Goal: Feedback & Contribution: Contribute content

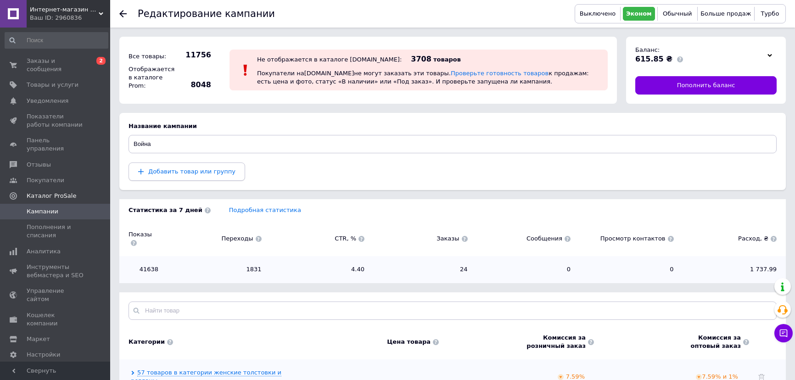
scroll to position [5, 0]
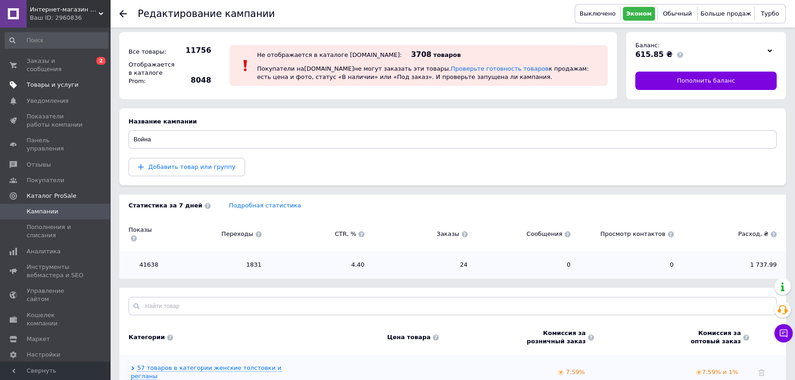
click at [40, 81] on span "Товары и услуги" at bounding box center [53, 85] width 52 height 8
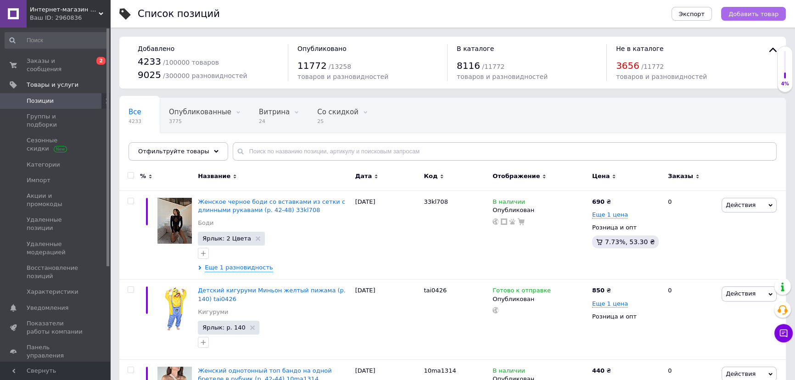
click at [759, 14] on span "Добавить товар" at bounding box center [753, 14] width 50 height 7
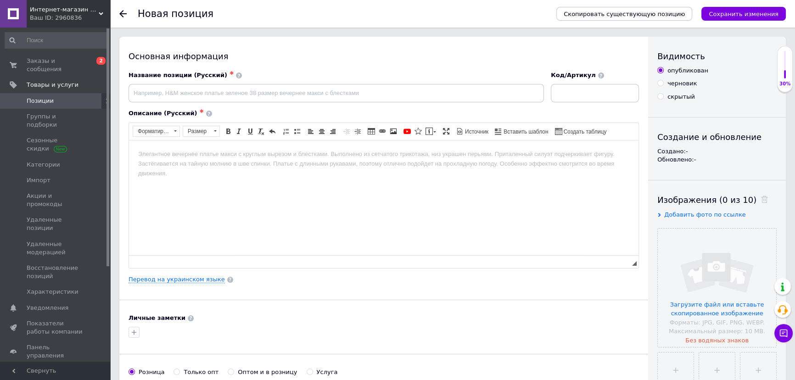
click at [654, 22] on div "Скопировать существующую позицию Сохранить изменения" at bounding box center [666, 14] width 239 height 28
click at [653, 16] on span "Скопировать существующую позицию" at bounding box center [623, 14] width 121 height 7
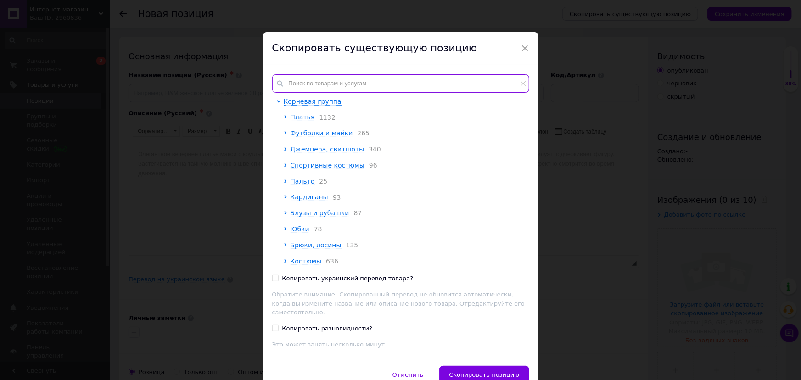
click at [351, 84] on input "text" at bounding box center [400, 83] width 257 height 18
paste input "Женская оверсайз рубашка свободного фасона из жатой ткани (р. 42-52)"
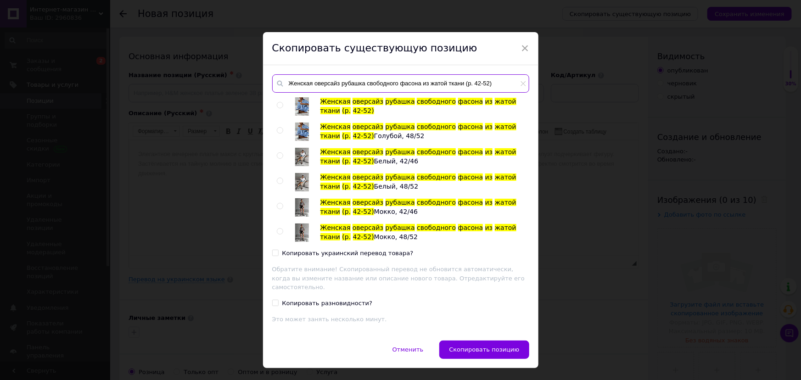
type input "Женская оверсайз рубашка свободного фасона из жатой ткани (р. 42-52)"
click at [278, 102] on input "radio" at bounding box center [280, 105] width 6 height 6
radio input "true"
click at [473, 346] on span "Скопировать позицию" at bounding box center [484, 349] width 70 height 7
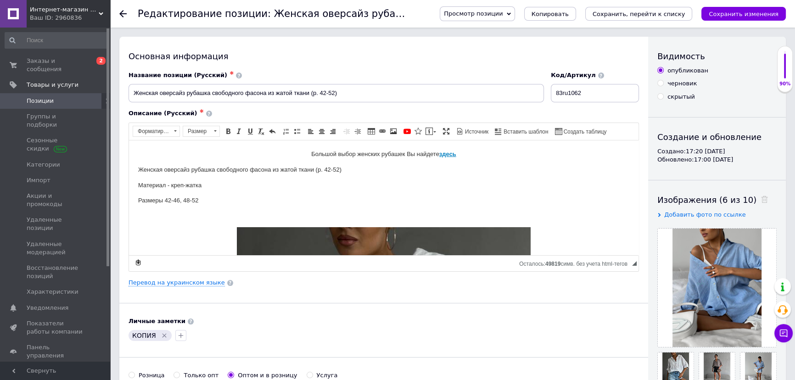
click at [756, 199] on span at bounding box center [761, 200] width 11 height 10
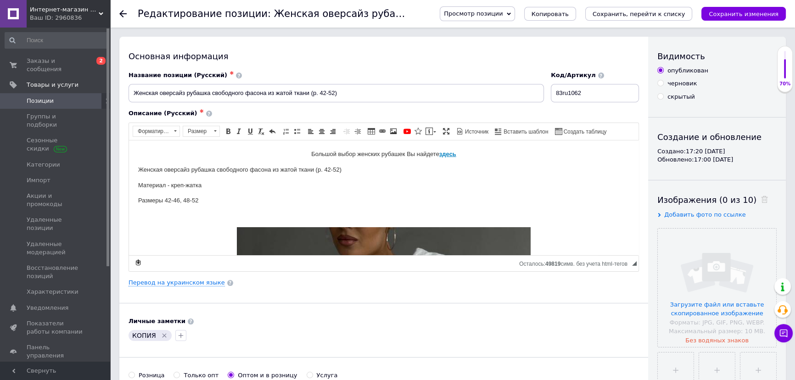
click at [756, 195] on span at bounding box center [761, 200] width 11 height 10
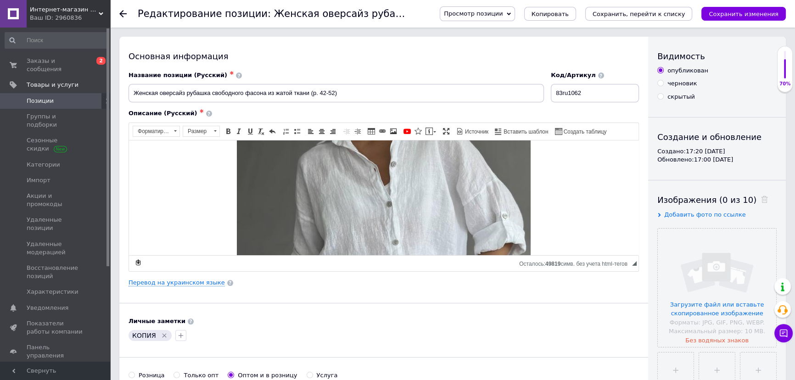
scroll to position [167, 0]
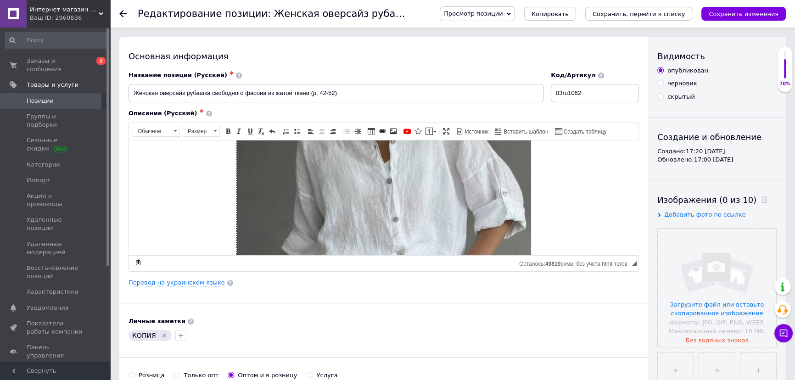
click at [374, 182] on img "Визуальный текстовый редактор, B2D17836-CB71-4222-81F0-69872B6F76C0" at bounding box center [384, 255] width 294 height 391
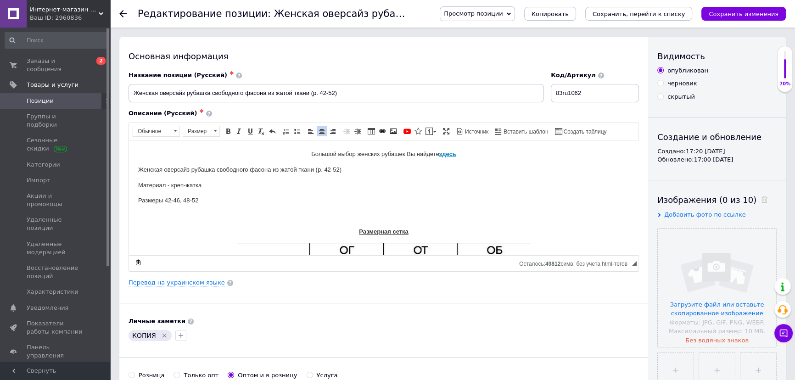
scroll to position [0, 0]
click at [167, 197] on p "Размеры 42-46, 48-52" at bounding box center [383, 200] width 491 height 10
click at [173, 214] on p "Визуальный текстовый редактор, B2D17836-CB71-4222-81F0-69872B6F76C0" at bounding box center [383, 216] width 491 height 10
click at [161, 335] on icon "Удалить метку" at bounding box center [164, 335] width 7 height 7
click at [160, 213] on p "Визуальный текстовый редактор, B2D17836-CB71-4222-81F0-69872B6F76C0" at bounding box center [383, 216] width 491 height 10
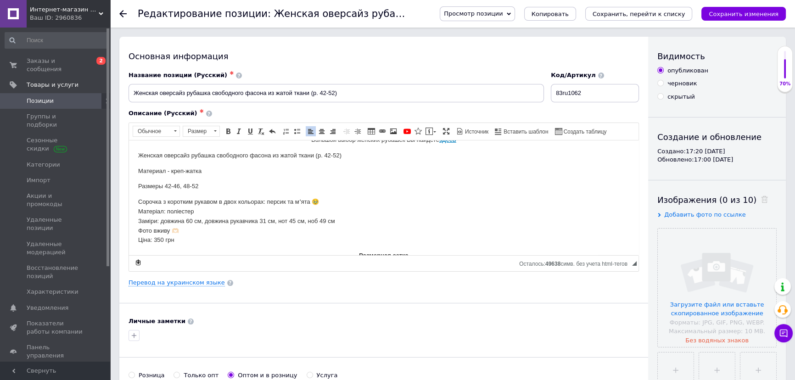
scroll to position [3, 0]
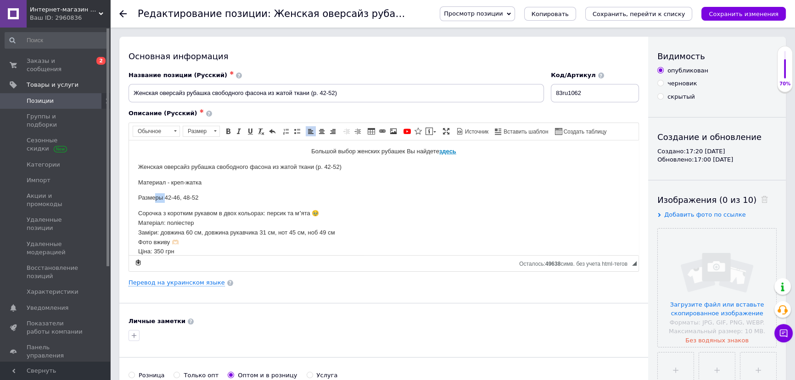
drag, startPoint x: 156, startPoint y: 195, endPoint x: 164, endPoint y: 195, distance: 7.8
click at [164, 195] on p "Размеры 42-46, 48-52" at bounding box center [383, 198] width 491 height 10
click at [163, 195] on p "Размеры 42-46, 48-52" at bounding box center [383, 198] width 491 height 10
click at [162, 196] on p "Размеры 42-46, 48-52" at bounding box center [383, 198] width 491 height 10
drag, startPoint x: 198, startPoint y: 176, endPoint x: 172, endPoint y: 178, distance: 25.3
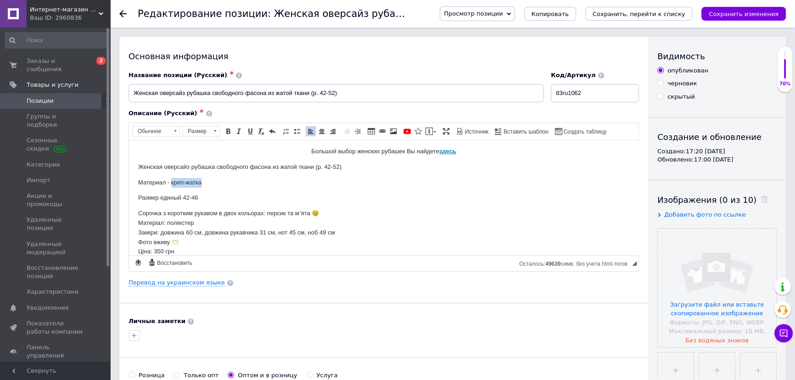
click at [171, 179] on p "Материал - креп-жатка" at bounding box center [383, 183] width 491 height 10
click at [181, 179] on p "Материал - полтэ" at bounding box center [383, 183] width 491 height 10
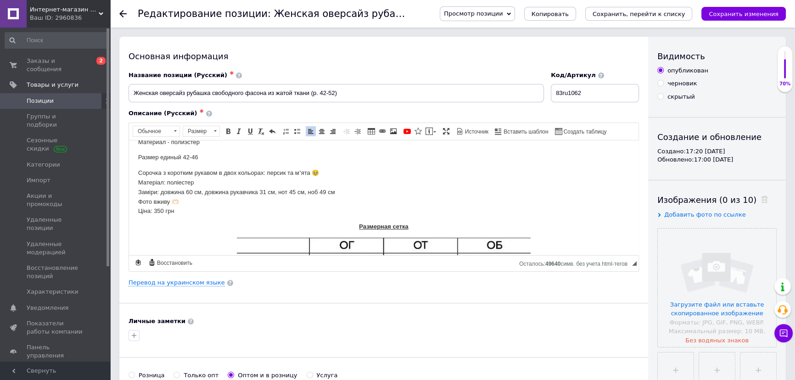
scroll to position [44, 0]
drag, startPoint x: 134, startPoint y: 164, endPoint x: 263, endPoint y: 167, distance: 129.4
click at [263, 167] on html "Большой выбор женских рубашек Вы найдете здесь Женская оверсайз рубашка свободн…" at bounding box center [383, 224] width 509 height 259
drag, startPoint x: 131, startPoint y: 178, endPoint x: 157, endPoint y: 192, distance: 29.1
click at [157, 192] on html "Большой выбор женских рубашек Вы найдете здесь Женская оверсайз рубашка свободн…" at bounding box center [383, 224] width 509 height 259
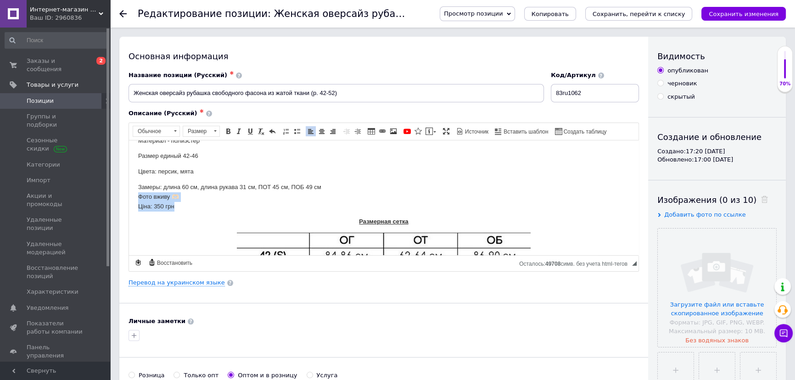
drag, startPoint x: 185, startPoint y: 203, endPoint x: 124, endPoint y: 194, distance: 62.2
click at [129, 194] on html "Большой выбор женских рубашек Вы найдете здесь Женская оверсайз рубашка свободн…" at bounding box center [383, 222] width 509 height 255
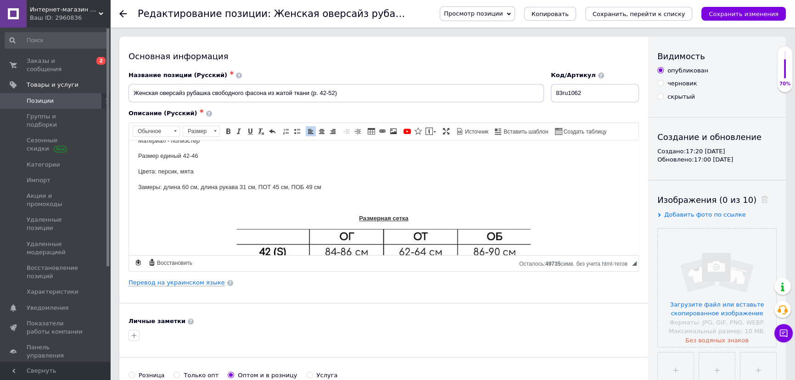
drag, startPoint x: 319, startPoint y: 128, endPoint x: 321, endPoint y: 139, distance: 10.3
click at [319, 128] on span at bounding box center [321, 131] width 7 height 7
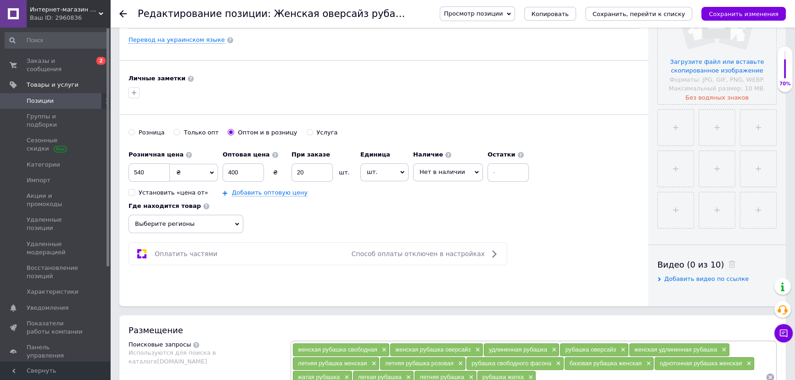
scroll to position [250, 0]
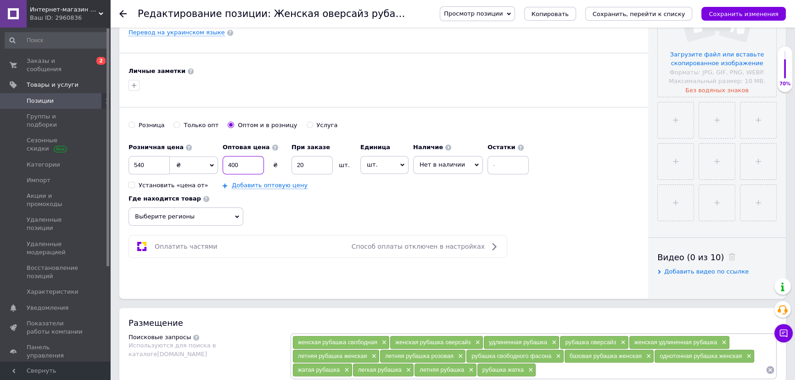
click at [231, 161] on input "400" at bounding box center [242, 165] width 41 height 18
type input "420"
drag, startPoint x: 140, startPoint y: 161, endPoint x: 128, endPoint y: 162, distance: 11.6
click at [128, 162] on input "540" at bounding box center [148, 165] width 41 height 18
type input "600"
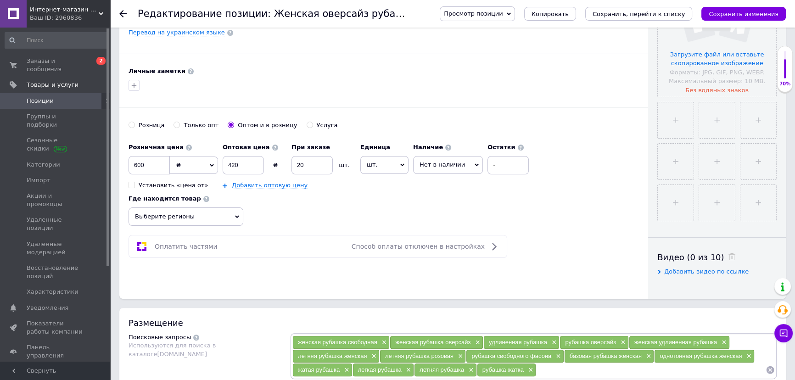
click at [458, 161] on span "Нет в наличии" at bounding box center [441, 164] width 45 height 7
click at [438, 187] on li "В наличии" at bounding box center [447, 184] width 69 height 13
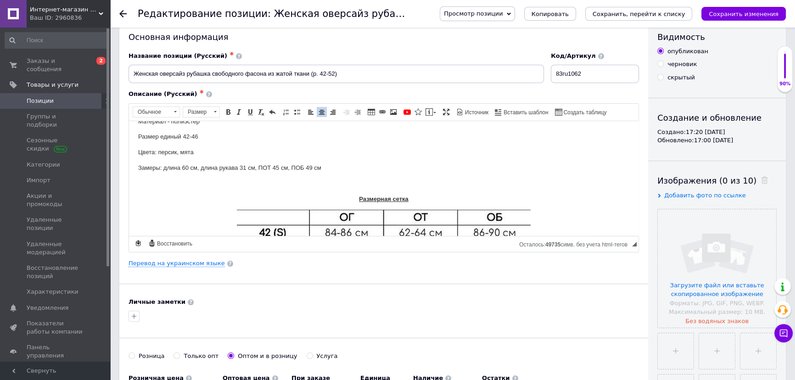
scroll to position [0, 0]
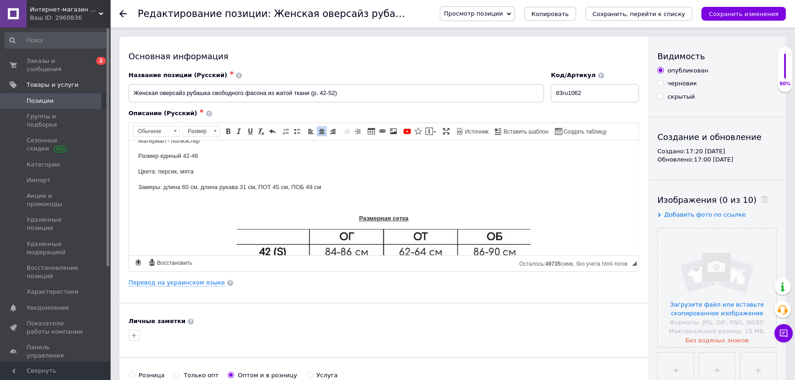
click at [349, 191] on p "Замеры: длина 60 см, длина рукава 31 см, ПОТ 45 см, ПОБ 49 см" at bounding box center [383, 187] width 491 height 10
click at [367, 196] on body "Большой выбор женских рубашек Вы найдете здесь Женская оверсайз рубашка свободн…" at bounding box center [383, 221] width 491 height 233
click at [679, 265] on input "file" at bounding box center [716, 287] width 118 height 118
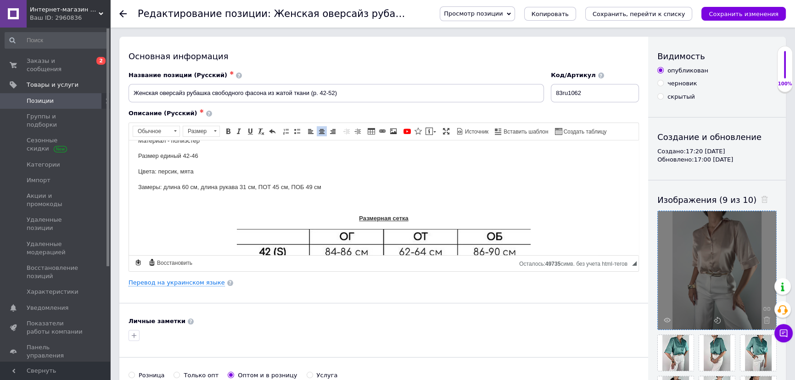
click at [375, 200] on p "Визуальный текстовый редактор, B2D17836-CB71-4222-81F0-69872B6F76C0" at bounding box center [383, 203] width 491 height 10
click at [394, 131] on span at bounding box center [392, 131] width 7 height 7
select select
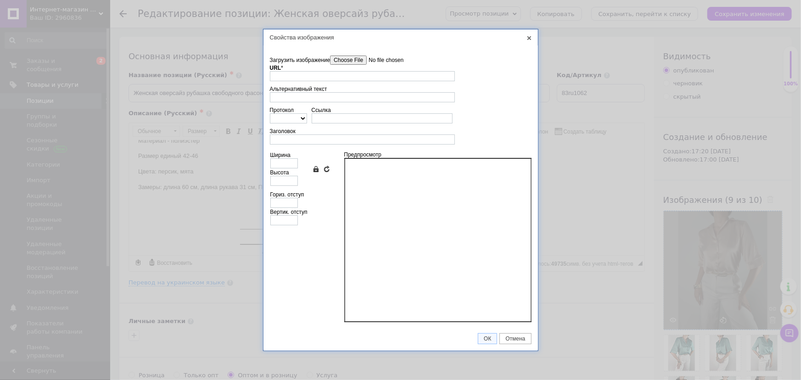
click at [350, 60] on input"] "Загрузить изображение" at bounding box center [382, 60] width 104 height 9
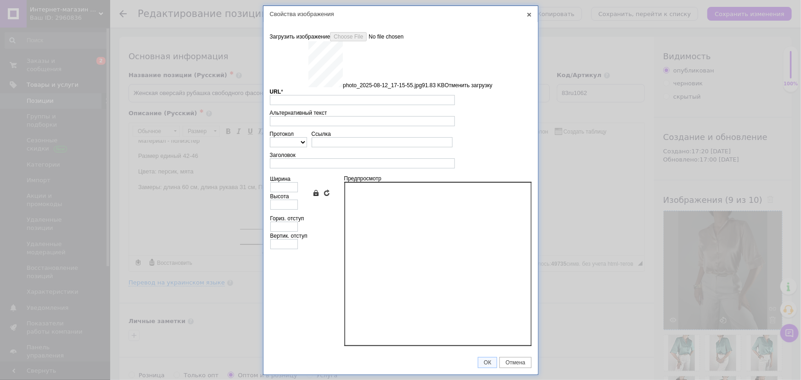
type input "https://images.prom.ua/6789659024_w640_h2048_photo_2025_08_12_17_15_55.jpg?fres…"
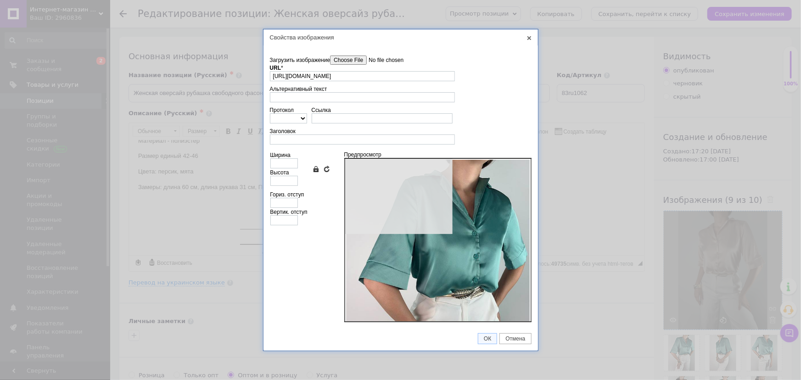
type input "640"
type input "853"
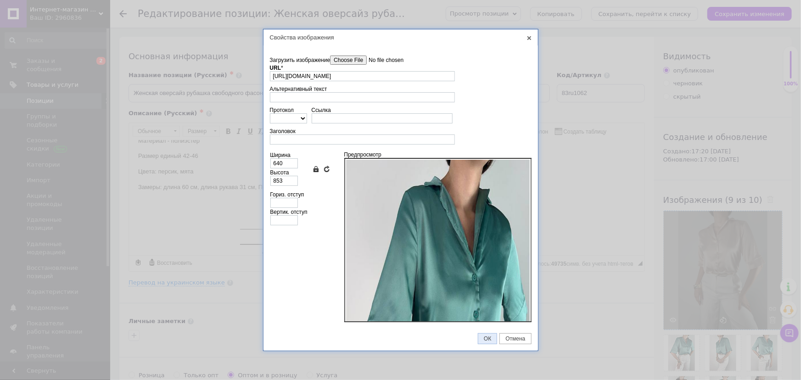
drag, startPoint x: 486, startPoint y: 335, endPoint x: 485, endPoint y: 328, distance: 6.5
click at [487, 335] on span "ОК" at bounding box center [487, 338] width 18 height 6
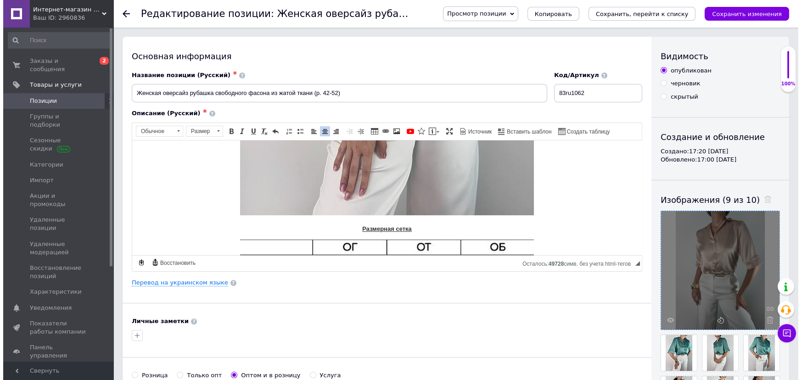
scroll to position [422, 0]
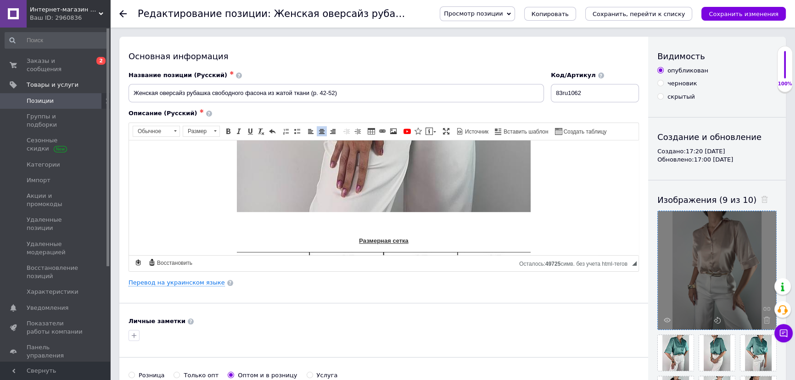
click at [397, 127] on span "Таблица Вставить/Редактировать ссылку Комбинация клавиш Ctrl+L Изображение" at bounding box center [384, 132] width 36 height 13
click at [393, 128] on span at bounding box center [392, 131] width 7 height 7
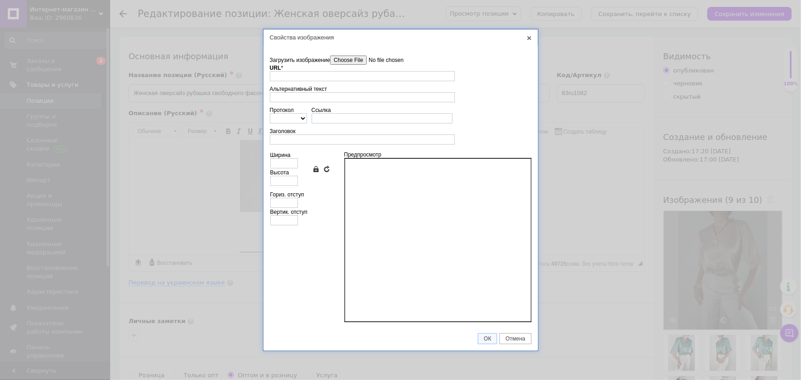
click at [366, 66] on div "URL *" at bounding box center [362, 73] width 185 height 17
click at [366, 64] on input"] "Загрузить изображение" at bounding box center [382, 60] width 104 height 9
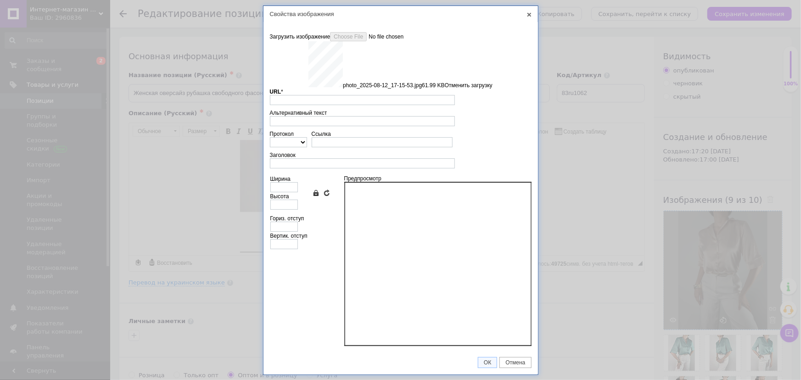
type input "https://images.prom.ua/6789659372_w640_h2048_photo_2025_08_12_17_15_53.jpg?fres…"
type input "640"
type input "853"
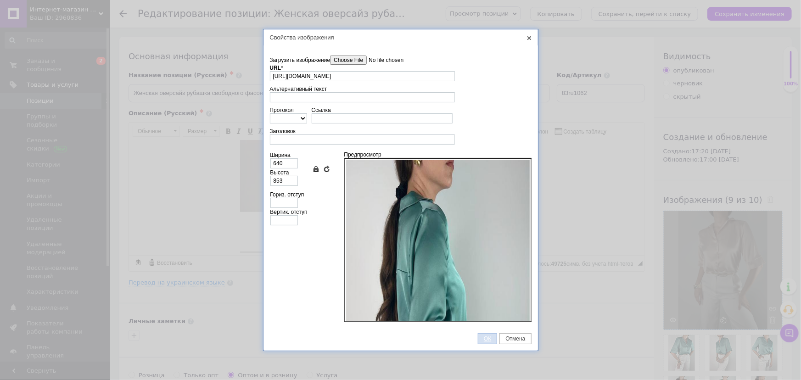
click at [486, 337] on span "ОК" at bounding box center [487, 338] width 18 height 6
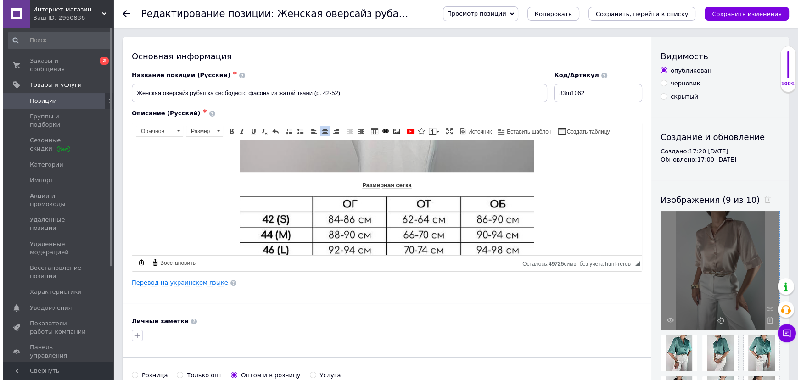
scroll to position [863, 0]
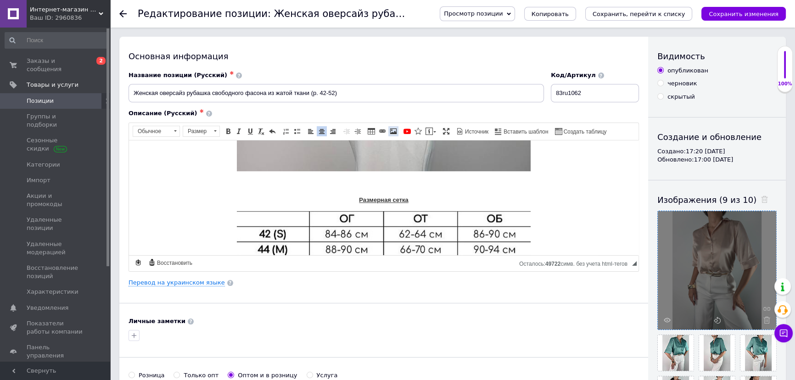
click at [390, 131] on span at bounding box center [392, 131] width 7 height 7
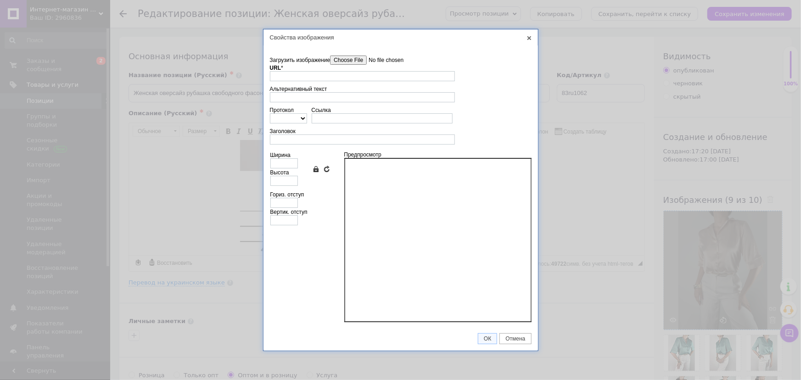
click at [354, 64] on input"] "Загрузить изображение" at bounding box center [382, 60] width 104 height 9
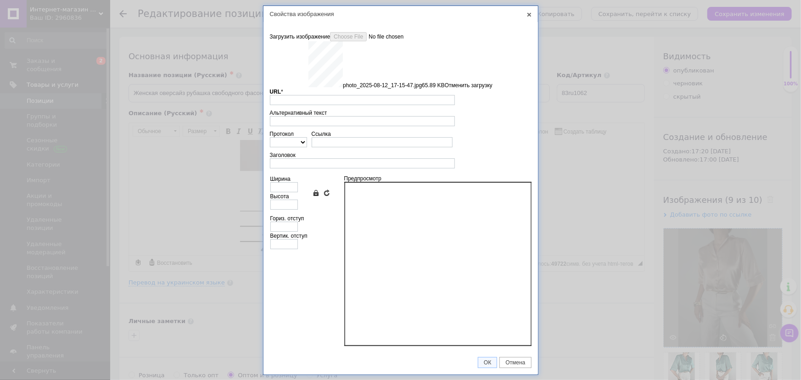
type input "https://images.prom.ua/6789659760_w640_h2048_photo_2025_08_12_17_15_47.jpg?fres…"
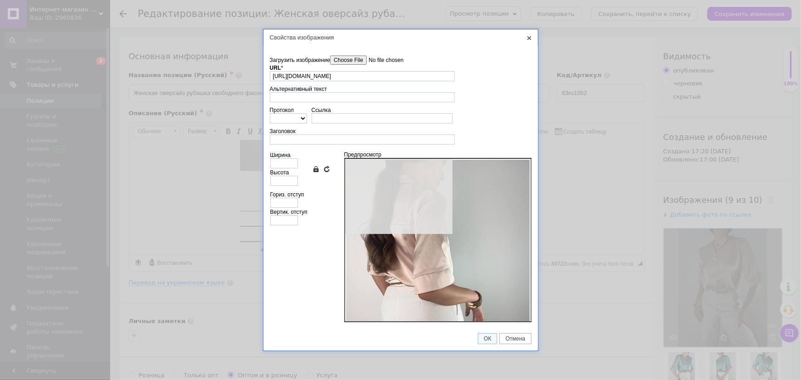
type input "640"
type input "853"
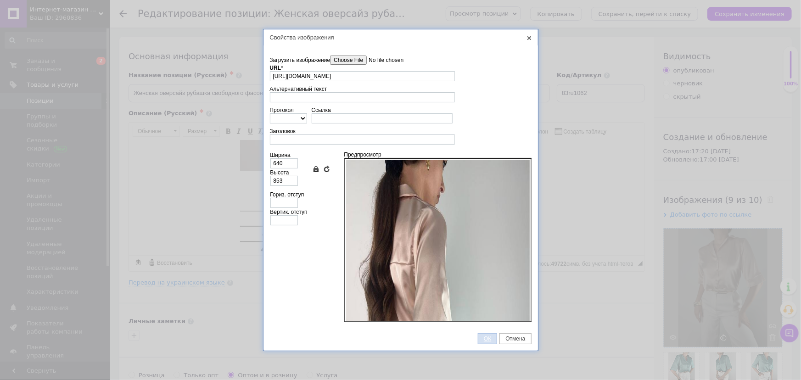
click at [482, 336] on span "ОК" at bounding box center [487, 338] width 18 height 6
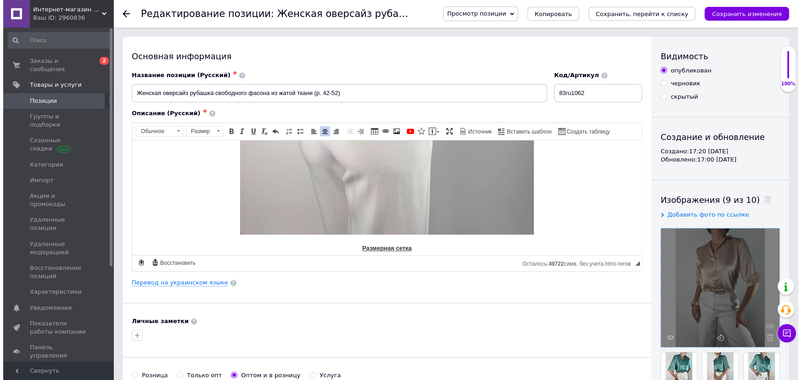
scroll to position [1264, 0]
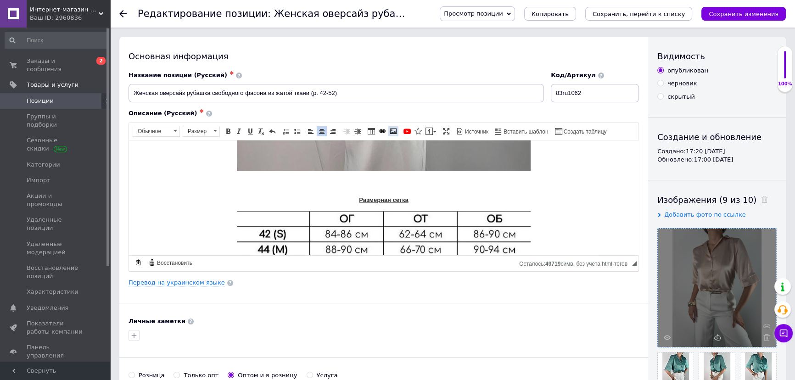
click at [391, 128] on span at bounding box center [392, 131] width 7 height 7
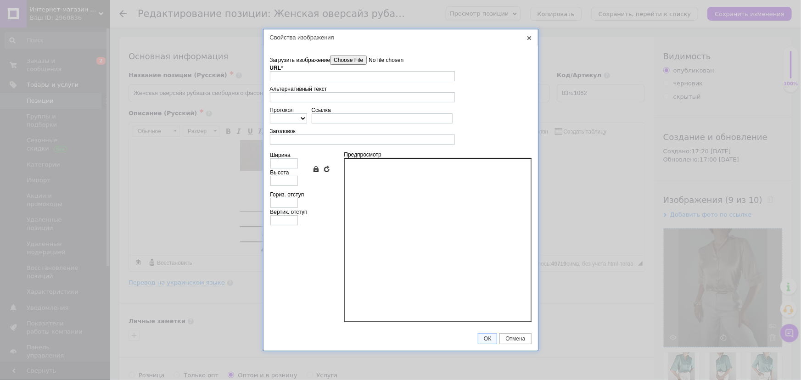
click at [356, 64] on input"] "Загрузить изображение" at bounding box center [382, 60] width 104 height 9
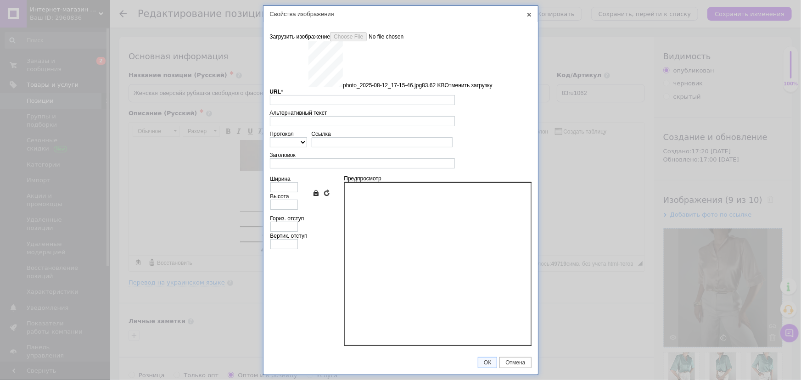
type input "https://images.prom.ua/6789660089_w640_h2048_photo_2025_08_12_17_15_46.jpg?fres…"
type input "640"
type input "853"
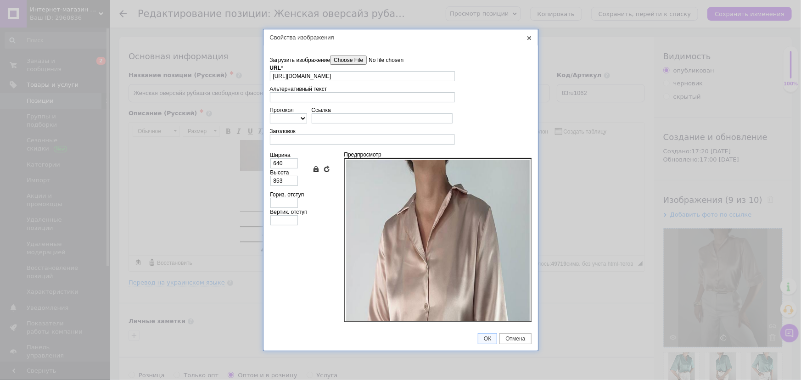
click at [477, 336] on td "ОК Отмена" at bounding box center [400, 339] width 274 height 24
click at [481, 335] on span "ОК" at bounding box center [487, 338] width 18 height 6
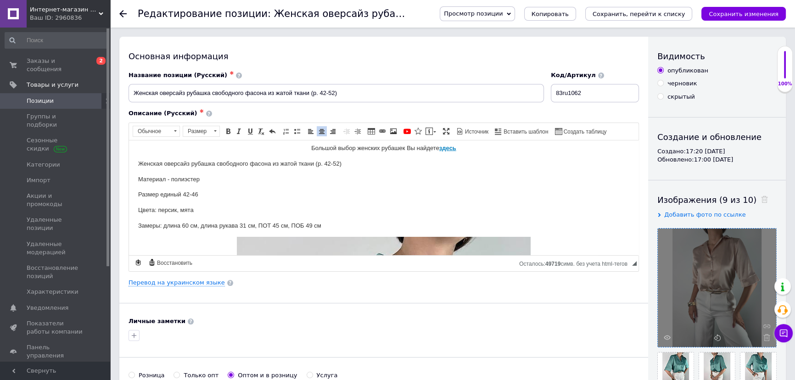
scroll to position [0, 0]
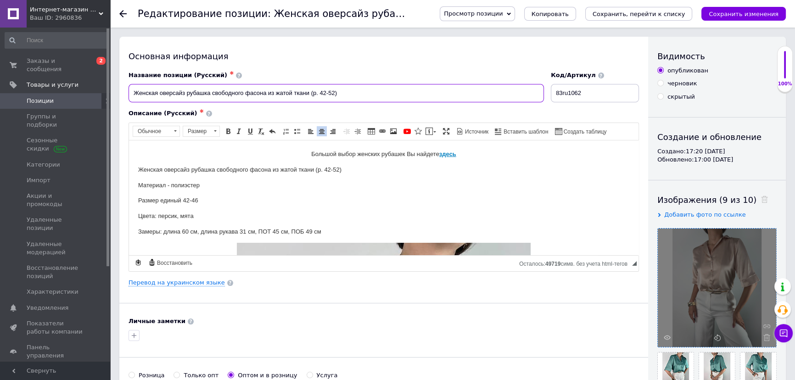
click at [267, 92] on input "Женская оверсайз рубашка свободного фасона из жатой ткани (р. 42-52)" at bounding box center [335, 93] width 415 height 18
click at [211, 90] on input "Женская оверсайз рубашка свободного фасона из жатой ткани (р. 42-52)" at bounding box center [335, 93] width 415 height 18
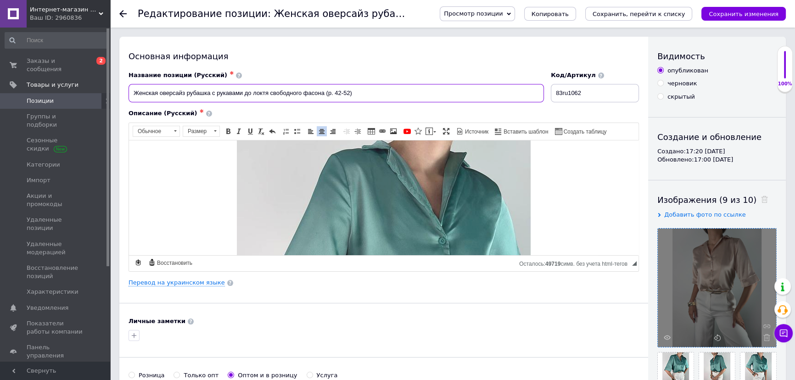
scroll to position [125, 0]
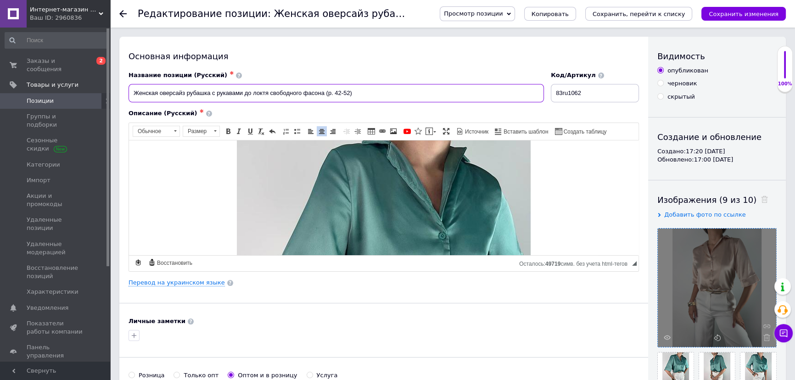
drag, startPoint x: 349, startPoint y: 89, endPoint x: 343, endPoint y: 89, distance: 6.0
click at [343, 89] on input "Женская оверсайз рубашка с рукавами до локтя свободного фасона (р. 42-52)" at bounding box center [335, 93] width 415 height 18
click at [374, 92] on input "Женская оверсайз рубашка с рукавами до локтя свободного фасона (р. 42-46)" at bounding box center [335, 93] width 415 height 18
type input "Женская оверсайз рубашка с рукавами до локтя свободного фасона (р. 42-46)"
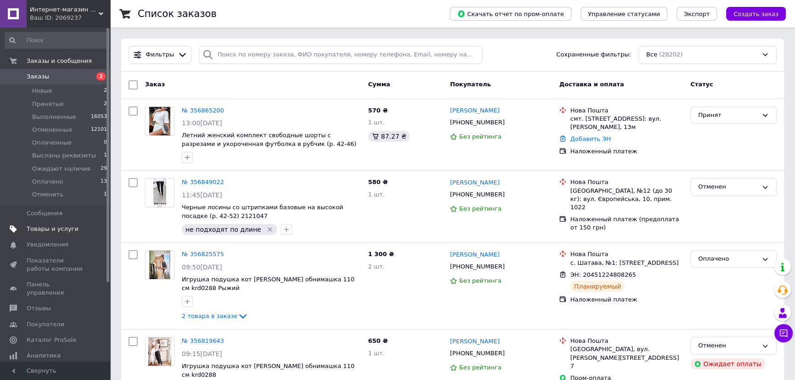
click at [56, 228] on span "Товары и услуги" at bounding box center [53, 229] width 52 height 8
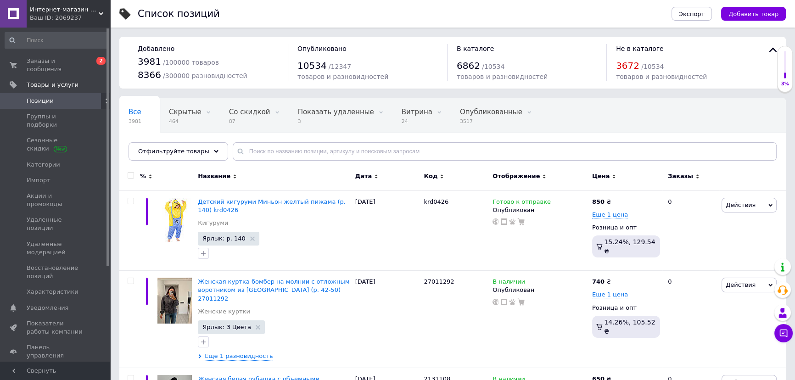
click at [752, 5] on div "Экспорт Добавить товар" at bounding box center [719, 14] width 133 height 28
click at [752, 16] on span "Добавить товар" at bounding box center [753, 14] width 50 height 7
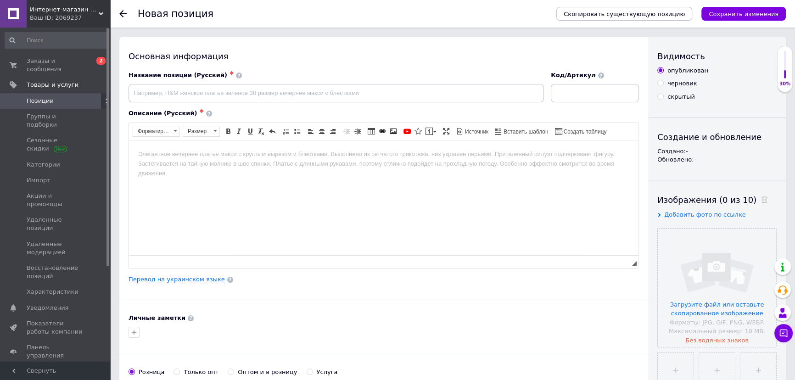
click at [637, 14] on span "Скопировать существующую позицию" at bounding box center [623, 14] width 121 height 7
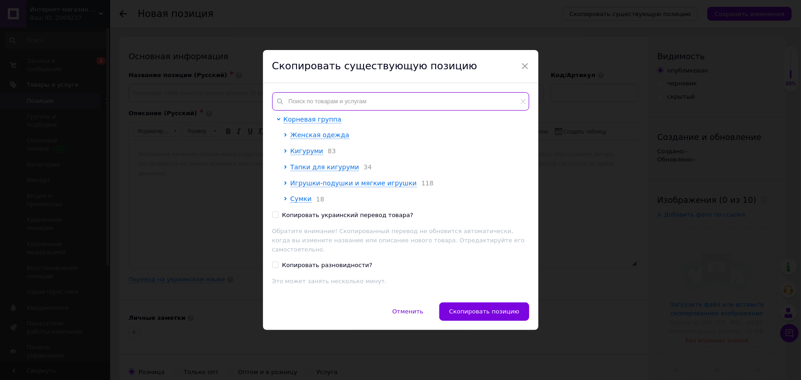
click at [314, 99] on input "text" at bounding box center [400, 101] width 257 height 18
paste input "Женская оверсайз рубашка свободного фасона из жатой ткани (р. 42-52)"
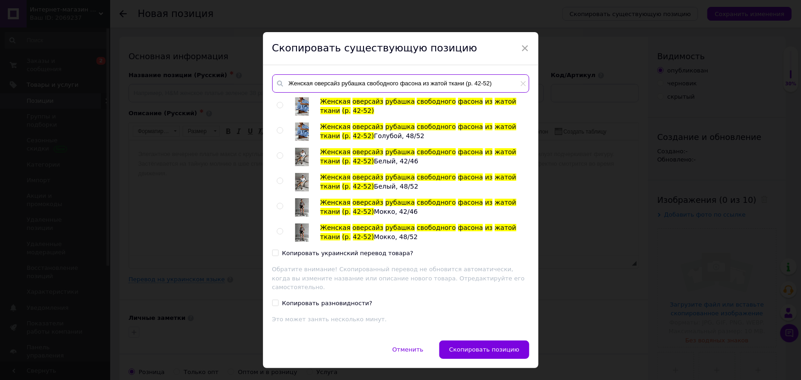
type input "Женская оверсайз рубашка свободного фасона из жатой ткани (р. 42-52)"
click at [277, 105] on input "radio" at bounding box center [280, 105] width 6 height 6
radio input "true"
click at [498, 346] on span "Скопировать позицию" at bounding box center [484, 349] width 70 height 7
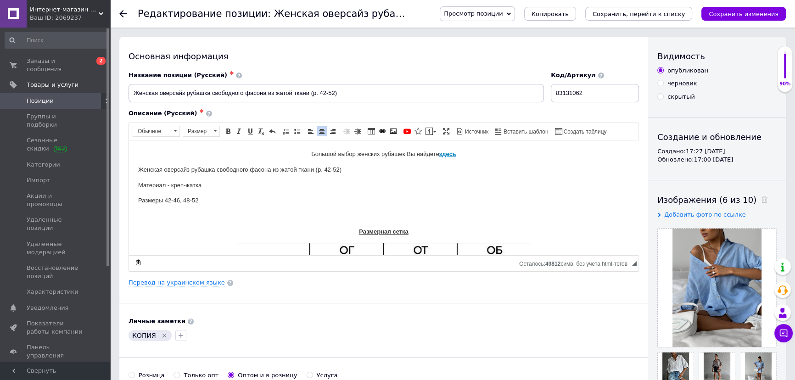
click at [234, 214] on p "Визуальный текстовый редактор, 81F9227D-991E-4776-8F1C-5CD29A9BC562" at bounding box center [383, 216] width 491 height 10
click at [755, 200] on div "Изображения (6 из 10)" at bounding box center [716, 199] width 119 height 11
click at [761, 200] on use at bounding box center [764, 199] width 7 height 7
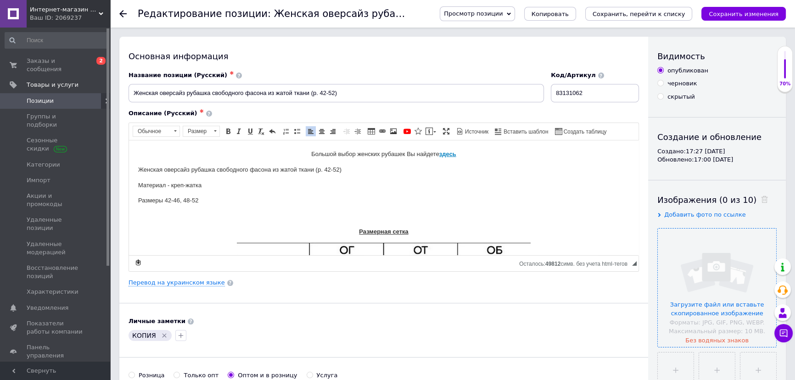
click at [727, 278] on input "file" at bounding box center [716, 287] width 118 height 118
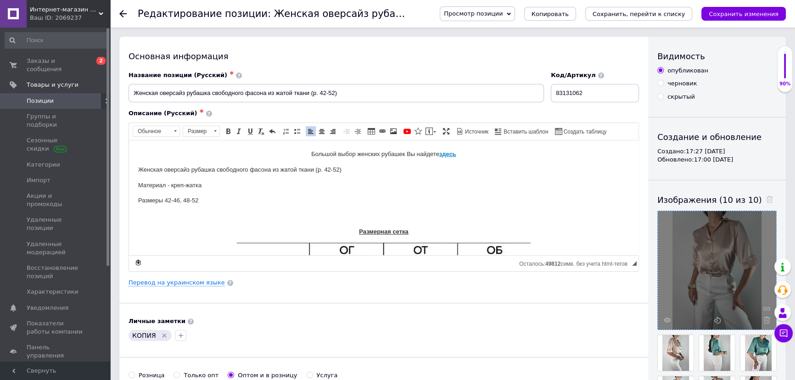
click at [252, 211] on p "Визуальный текстовый редактор, 81F9227D-991E-4776-8F1C-5CD29A9BC562" at bounding box center [383, 216] width 491 height 10
click at [161, 335] on icon "Удалить метку" at bounding box center [164, 335] width 7 height 7
click at [174, 219] on p "Визуальный текстовый редактор, 81F9227D-991E-4776-8F1C-5CD29A9BC562" at bounding box center [383, 216] width 491 height 10
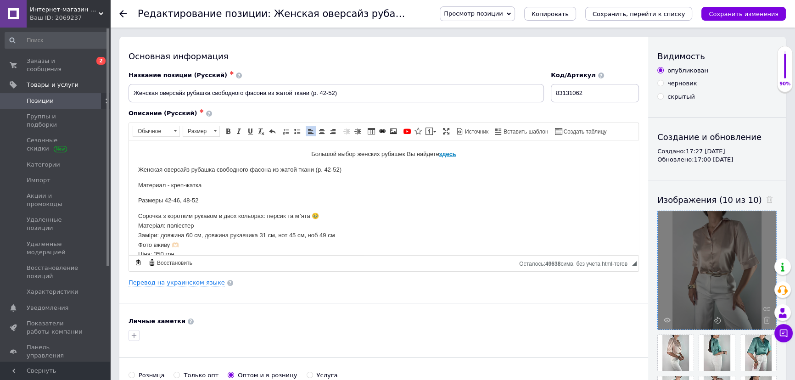
scroll to position [3, 0]
drag, startPoint x: 200, startPoint y: 197, endPoint x: 180, endPoint y: 191, distance: 21.0
click at [180, 191] on body "Большой выбор женских рубашек Вы найдете здесь Женская оверсайз рубашка свободн…" at bounding box center [383, 266] width 491 height 240
drag, startPoint x: 133, startPoint y: 211, endPoint x: 264, endPoint y: 209, distance: 131.2
click at [264, 209] on html "Большой выбор женских рубашек Вы найдете здесь Женская оверсайз рубашка свободн…" at bounding box center [383, 266] width 509 height 259
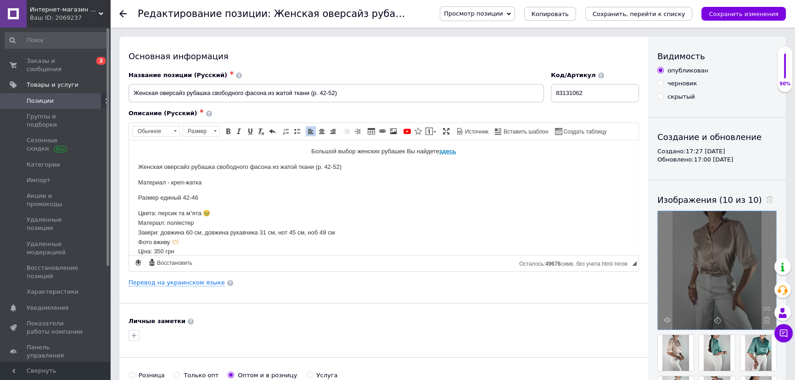
click at [178, 211] on p "Цвета: персик та мʼята 🥹 Матеріал: поліестер Заміри: довжина 60 см, довжина рук…" at bounding box center [383, 232] width 491 height 48
click at [185, 211] on p "Цвета: персик та мʼята 🥹 Матеріал: поліестер Заміри: довжина 60 см, довжина рук…" at bounding box center [383, 232] width 491 height 48
drag, startPoint x: 207, startPoint y: 179, endPoint x: 171, endPoint y: 175, distance: 36.4
click at [171, 175] on body "Большой выбор женских рубашек Вы найдете здесь Женская оверсайз рубашка свободн…" at bounding box center [383, 266] width 491 height 240
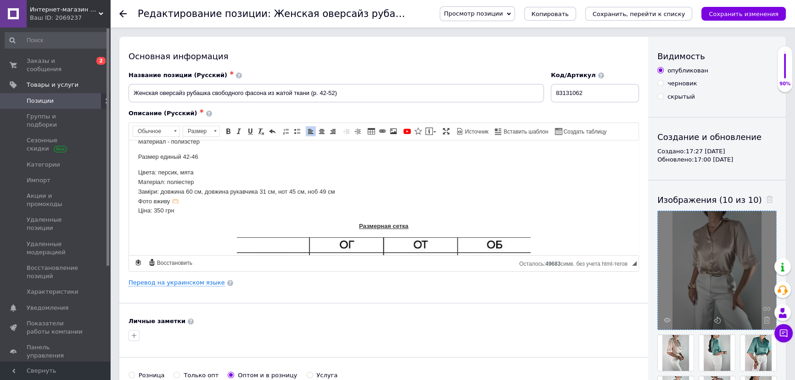
scroll to position [44, 0]
drag, startPoint x: 132, startPoint y: 180, endPoint x: 156, endPoint y: 188, distance: 25.1
click at [156, 188] on html "Большой выбор женских рубашек Вы найдете здесь Женская оверсайз рубашка свободн…" at bounding box center [383, 224] width 509 height 259
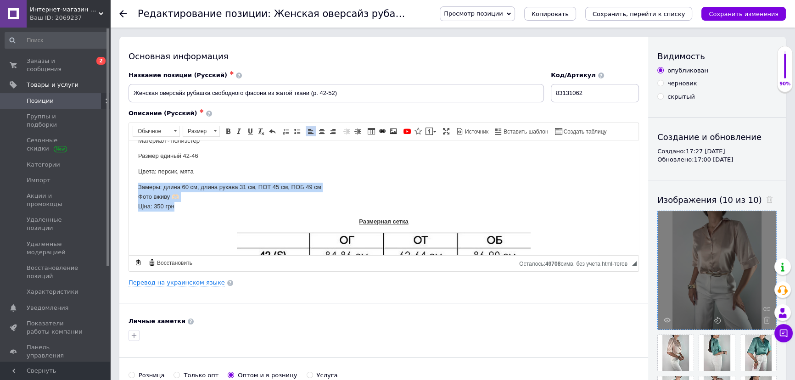
drag, startPoint x: 184, startPoint y: 210, endPoint x: 117, endPoint y: 190, distance: 69.3
click at [129, 190] on html "Большой выбор женских рубашек Вы найдете здесь Женская оверсайз рубашка свободн…" at bounding box center [383, 222] width 509 height 255
click at [198, 206] on p "Замеры: длина 60 см, длина рукава 31 см, ПОТ 45 см, ПОБ 49 см Фото вживу 🫶🏻 Цін…" at bounding box center [383, 196] width 491 height 28
drag, startPoint x: 183, startPoint y: 208, endPoint x: 123, endPoint y: 192, distance: 61.9
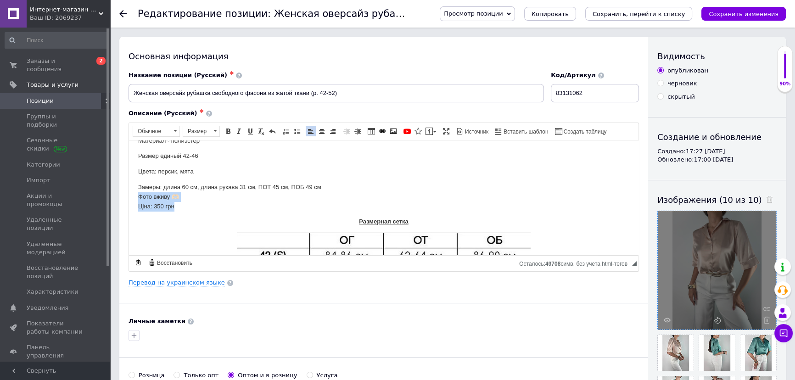
click at [129, 192] on html "Большой выбор женских рубашек Вы найдете здесь Женская оверсайз рубашка свободн…" at bounding box center [383, 222] width 509 height 255
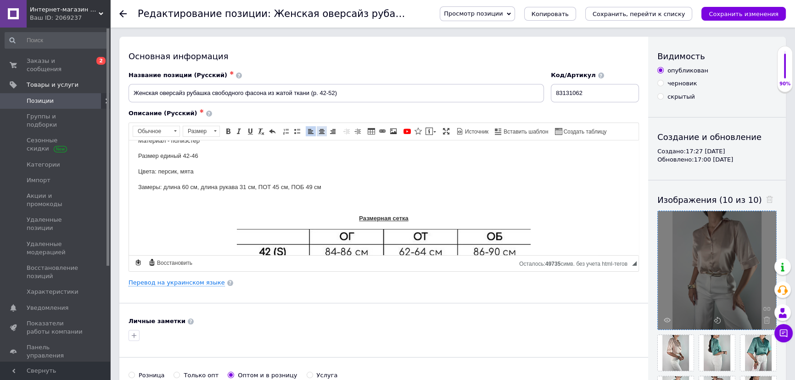
click at [317, 126] on link "По центру" at bounding box center [322, 131] width 10 height 10
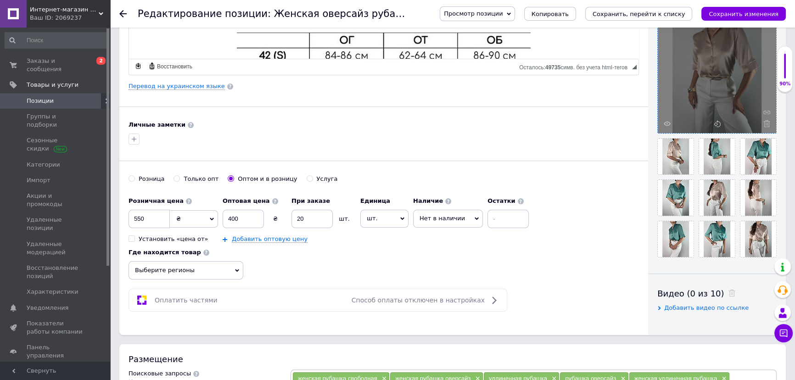
scroll to position [208, 0]
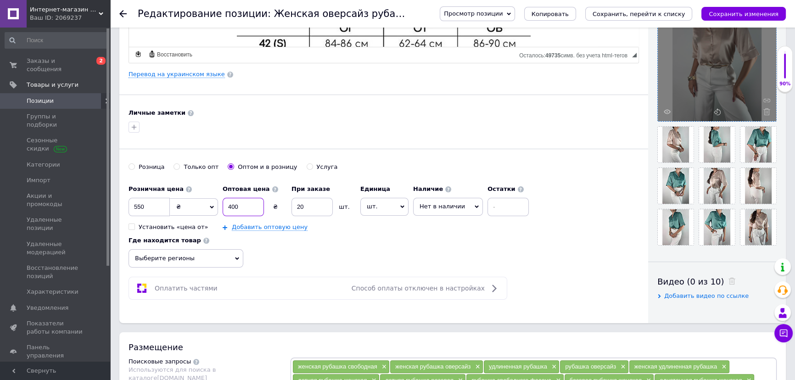
click at [232, 205] on input "400" at bounding box center [242, 207] width 41 height 18
type input "420"
drag, startPoint x: 141, startPoint y: 202, endPoint x: 133, endPoint y: 200, distance: 8.8
click at [133, 200] on input "550" at bounding box center [148, 207] width 41 height 18
type input "600"
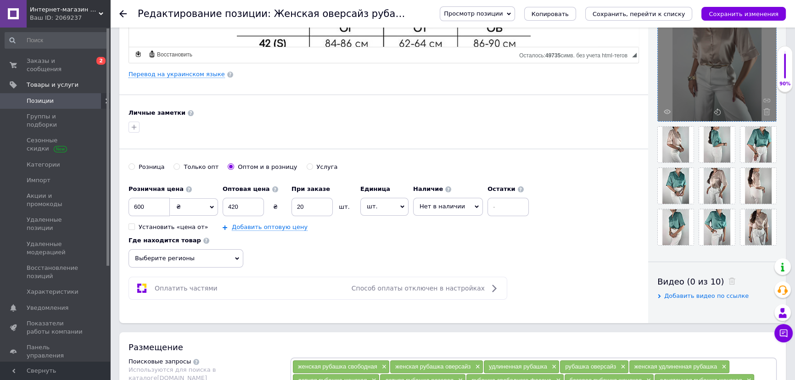
click at [431, 206] on span "Нет в наличии" at bounding box center [441, 206] width 45 height 7
click at [433, 224] on li "В наличии" at bounding box center [447, 225] width 69 height 13
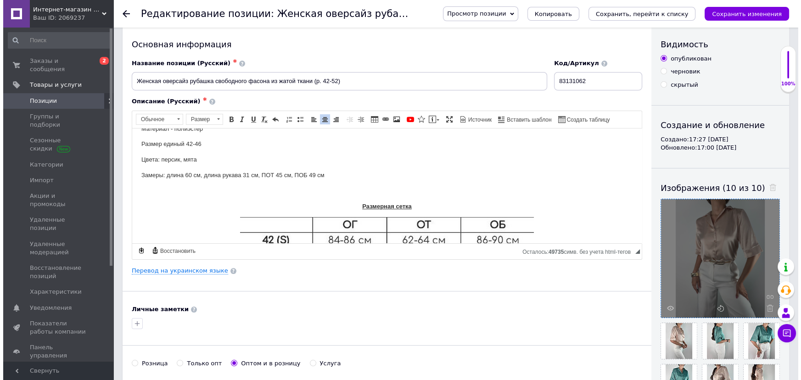
scroll to position [0, 0]
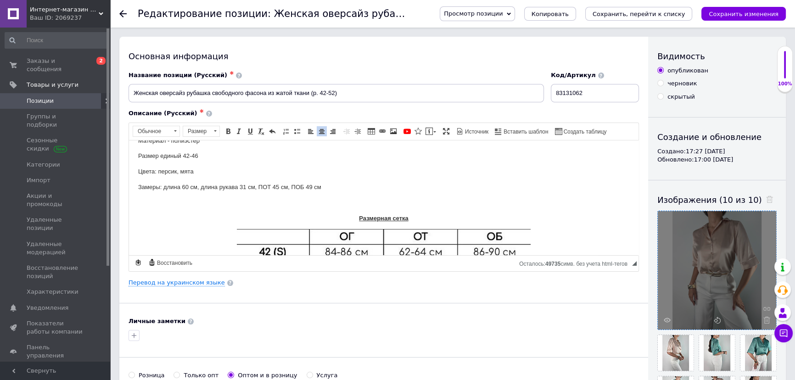
click at [381, 194] on body "Большой выбор женских рубашек Вы найдете здесь Женская оверсайз рубашка свободн…" at bounding box center [383, 221] width 491 height 233
click at [389, 128] on span at bounding box center [392, 131] width 7 height 7
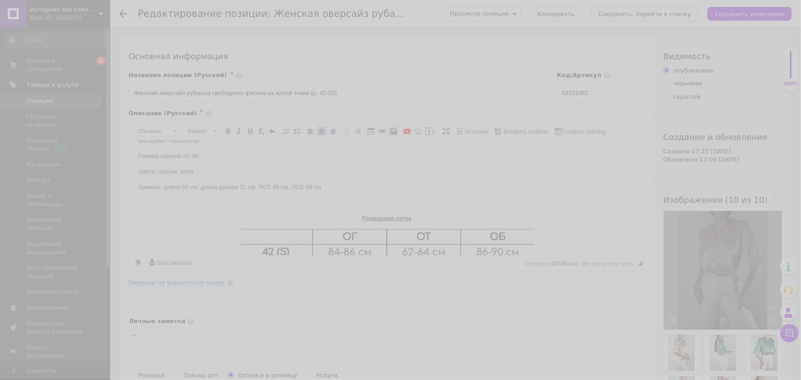
select select
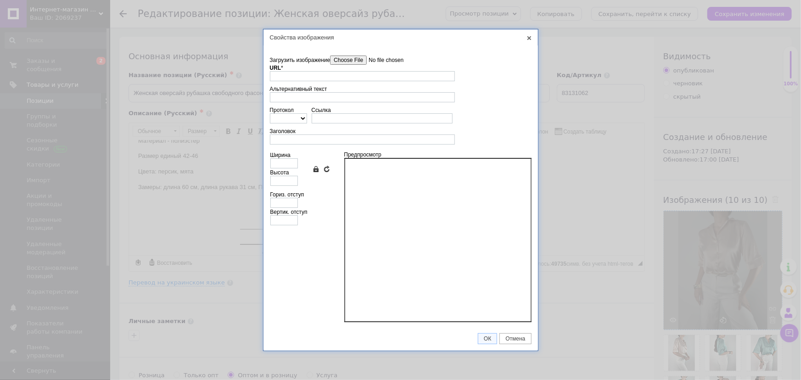
click at [344, 61] on input"] "Загрузить изображение" at bounding box center [382, 60] width 104 height 9
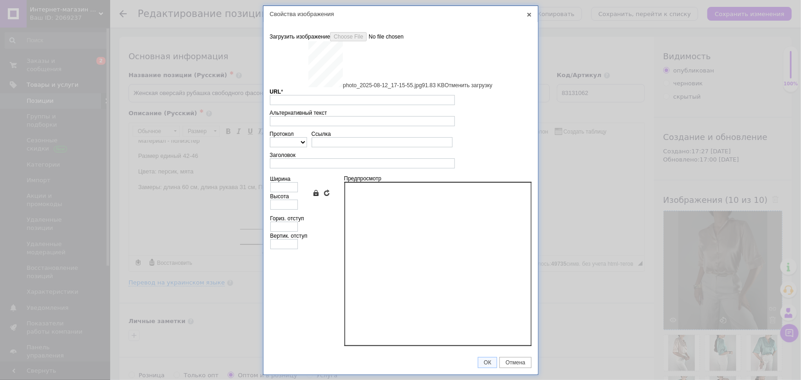
type input "[URL][DOMAIN_NAME]"
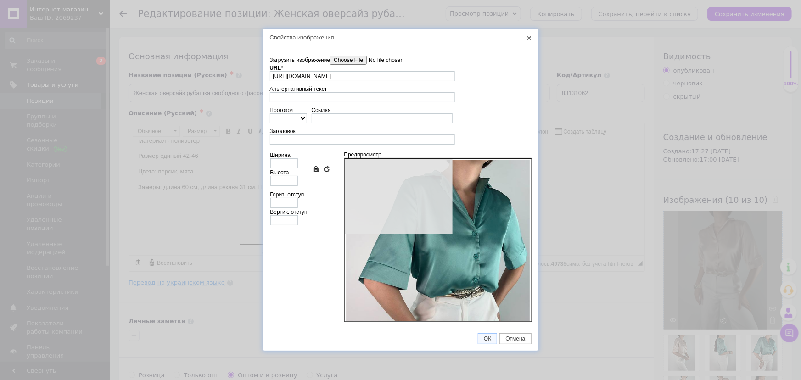
type input "640"
type input "853"
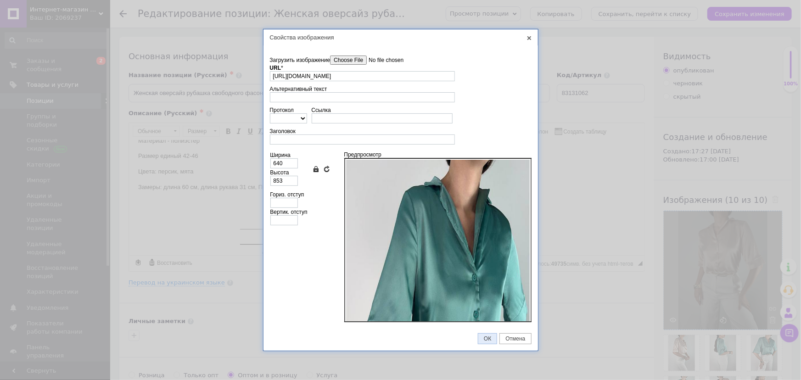
drag, startPoint x: 485, startPoint y: 340, endPoint x: 478, endPoint y: 324, distance: 17.2
click at [486, 340] on span "ОК" at bounding box center [487, 338] width 18 height 6
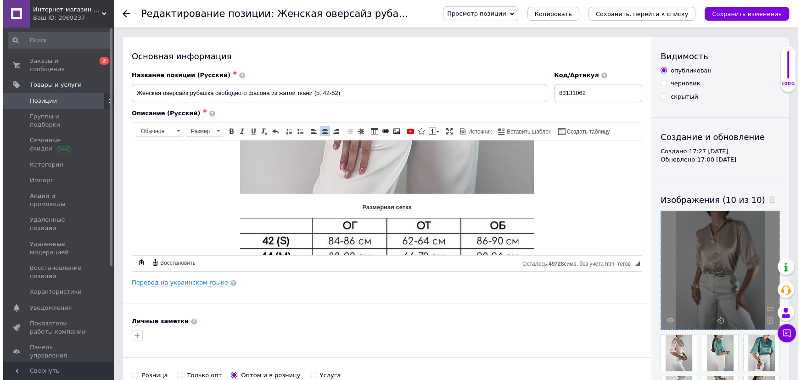
scroll to position [463, 0]
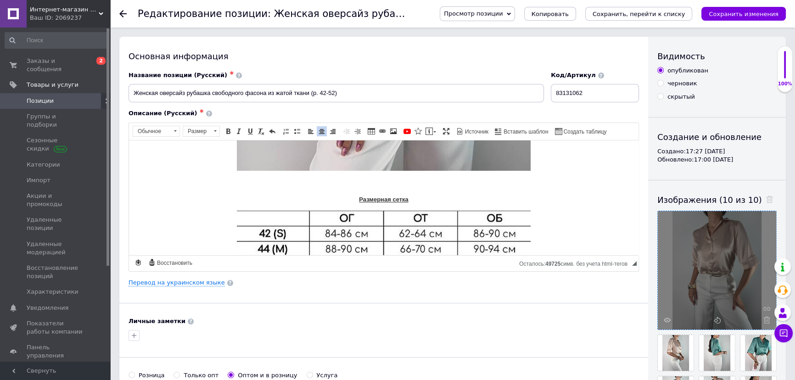
click at [389, 128] on span at bounding box center [392, 131] width 7 height 7
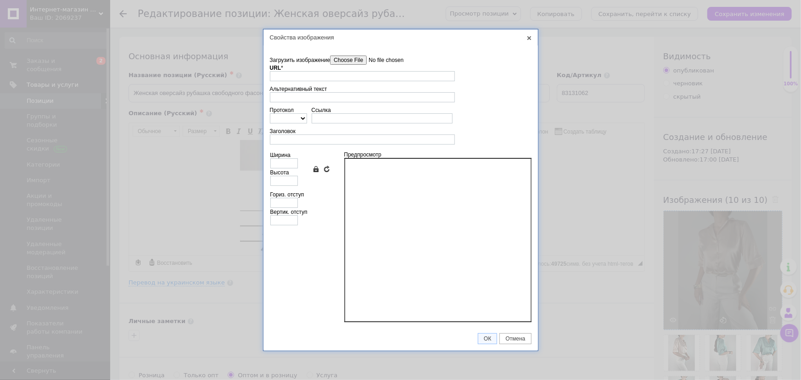
click at [339, 55] on td "Загрузить изображение Удалить все файлы URL * Выбор на сервере" at bounding box center [400, 68] width 261 height 30
click at [342, 56] on input"] "Загрузить изображение" at bounding box center [382, 60] width 104 height 9
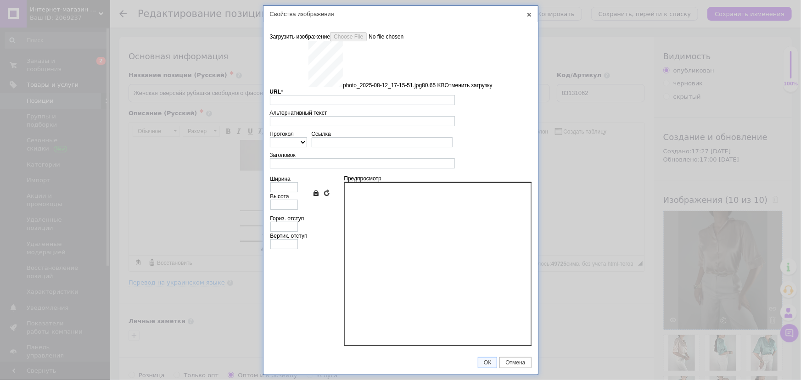
type input "[URL][DOMAIN_NAME]"
type input "640"
type input "853"
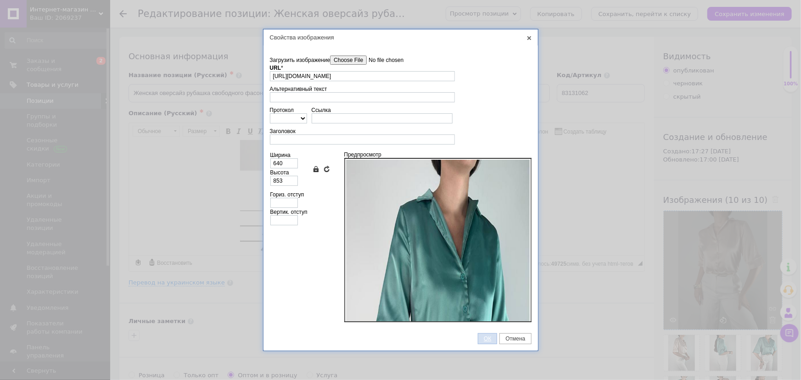
click at [490, 335] on span "ОК" at bounding box center [487, 338] width 18 height 6
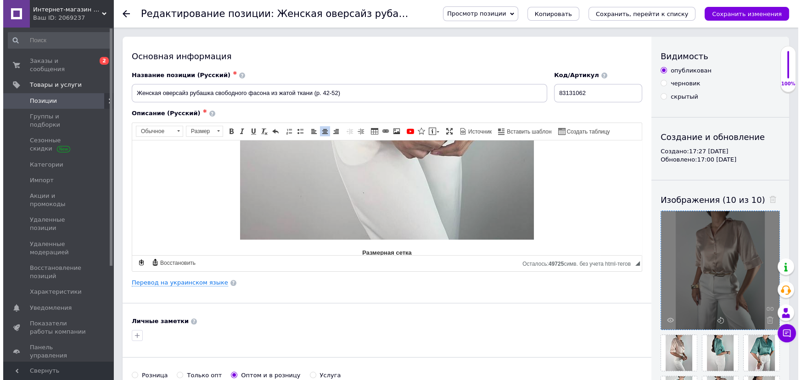
scroll to position [822, 0]
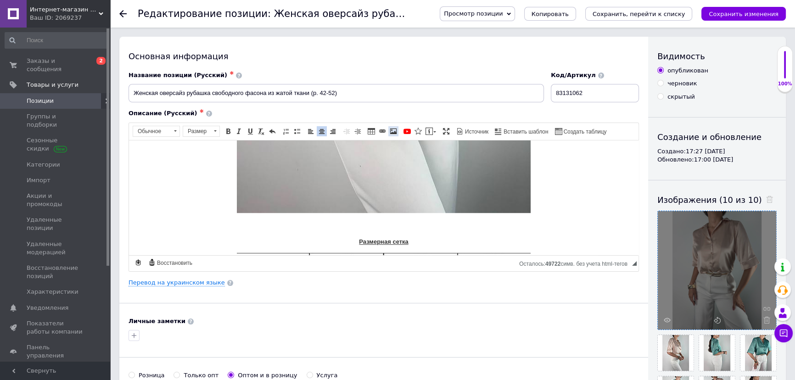
click at [388, 129] on link "Изображение" at bounding box center [393, 131] width 10 height 10
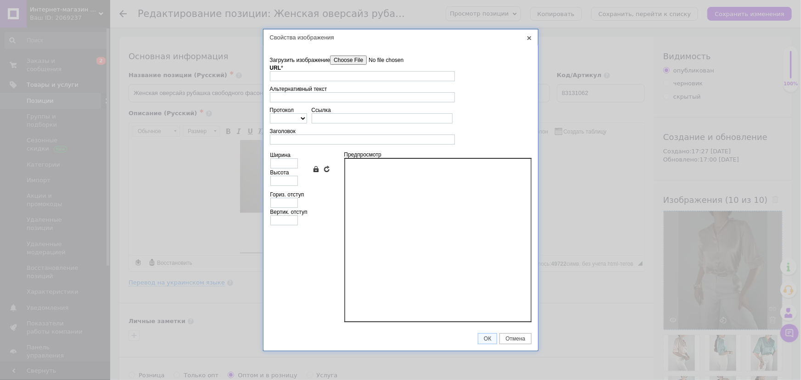
click at [351, 59] on input"] "Загрузить изображение" at bounding box center [382, 60] width 104 height 9
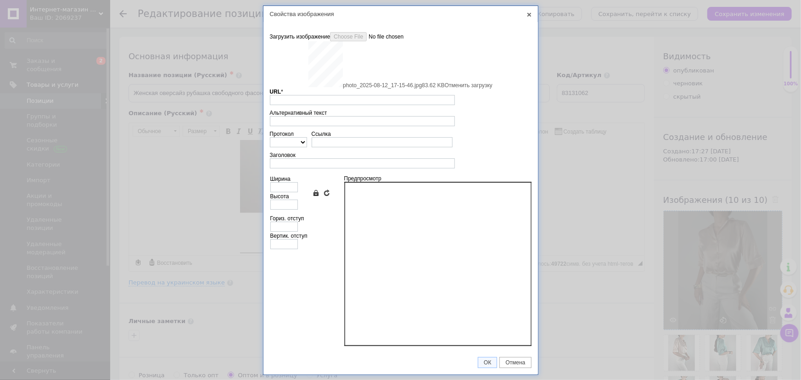
type input "[URL][DOMAIN_NAME]"
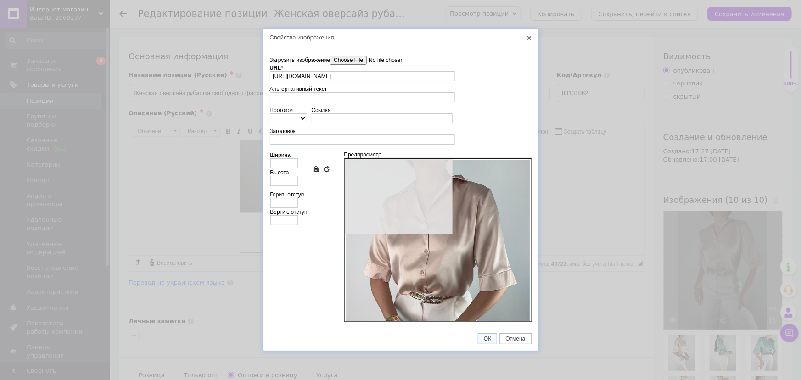
type input "640"
type input "853"
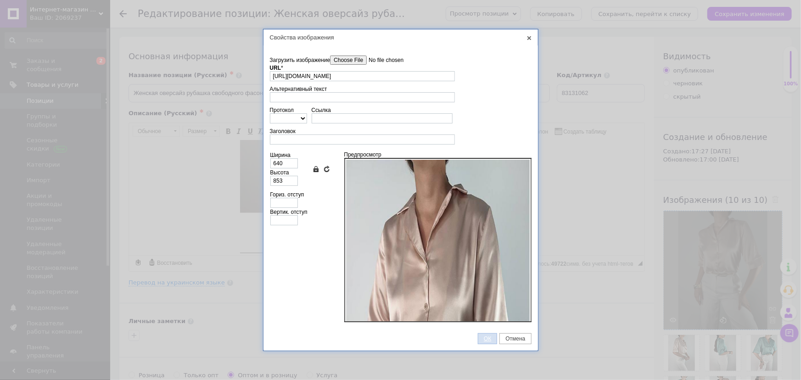
click at [486, 337] on span "ОК" at bounding box center [487, 338] width 18 height 6
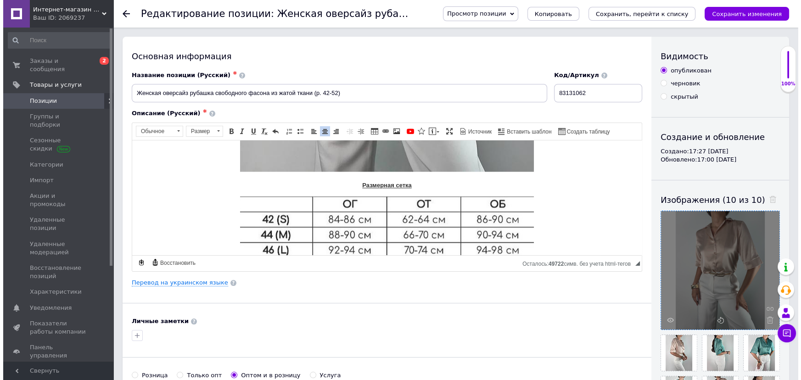
scroll to position [1264, 0]
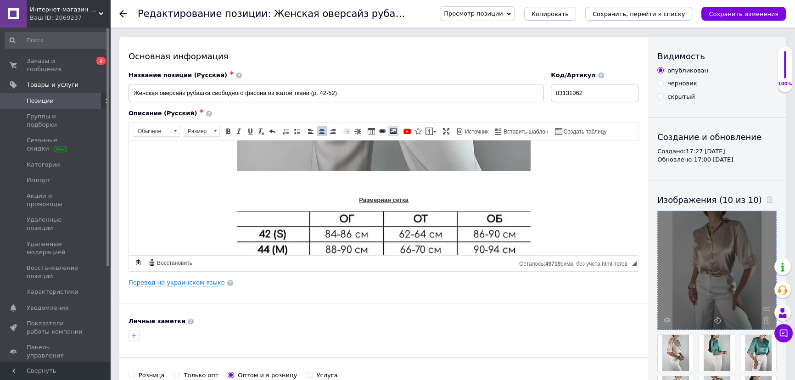
click at [395, 133] on link "Изображение" at bounding box center [393, 131] width 10 height 10
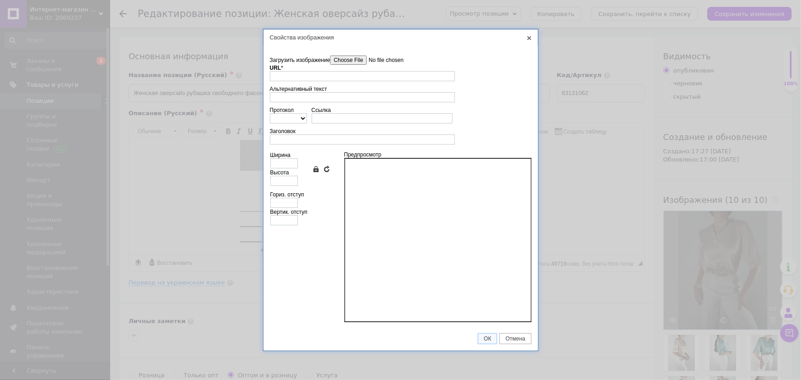
click at [361, 61] on input"] "Загрузить изображение" at bounding box center [382, 60] width 104 height 9
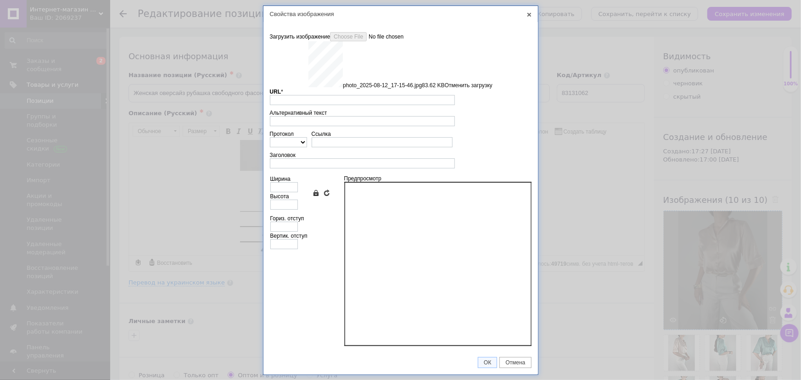
type input "[URL][DOMAIN_NAME]"
type input "640"
type input "853"
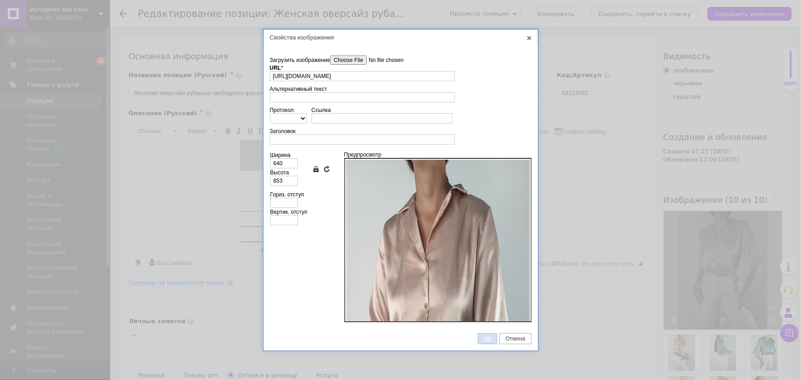
click at [489, 339] on span "ОК" at bounding box center [487, 338] width 18 height 6
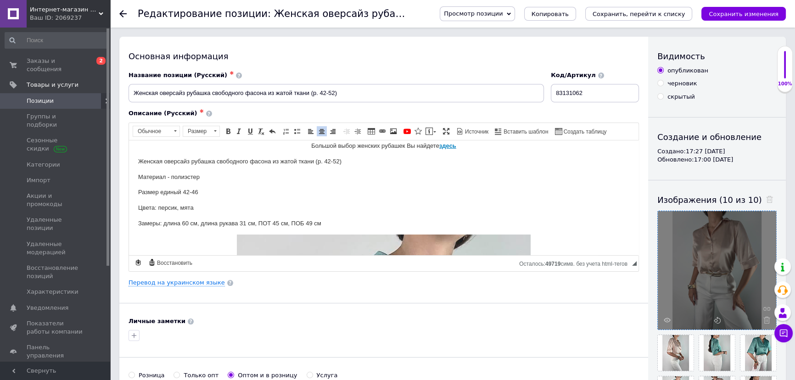
scroll to position [0, 0]
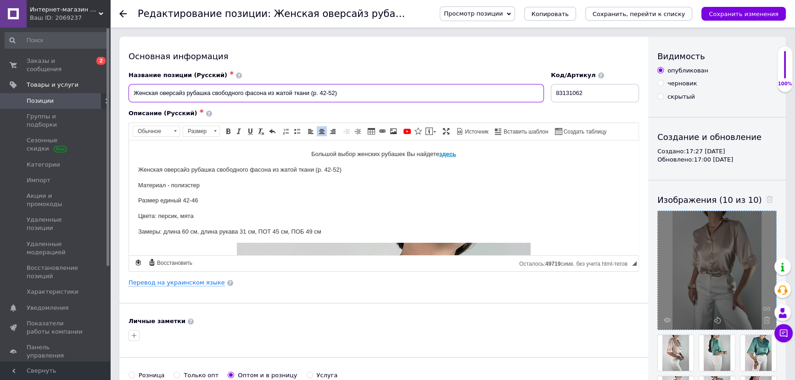
click at [214, 89] on input "Женская оверсайз рубашка свободного фасона из жатой ткани (р. 42-52)" at bounding box center [335, 93] width 415 height 18
drag, startPoint x: 210, startPoint y: 89, endPoint x: 215, endPoint y: 91, distance: 6.0
click at [210, 88] on input "Женская оверсайз рубашка свободного фасона из жатой ткани (р. 42-52)" at bounding box center [335, 93] width 415 height 18
click at [215, 91] on input "Женская оверсайз рубашка свободного фасона из жатой ткани (р. 42-52)" at bounding box center [335, 93] width 415 height 18
click at [213, 90] on input "Женская оверсайз рубашка свободного фасона из жатой ткани (р. 42-52)" at bounding box center [335, 93] width 415 height 18
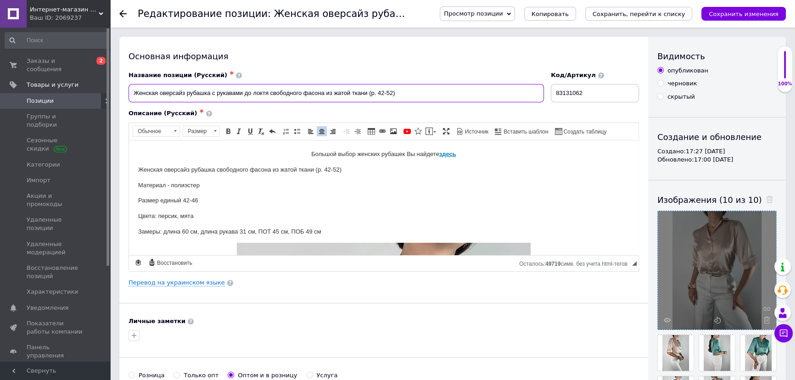
drag, startPoint x: 327, startPoint y: 89, endPoint x: 368, endPoint y: 91, distance: 41.8
click at [368, 91] on input "Женская оверсайз рубашка с рукавами до локтя свободного фасона из жатой ткани (…" at bounding box center [335, 93] width 415 height 18
drag, startPoint x: 595, startPoint y: 92, endPoint x: 551, endPoint y: 89, distance: 43.7
click at [551, 89] on div "Код/Артикул 83131062" at bounding box center [594, 87] width 95 height 38
click at [396, 93] on input "Женская оверсайз рубашка с рукавами до локтя свободного фасона (р. 42-46)" at bounding box center [335, 93] width 415 height 18
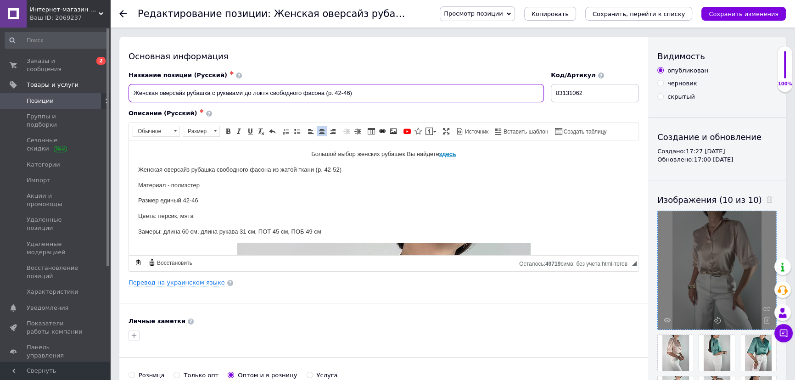
paste input "83131062"
drag, startPoint x: 384, startPoint y: 88, endPoint x: 368, endPoint y: 86, distance: 15.2
click at [368, 86] on input "Женская оверсайз рубашка с рукавами до локтя свободного фасона (р. 42-46) 83131…" at bounding box center [335, 93] width 415 height 18
drag, startPoint x: 395, startPoint y: 89, endPoint x: 355, endPoint y: 87, distance: 40.9
click at [355, 87] on input "Женская оверсайз рубашка с рукавами до локтя свободного фасона (р. 42-46) 83131…" at bounding box center [335, 93] width 415 height 18
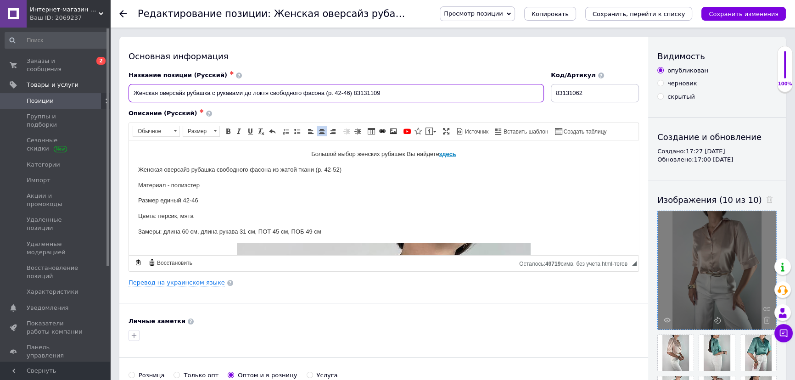
click at [365, 94] on input "Женская оверсайз рубашка с рукавами до локтя свободного фасона (р. 42-46) 83131…" at bounding box center [335, 93] width 415 height 18
drag, startPoint x: 360, startPoint y: 91, endPoint x: 353, endPoint y: 91, distance: 6.4
click at [353, 91] on input "Женская оверсайз рубашка с рукавами до локтя свободного фасона (р. 42-46) 83131…" at bounding box center [335, 93] width 415 height 18
drag, startPoint x: 394, startPoint y: 96, endPoint x: 354, endPoint y: 90, distance: 40.9
click at [354, 90] on input "Женская оверсайз рубашка с рукавами до локтя свободного фасона (р. 42-46) 10131…" at bounding box center [335, 93] width 415 height 18
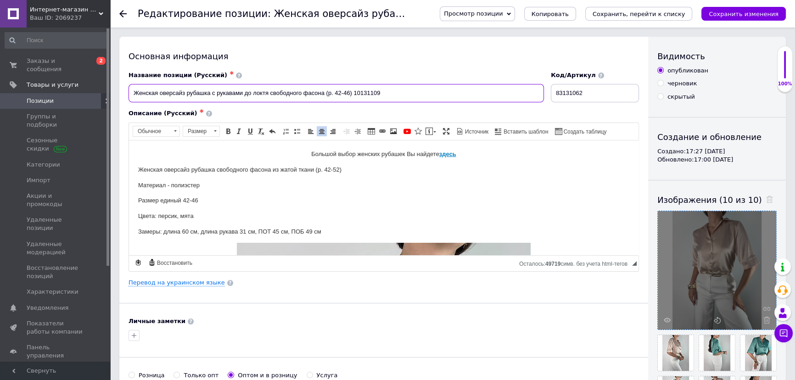
type input "Женская оверсайз рубашка с рукавами до локтя свободного фасона (р. 42-46) 10131…"
drag, startPoint x: 600, startPoint y: 97, endPoint x: 518, endPoint y: 94, distance: 81.7
click at [518, 94] on div "Название позиции (Русский) ✱ Женская оверсайз рубашка с рукавами до локтя свобо…" at bounding box center [383, 87] width 517 height 38
paste input "10131109"
type input "10131109"
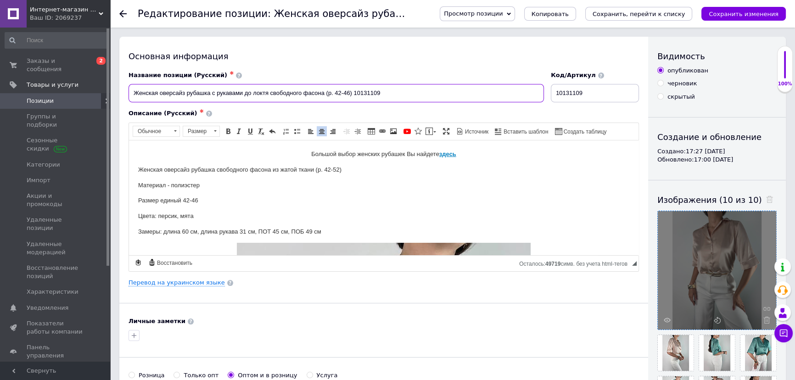
drag, startPoint x: 352, startPoint y: 92, endPoint x: 110, endPoint y: 88, distance: 242.2
drag, startPoint x: 136, startPoint y: 167, endPoint x: 348, endPoint y: 159, distance: 212.1
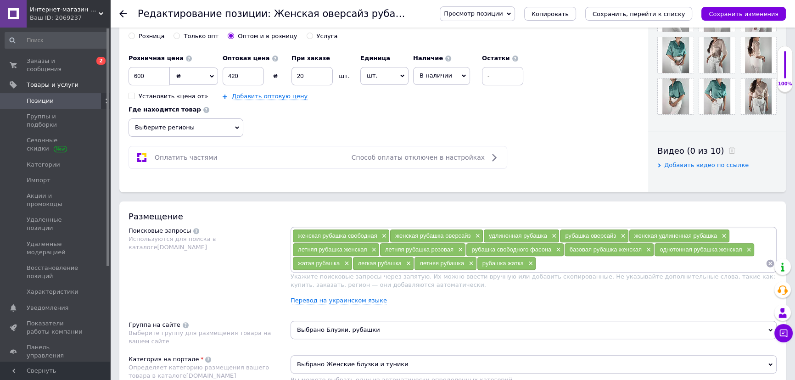
scroll to position [417, 0]
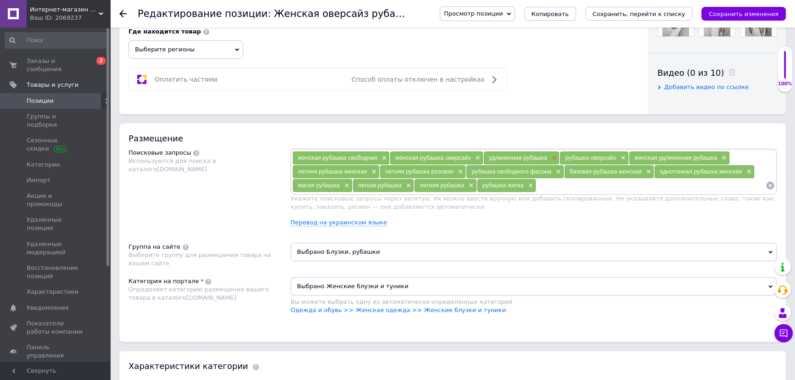
click at [551, 156] on span "×" at bounding box center [552, 158] width 7 height 8
click at [645, 155] on span "×" at bounding box center [646, 158] width 7 height 8
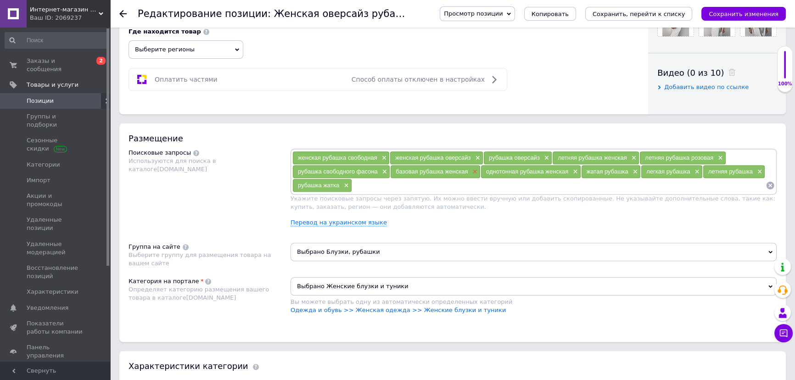
click at [472, 171] on span "×" at bounding box center [473, 172] width 7 height 8
click at [546, 172] on span "×" at bounding box center [543, 172] width 7 height 8
click at [670, 171] on span "×" at bounding box center [667, 172] width 7 height 8
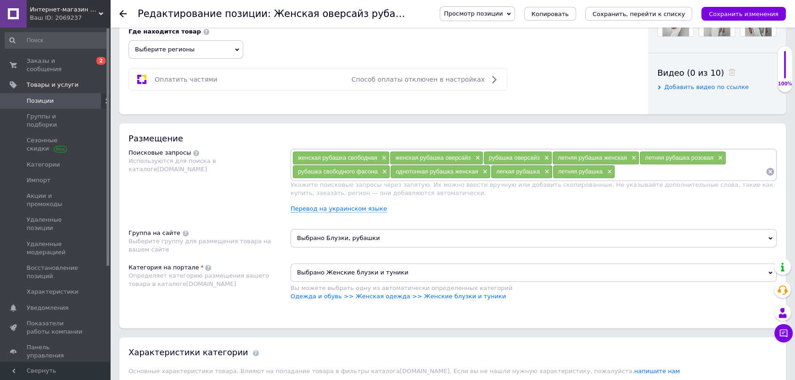
click at [637, 173] on input at bounding box center [690, 172] width 150 height 14
type input "рубашка с короткими рукавами"
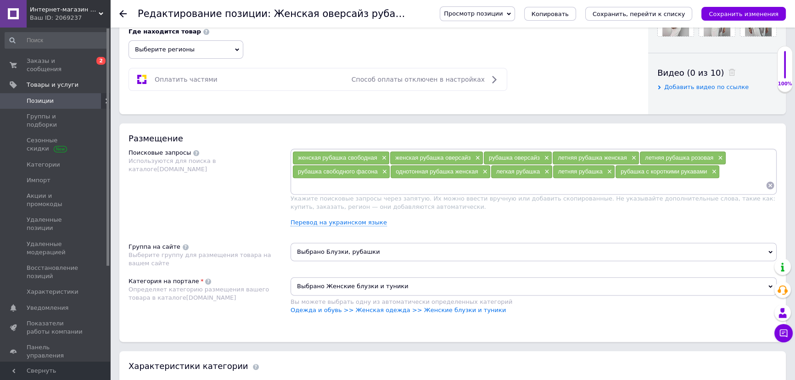
type input "ш"
type input "женская рубашка с короткими рукавами"
type input "шелковая рубашка свободная"
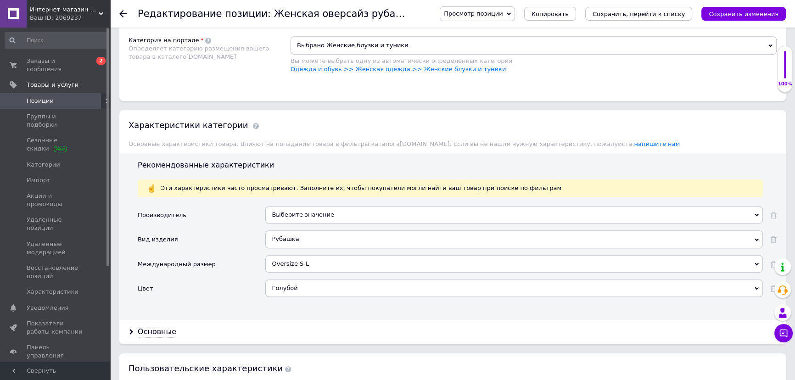
scroll to position [667, 0]
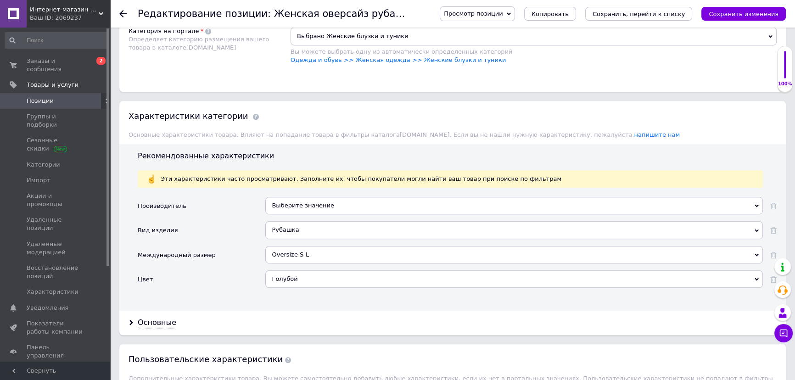
click at [287, 274] on div "Голубой" at bounding box center [513, 278] width 497 height 17
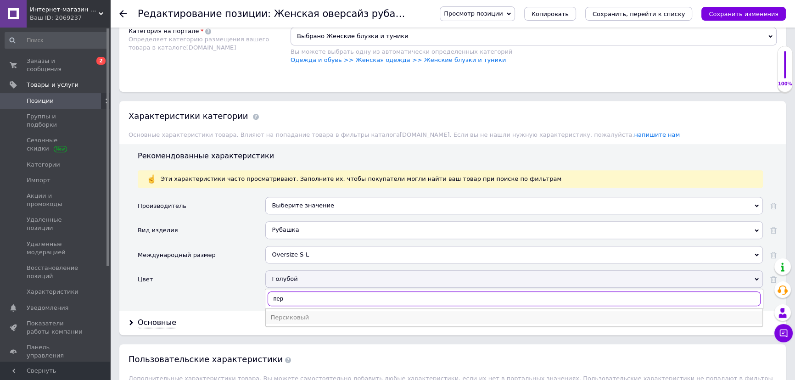
type input "пер"
click at [297, 316] on div "Персиковый" at bounding box center [513, 317] width 487 height 8
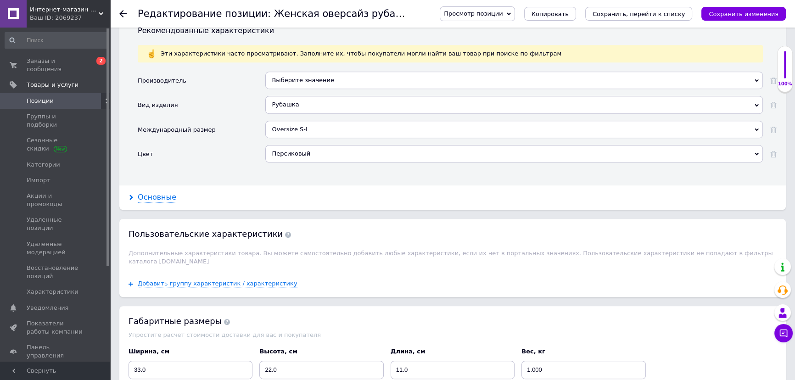
click at [158, 196] on div "Основные" at bounding box center [157, 197] width 39 height 11
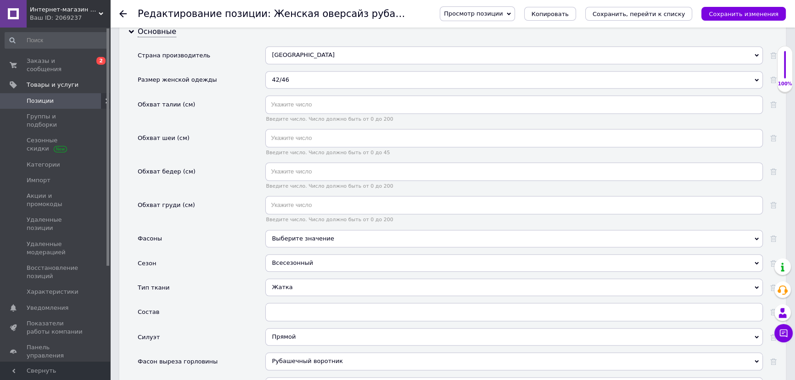
scroll to position [959, 0]
click at [312, 52] on div "[GEOGRAPHIC_DATA]" at bounding box center [513, 53] width 497 height 17
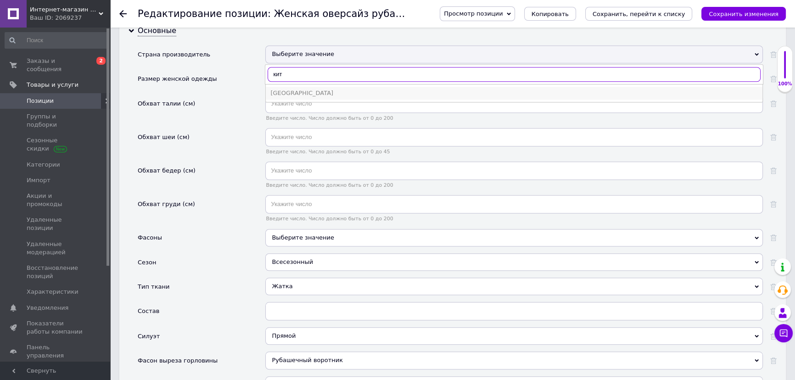
type input "кит"
click at [289, 89] on div "[GEOGRAPHIC_DATA]" at bounding box center [513, 93] width 487 height 8
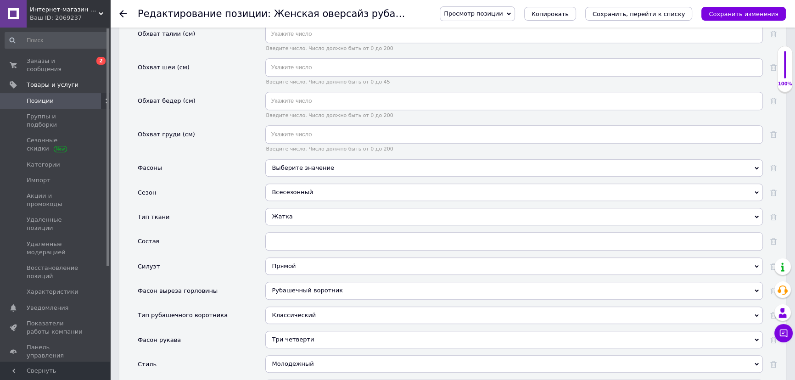
scroll to position [1042, 0]
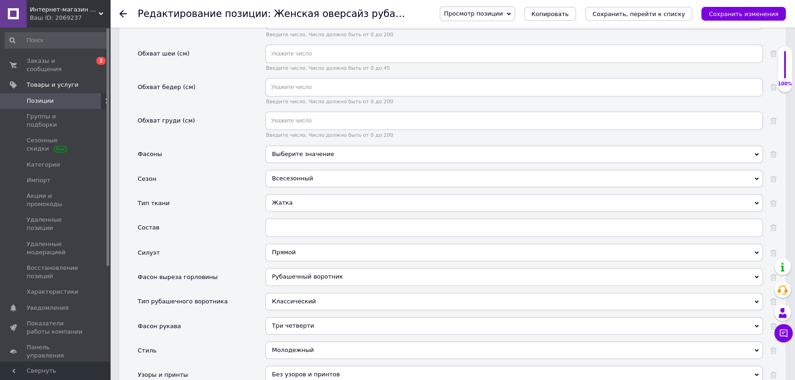
click at [285, 150] on div "Выберите значение" at bounding box center [513, 153] width 497 height 17
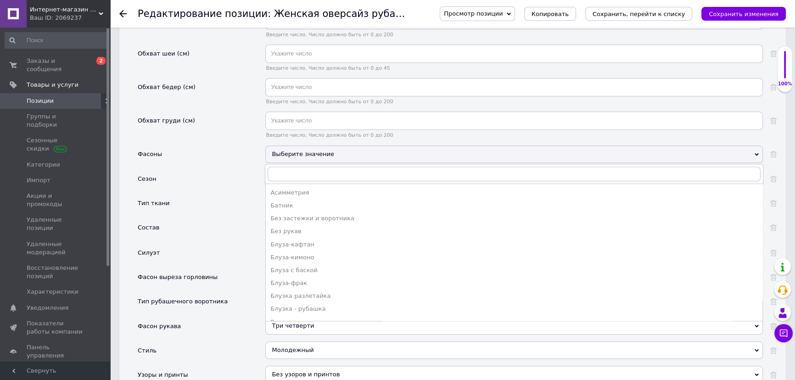
click at [234, 184] on div "Сезон" at bounding box center [202, 182] width 128 height 24
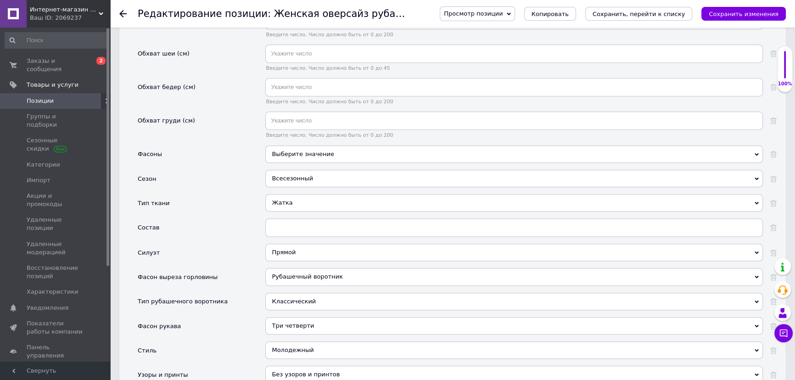
click at [282, 199] on div "Жатка" at bounding box center [513, 202] width 497 height 17
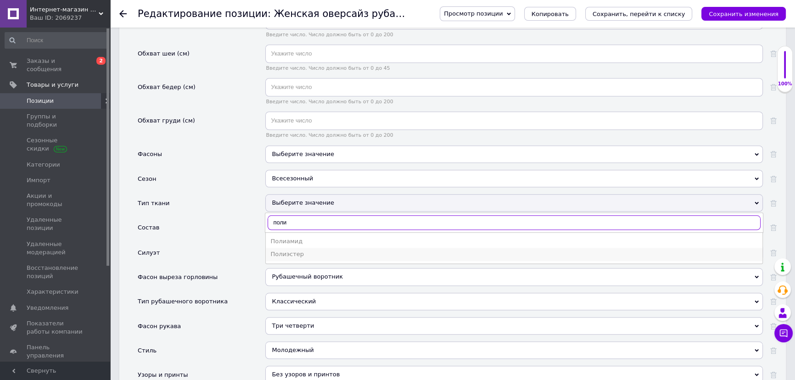
type input "поли"
click at [284, 255] on div "Полиэстер" at bounding box center [513, 254] width 487 height 8
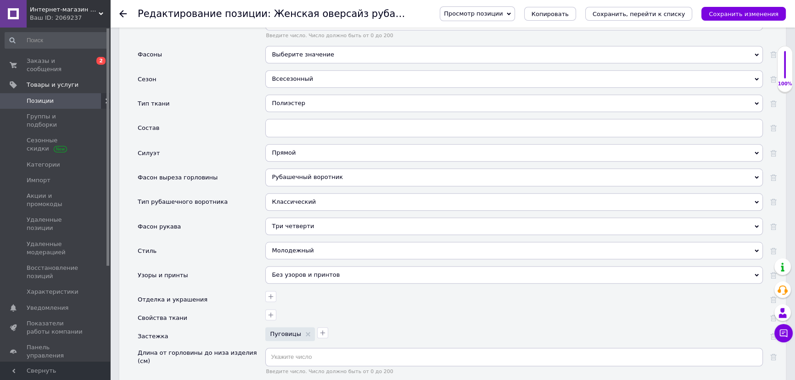
scroll to position [1168, 0]
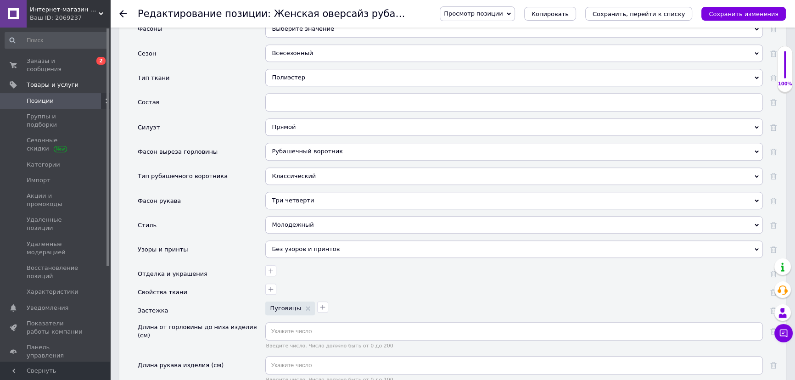
click at [289, 174] on div "Классический" at bounding box center [513, 175] width 497 height 17
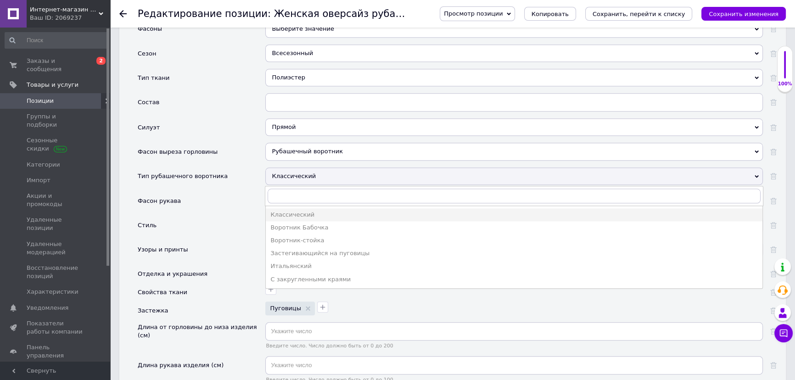
click at [240, 216] on div "Стиль" at bounding box center [202, 228] width 128 height 24
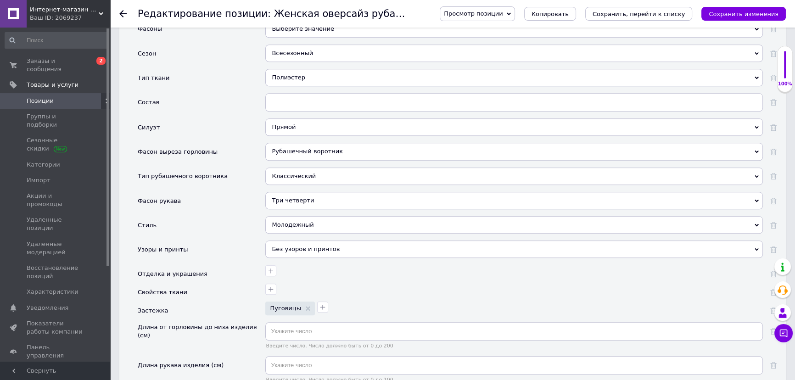
click at [286, 197] on div "Три четверти" at bounding box center [513, 200] width 497 height 17
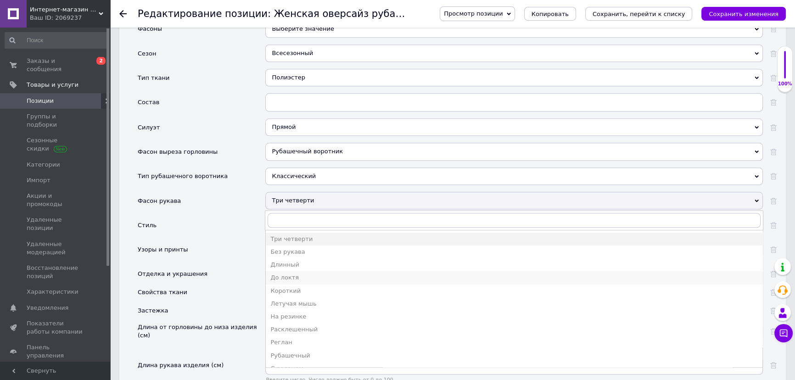
click at [289, 273] on div "До локтя" at bounding box center [513, 277] width 487 height 8
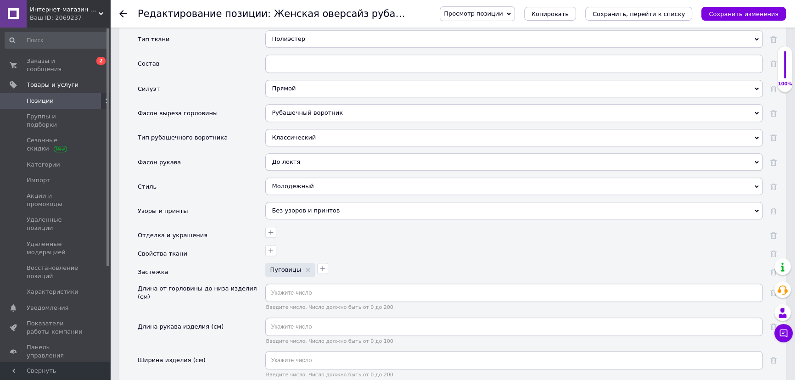
scroll to position [1209, 0]
click at [287, 181] on div "Молодежный" at bounding box center [513, 182] width 497 height 17
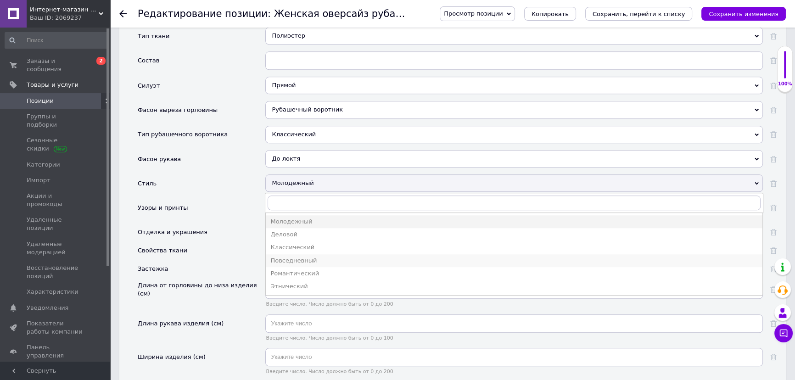
click at [304, 256] on div "Повседневный" at bounding box center [513, 260] width 487 height 8
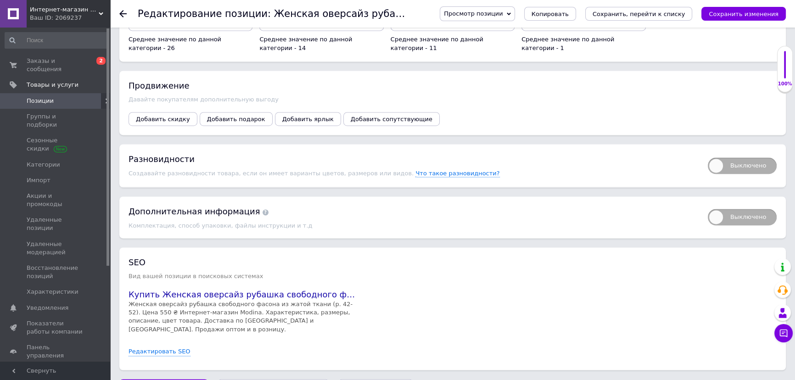
scroll to position [1771, 0]
drag, startPoint x: 767, startPoint y: 145, endPoint x: 758, endPoint y: 147, distance: 9.1
click at [767, 156] on span "Выключено" at bounding box center [741, 164] width 69 height 17
click at [707, 150] on input "Выключено" at bounding box center [704, 153] width 6 height 6
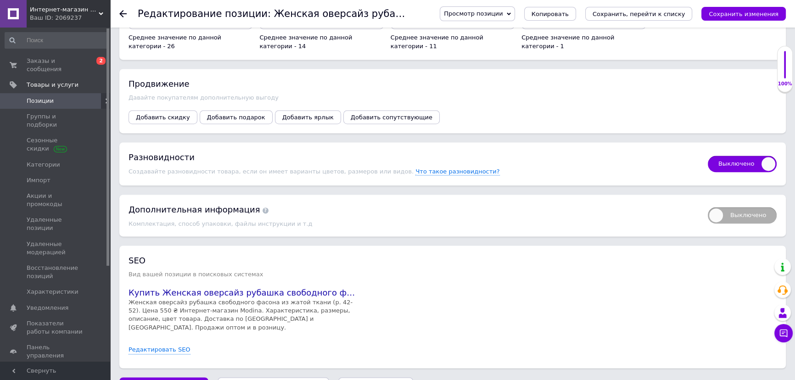
checkbox input "true"
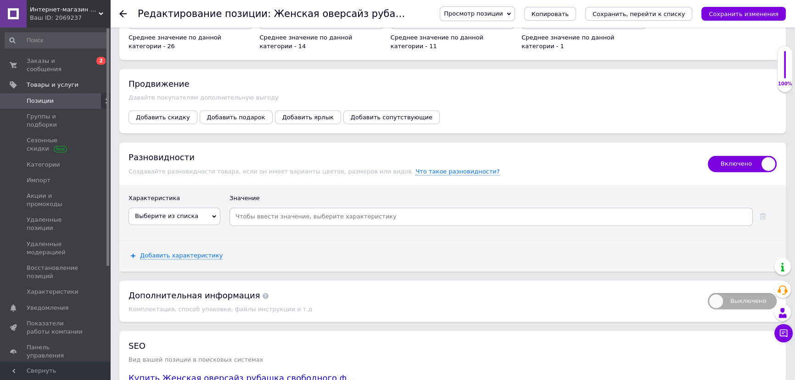
click at [164, 207] on span "Выберите из списка" at bounding box center [174, 215] width 92 height 17
drag, startPoint x: 748, startPoint y: 12, endPoint x: 700, endPoint y: 37, distance: 54.2
click at [748, 12] on icon "Сохранить изменения" at bounding box center [743, 14] width 70 height 7
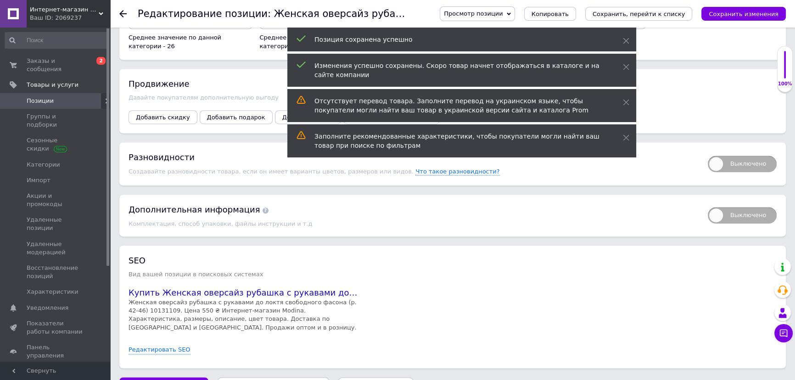
click at [735, 156] on span "Выключено" at bounding box center [741, 164] width 69 height 17
click at [707, 150] on input "Выключено" at bounding box center [704, 153] width 6 height 6
checkbox input "true"
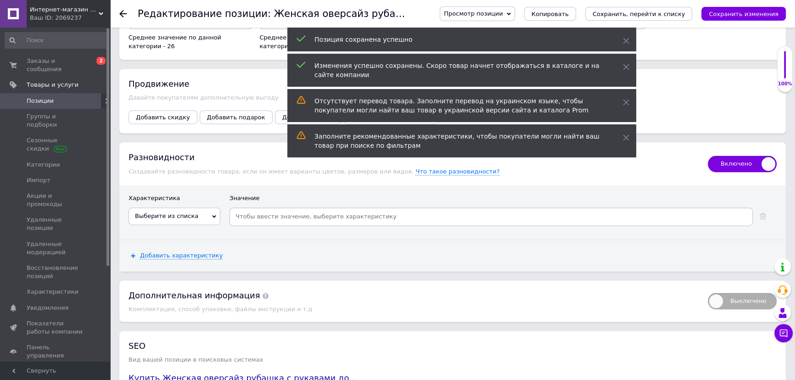
click at [177, 207] on span "Выберите из списка" at bounding box center [174, 215] width 92 height 17
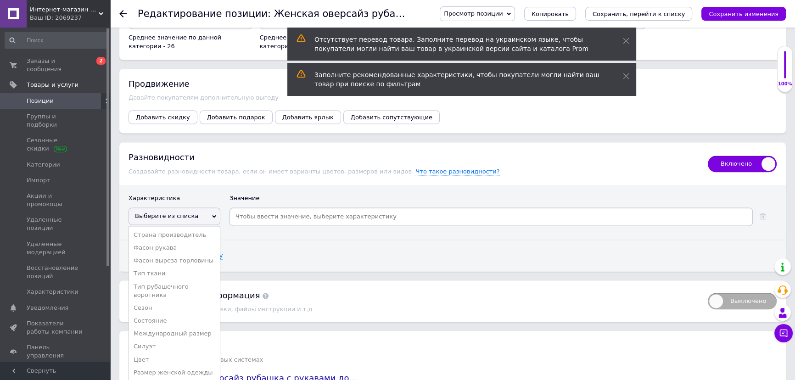
click at [146, 353] on li "Цвет" at bounding box center [174, 359] width 91 height 13
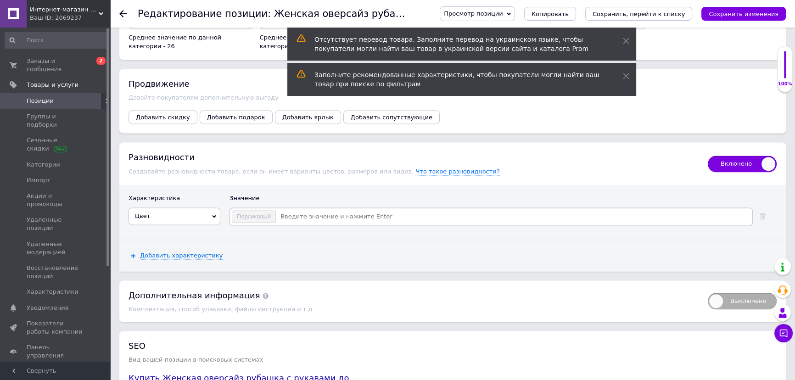
click at [305, 194] on div "Значение" at bounding box center [502, 200] width 547 height 13
click at [305, 210] on input at bounding box center [513, 217] width 474 height 14
type input "м"
type input "[DEMOGRAPHIC_DATA]"
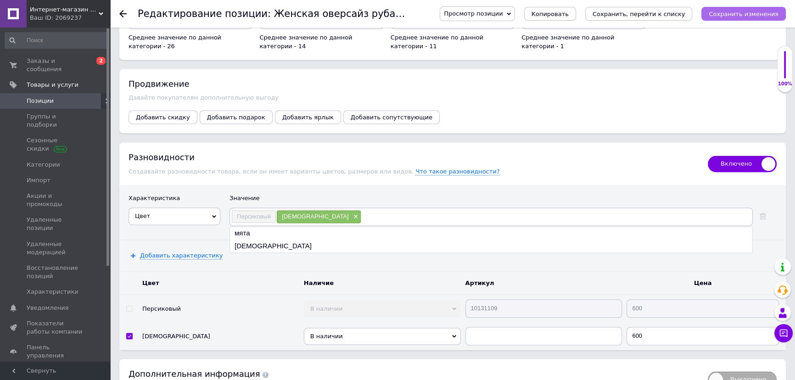
click at [739, 12] on icon "Сохранить изменения" at bounding box center [743, 14] width 70 height 7
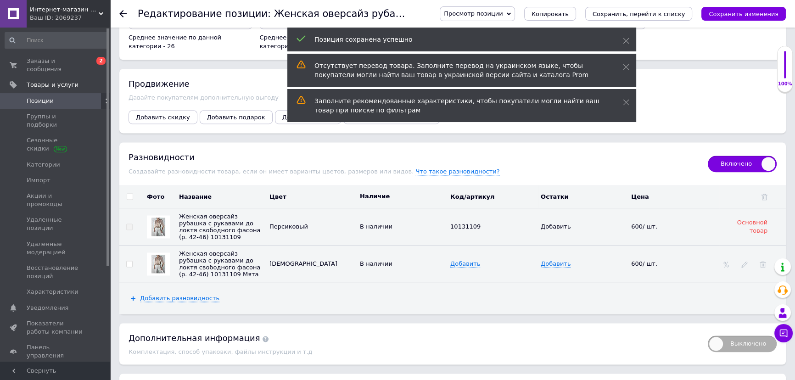
click at [126, 261] on span at bounding box center [129, 264] width 6 height 6
click at [126, 261] on input "checkbox" at bounding box center [129, 264] width 6 height 6
checkbox input "true"
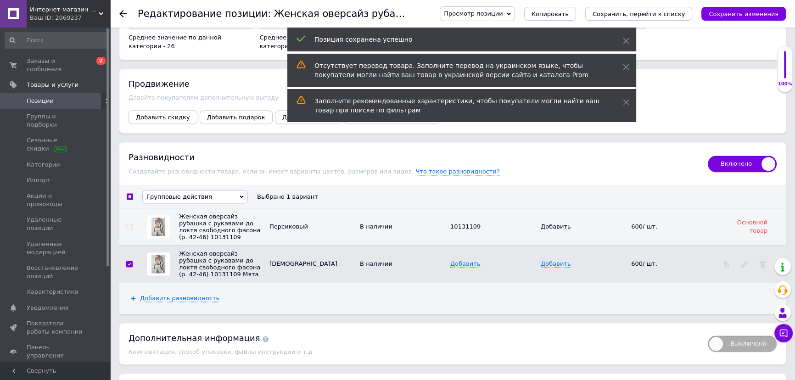
click at [178, 193] on span "Групповые действия" at bounding box center [179, 196] width 66 height 7
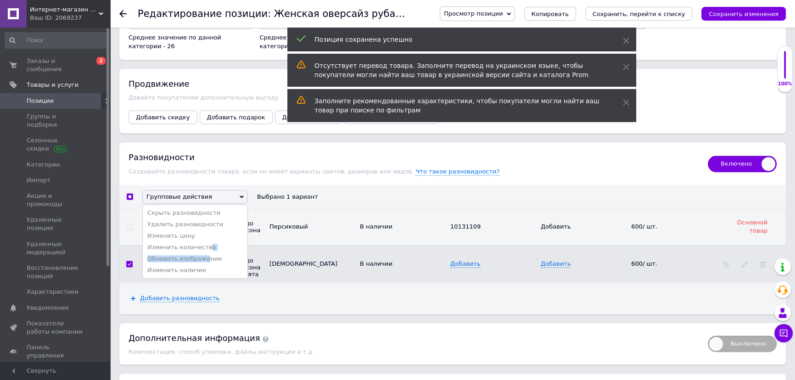
drag, startPoint x: 202, startPoint y: 238, endPoint x: 202, endPoint y: 251, distance: 13.3
click at [202, 251] on ul "Скрыть разновидности Удалить разновидности Изменить цену Изменить количество Об…" at bounding box center [195, 241] width 106 height 74
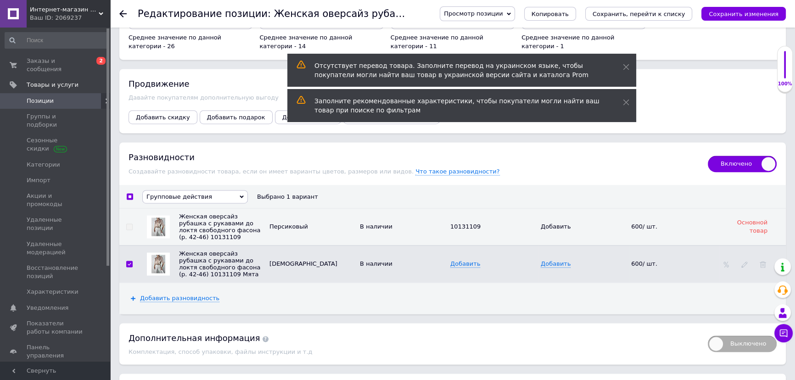
click at [198, 190] on span "Групповые действия" at bounding box center [195, 196] width 106 height 13
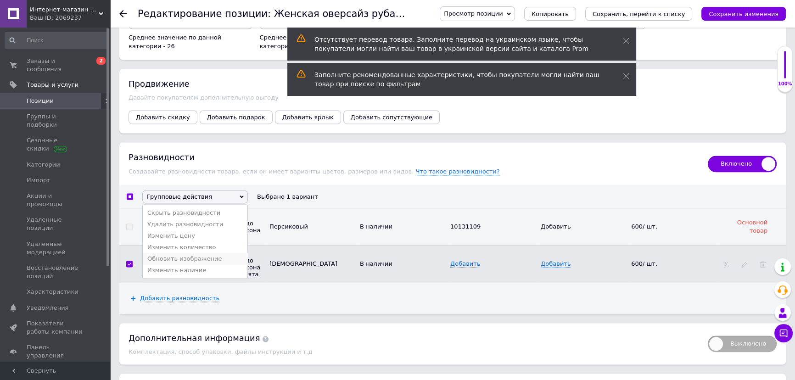
click at [200, 253] on li "Обновить изображение" at bounding box center [195, 258] width 105 height 11
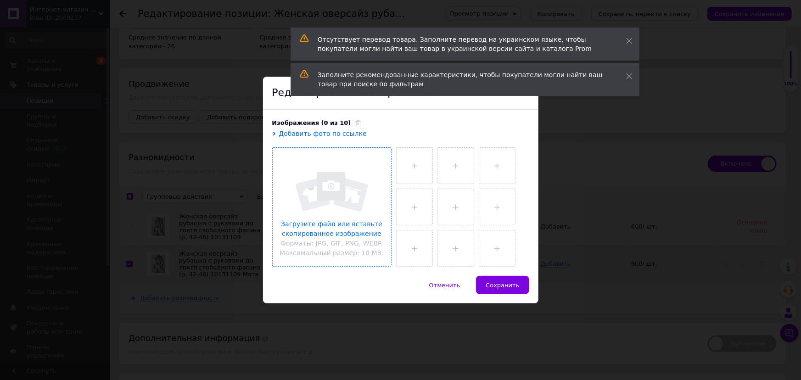
click at [351, 187] on input "file" at bounding box center [331, 207] width 118 height 118
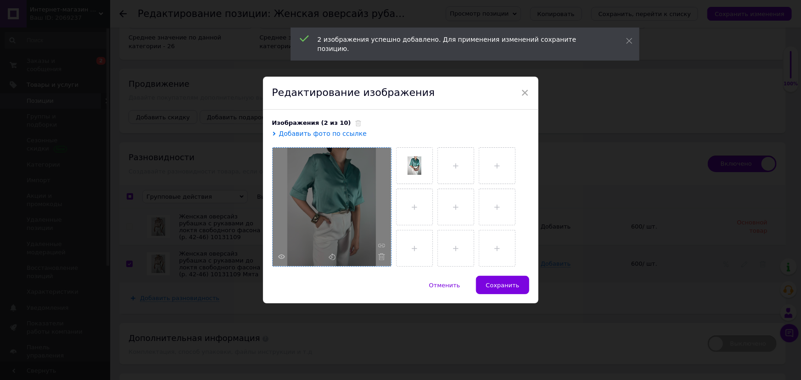
click at [499, 284] on span "Сохранить" at bounding box center [501, 285] width 33 height 7
checkbox input "false"
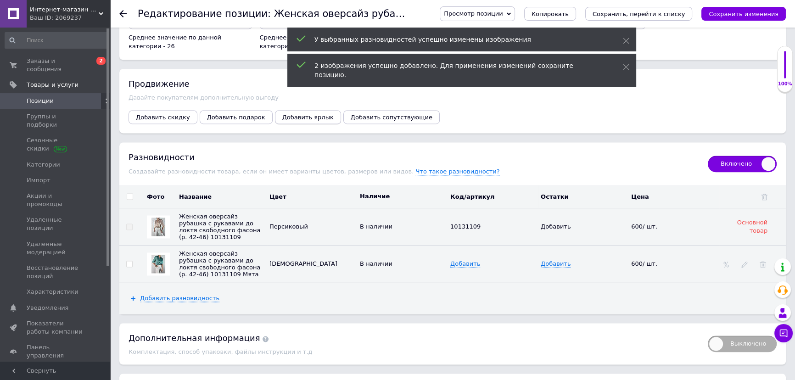
click at [298, 114] on span "Добавить ярлык" at bounding box center [307, 117] width 51 height 7
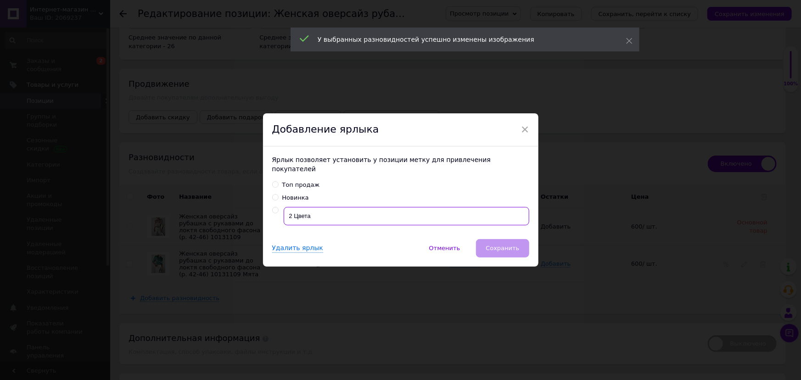
drag, startPoint x: 321, startPoint y: 208, endPoint x: 280, endPoint y: 210, distance: 40.4
click at [280, 210] on div "2 Цвета" at bounding box center [400, 216] width 257 height 18
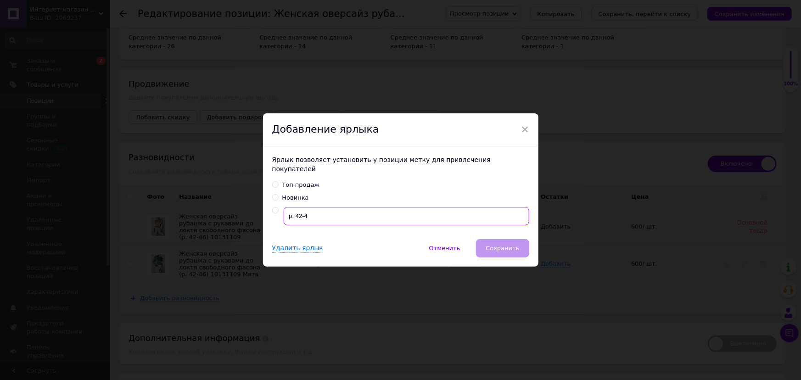
type input "р. 42-46"
click at [445, 211] on input "р. 42-46" at bounding box center [406, 216] width 245 height 18
radio input "true"
type input "р. 42-46"
click at [508, 245] on span "Сохранить" at bounding box center [501, 248] width 33 height 7
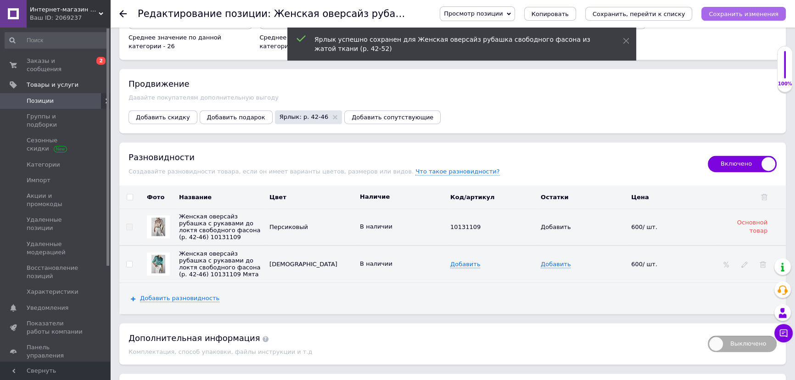
click at [736, 14] on icon "Сохранить изменения" at bounding box center [743, 14] width 70 height 7
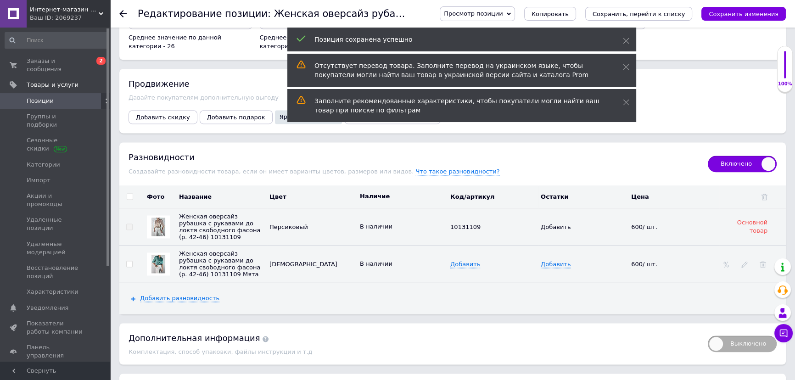
click at [77, 97] on span "Позиции" at bounding box center [56, 101] width 58 height 8
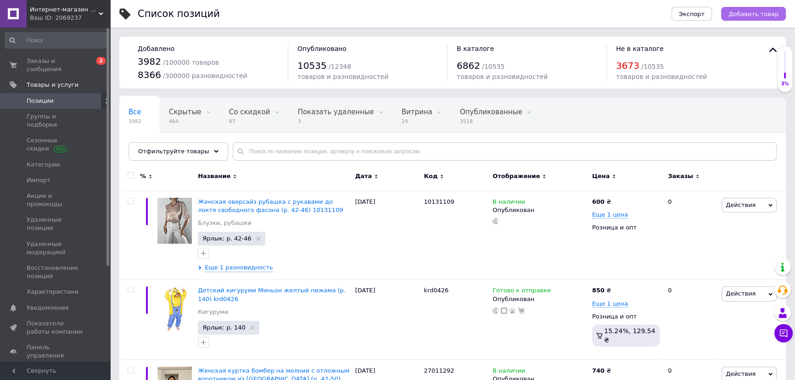
click at [756, 13] on span "Добавить товар" at bounding box center [753, 14] width 50 height 7
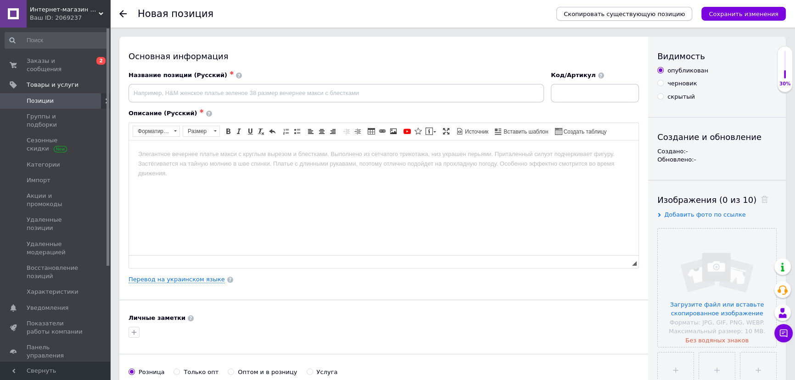
click at [651, 11] on span "Скопировать существующую позицию" at bounding box center [623, 14] width 121 height 7
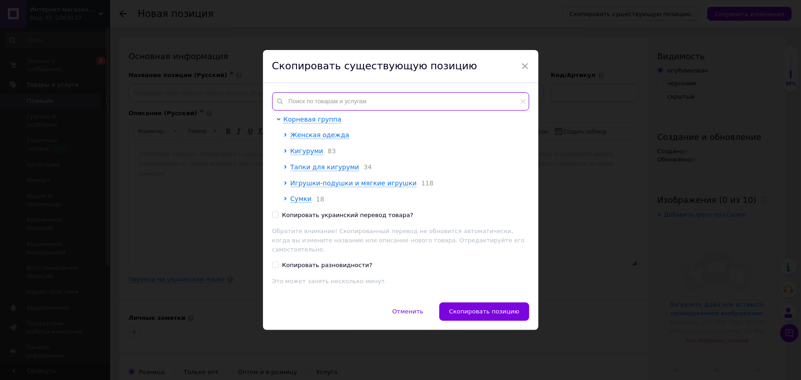
click at [386, 101] on input "text" at bounding box center [400, 101] width 257 height 18
paste input "Женская кофта лонгслив свободного фасона с надписью на груди (р. 42-46) 6043400"
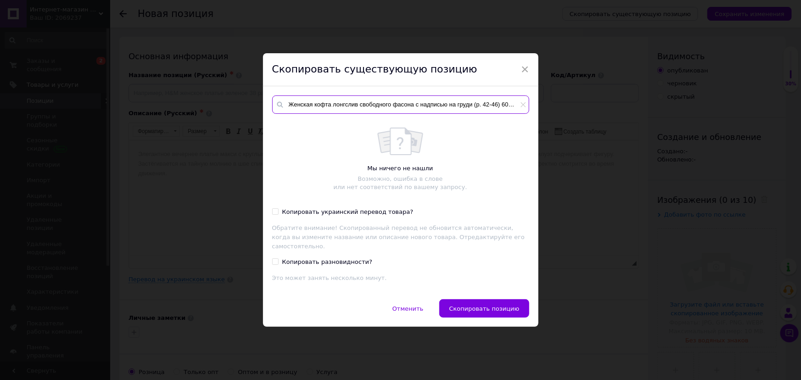
scroll to position [0, 8]
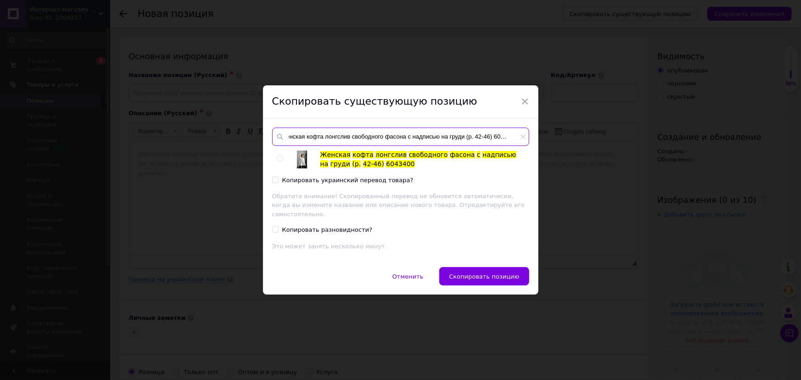
type input "Женская кофта лонгслив свободного фасона с надписью на груди (р. 42-46) 6043400"
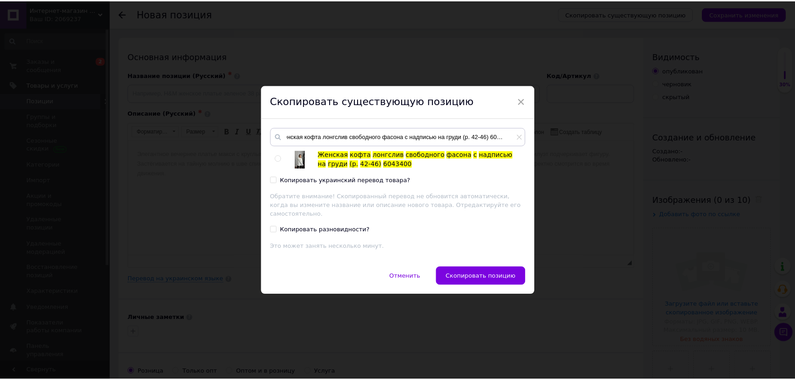
scroll to position [0, 0]
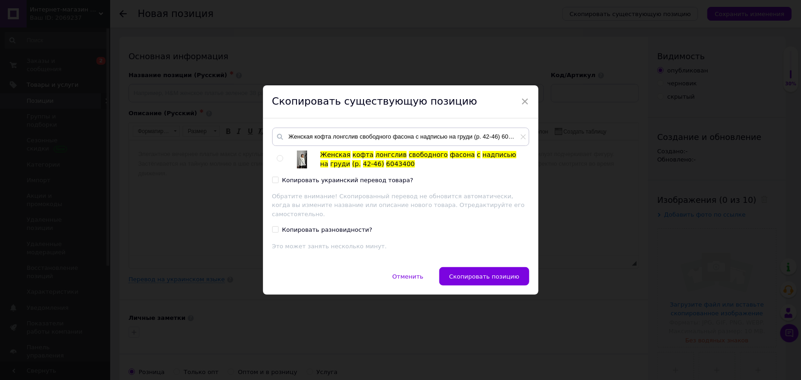
click at [280, 161] on input "radio" at bounding box center [280, 159] width 6 height 6
radio input "true"
click at [476, 273] on span "Скопировать позицию" at bounding box center [484, 276] width 70 height 7
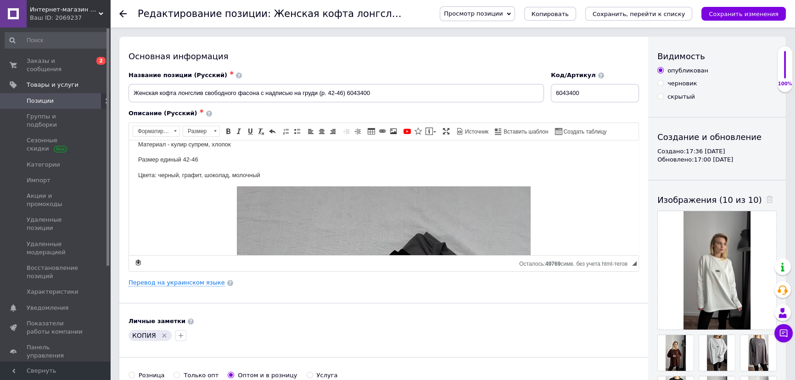
scroll to position [41, 0]
click at [161, 336] on icon "Удалить метку" at bounding box center [164, 335] width 7 height 7
click at [766, 196] on use at bounding box center [769, 199] width 7 height 7
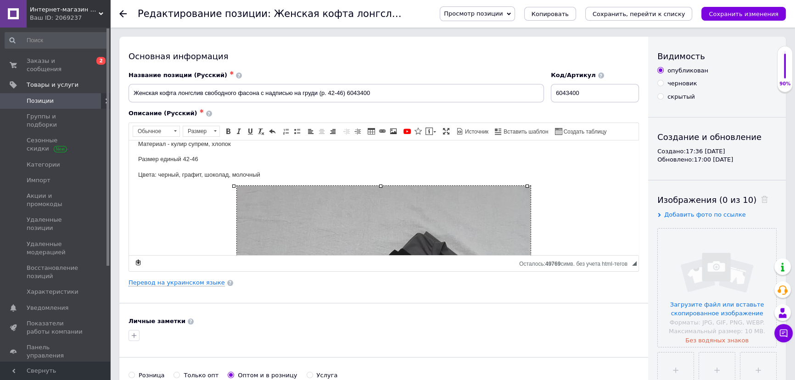
click at [448, 211] on img "Визуальный текстовый редактор, 1DAD2AB0-0360-4BE9-8504-70984EF35C28" at bounding box center [384, 380] width 294 height 391
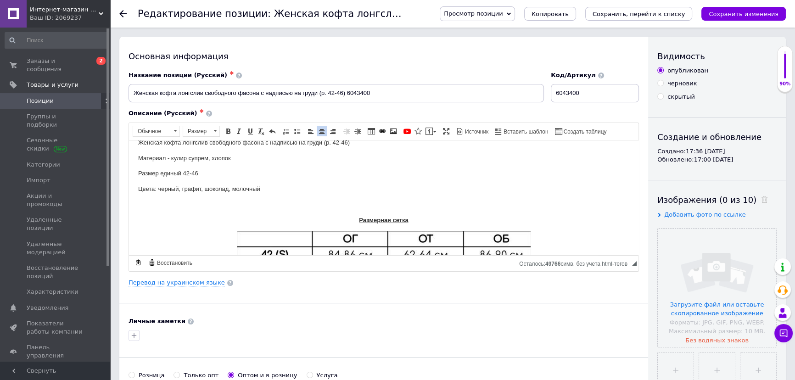
scroll to position [0, 0]
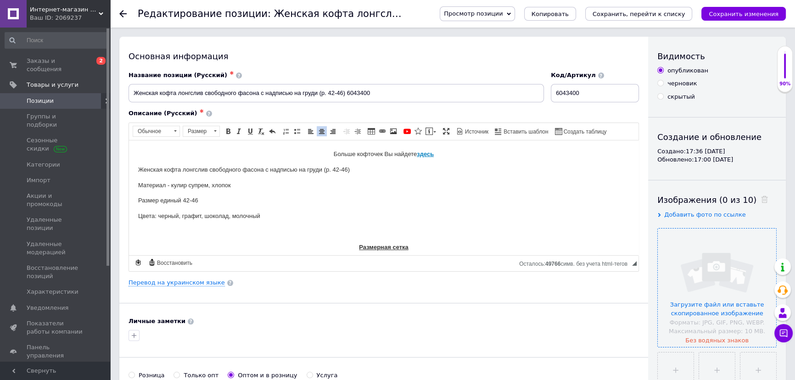
click at [733, 259] on input "file" at bounding box center [716, 287] width 118 height 118
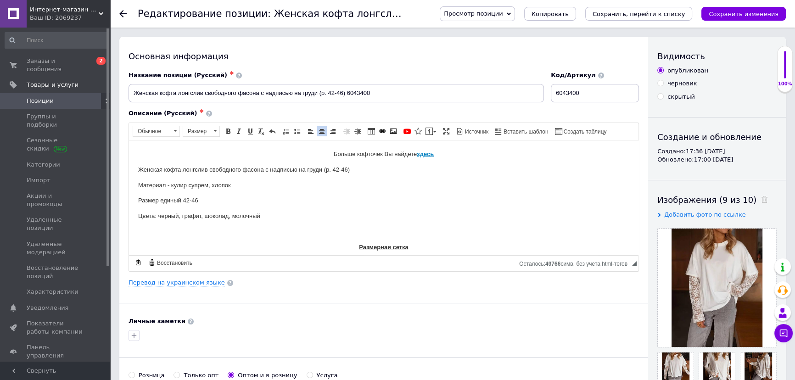
click at [232, 234] on p "Визуальный текстовый редактор, 1DAD2AB0-0360-4BE9-8504-70984EF35C28" at bounding box center [383, 232] width 491 height 10
click at [308, 128] on span at bounding box center [310, 131] width 7 height 7
click at [235, 184] on p "Материал - кулир супрем, хлопок" at bounding box center [383, 185] width 491 height 10
drag, startPoint x: 189, startPoint y: 184, endPoint x: 206, endPoint y: 183, distance: 17.9
click at [206, 183] on p "Материал - кулир супрем, хлопок" at bounding box center [383, 185] width 491 height 10
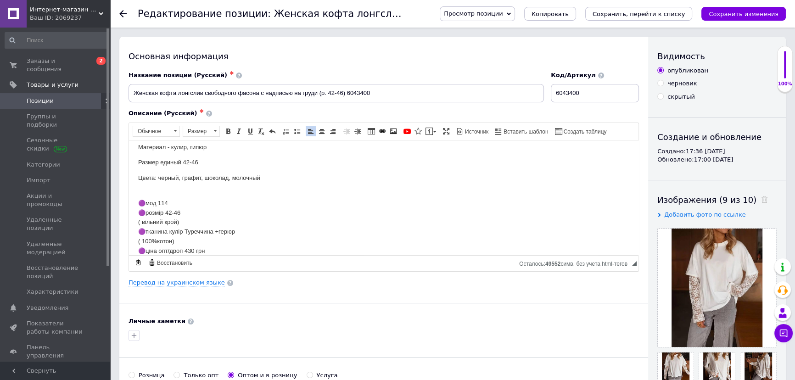
scroll to position [41, 0]
drag, startPoint x: 133, startPoint y: 194, endPoint x: 231, endPoint y: 237, distance: 106.8
click at [231, 237] on html "Больше кофточек Вы найдете здесь Женская кофта лонгслив свободного фасона с над…" at bounding box center [383, 240] width 509 height 282
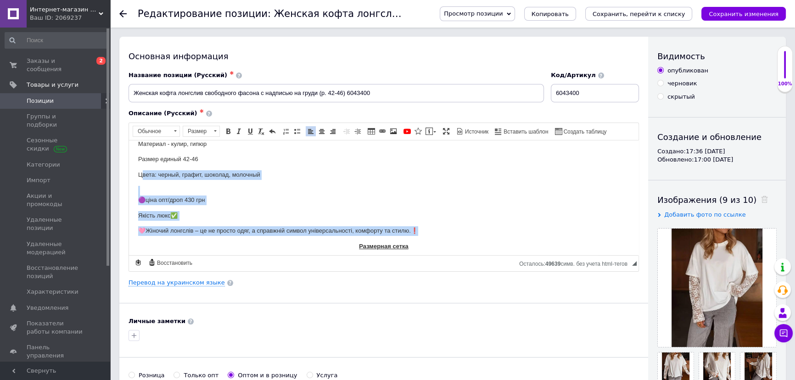
drag, startPoint x: 142, startPoint y: 175, endPoint x: 443, endPoint y: 228, distance: 306.0
click at [443, 228] on body "Больше кофточек Вы найдете здесь Женская кофта лонгслив свободного фасона с над…" at bounding box center [383, 216] width 491 height 216
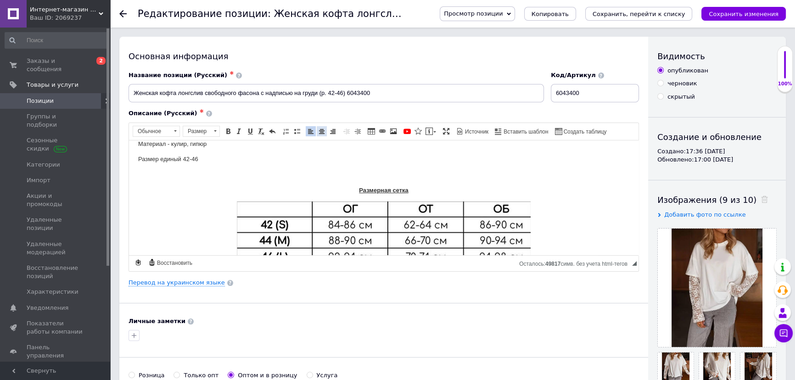
drag, startPoint x: 322, startPoint y: 126, endPoint x: 325, endPoint y: 134, distance: 8.9
click at [322, 126] on link "По центру" at bounding box center [322, 131] width 10 height 10
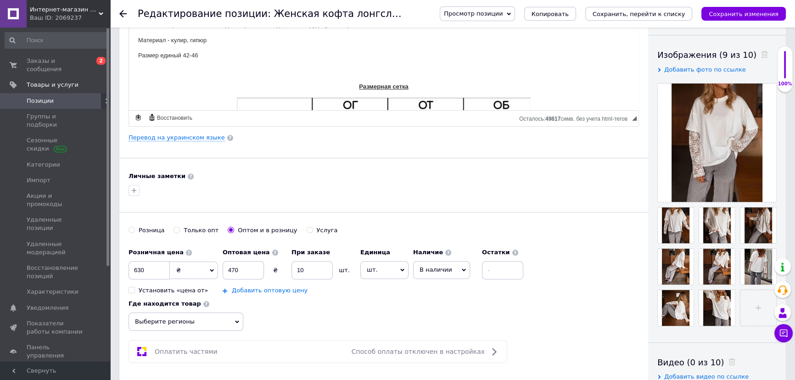
scroll to position [167, 0]
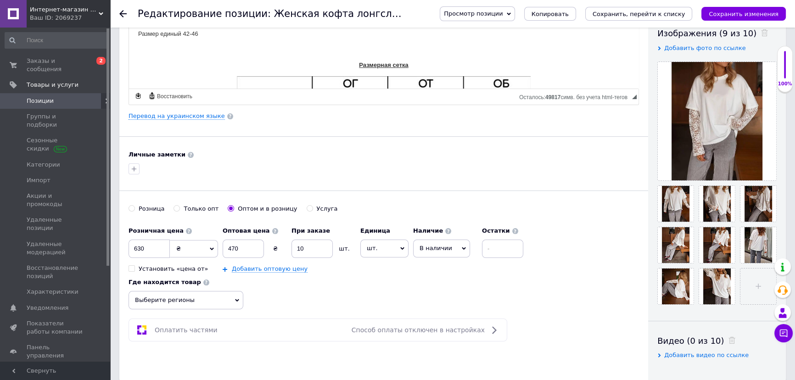
drag, startPoint x: 235, startPoint y: 244, endPoint x: 228, endPoint y: 243, distance: 7.0
click at [228, 243] on input "470" at bounding box center [242, 248] width 41 height 18
type input "500"
click at [139, 245] on input "630" at bounding box center [148, 248] width 41 height 18
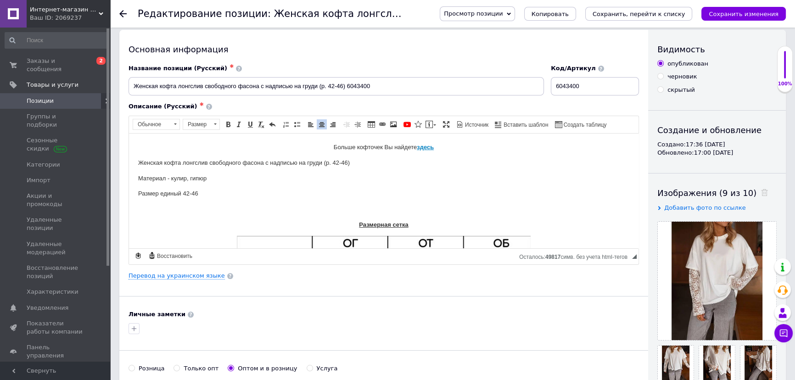
scroll to position [0, 0]
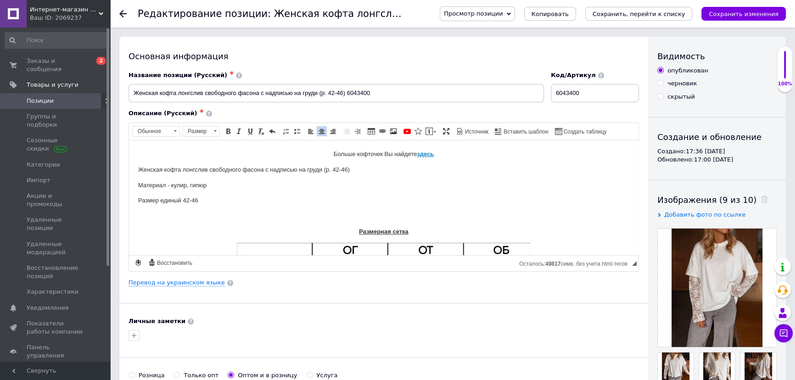
type input "680"
click at [319, 209] on body "Больше кофточек Вы найдете здесь Женская кофта лонгслив свободного фасона с над…" at bounding box center [383, 229] width 491 height 160
click at [390, 130] on span at bounding box center [392, 131] width 7 height 7
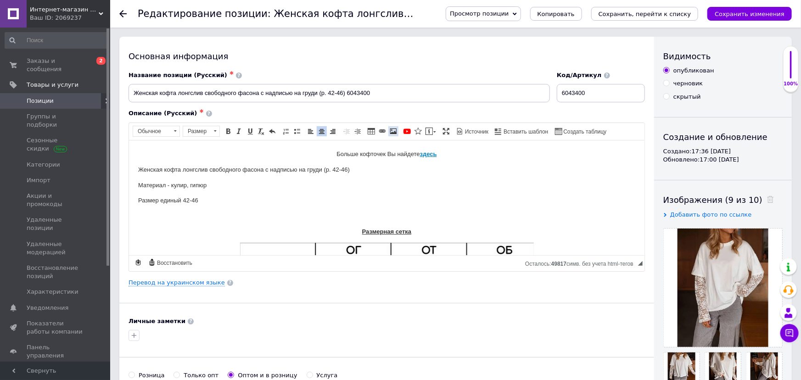
select select
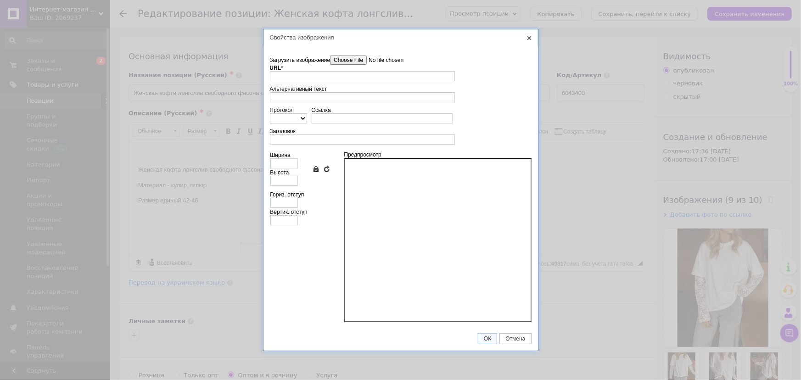
click at [349, 64] on input"] "Загрузить изображение" at bounding box center [382, 60] width 104 height 9
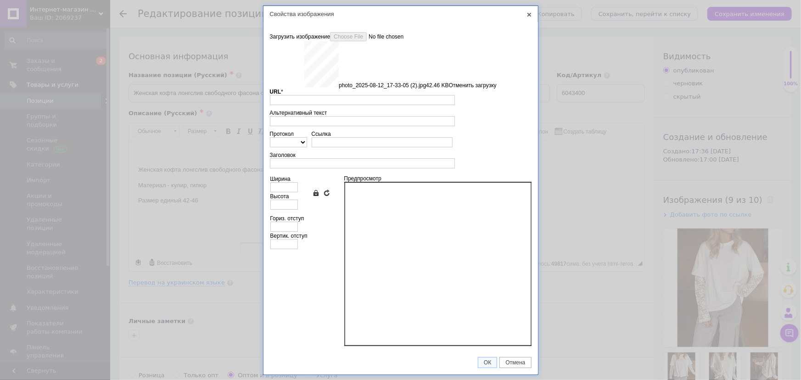
type input "[URL][DOMAIN_NAME]"
type input "591"
type input "781"
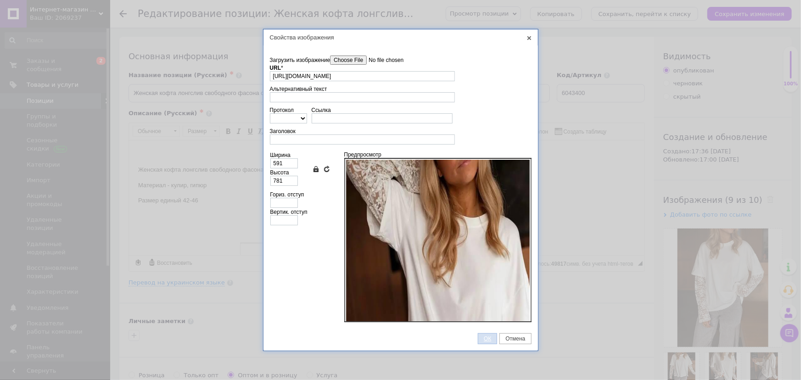
click at [484, 337] on span "ОК" at bounding box center [487, 338] width 18 height 6
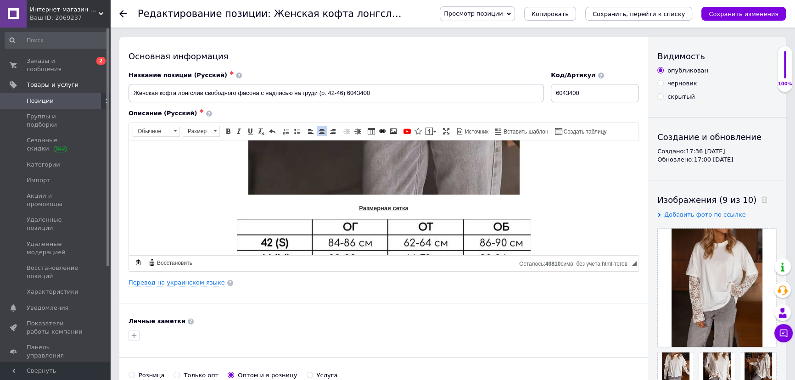
scroll to position [399, 0]
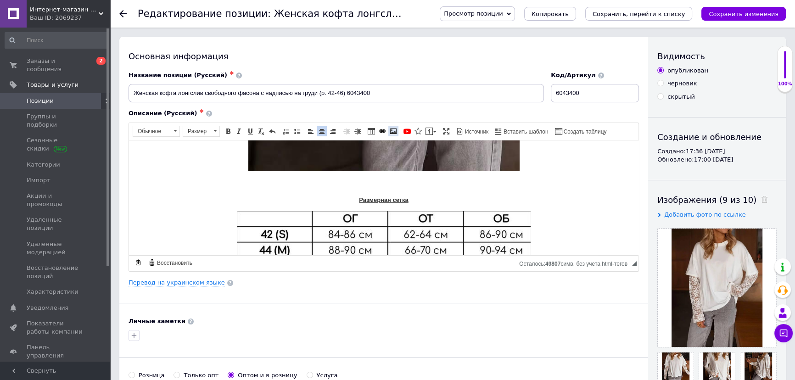
click at [390, 133] on span at bounding box center [392, 131] width 7 height 7
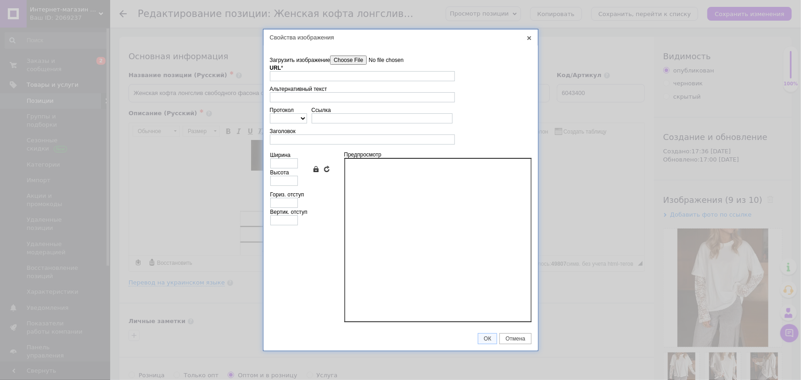
click at [366, 62] on input"] "Загрузить изображение" at bounding box center [382, 60] width 104 height 9
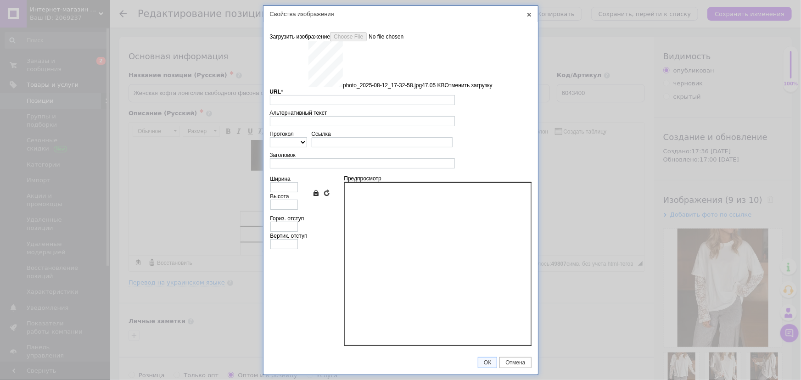
type input "[URL][DOMAIN_NAME]"
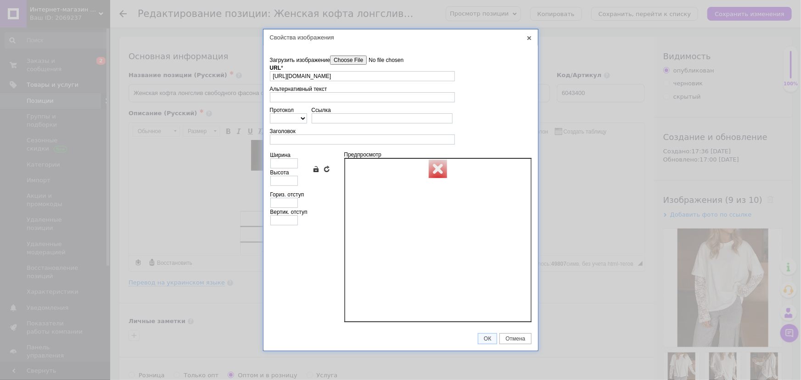
click at [352, 65] on div "URL * [URL][DOMAIN_NAME]" at bounding box center [362, 73] width 185 height 17
click at [352, 61] on input"] "Загрузить изображение" at bounding box center [382, 60] width 104 height 9
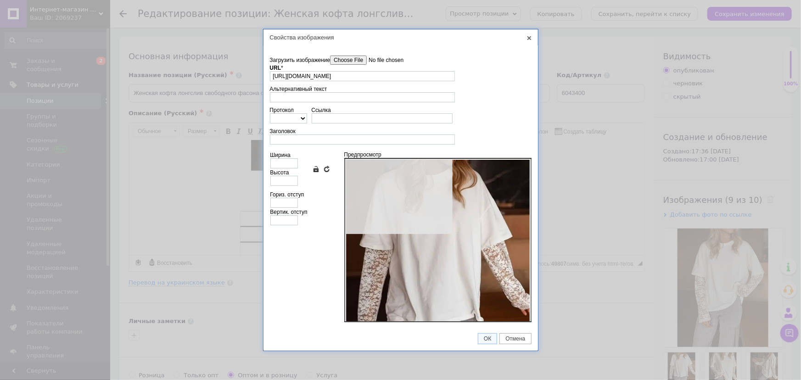
type input "591"
type input "781"
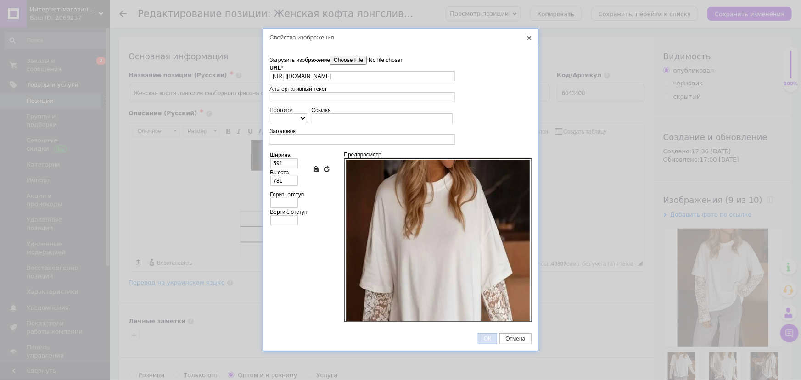
click at [490, 333] on link "ОК" at bounding box center [487, 338] width 19 height 11
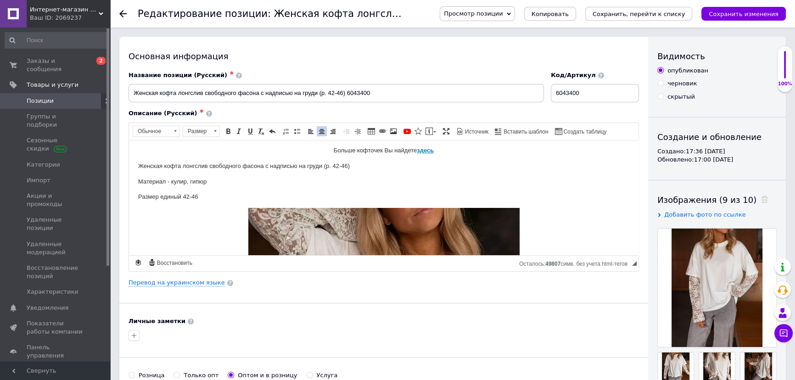
scroll to position [0, 0]
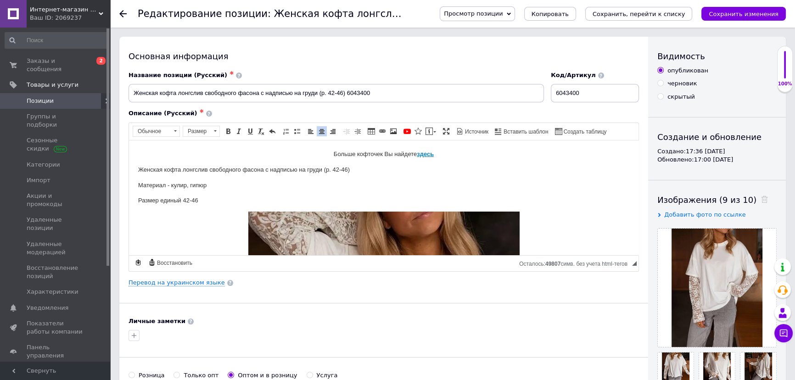
drag, startPoint x: 266, startPoint y: 91, endPoint x: 318, endPoint y: 88, distance: 51.9
click at [318, 88] on input "Женская кофта лонгслив свободного фасона с надписью на груди (р. 42-46) 6043400" at bounding box center [335, 93] width 415 height 18
click at [264, 92] on input "Женская кофта лонгслив свободного фасона с рукавами из (р. 42-46) 6043400" at bounding box center [335, 93] width 415 height 18
click at [387, 92] on input "Женская кофта лонгслив свободного фасона с двойными кружевными рукавами (р. 42-…" at bounding box center [335, 93] width 415 height 18
drag, startPoint x: 417, startPoint y: 92, endPoint x: 407, endPoint y: 89, distance: 9.9
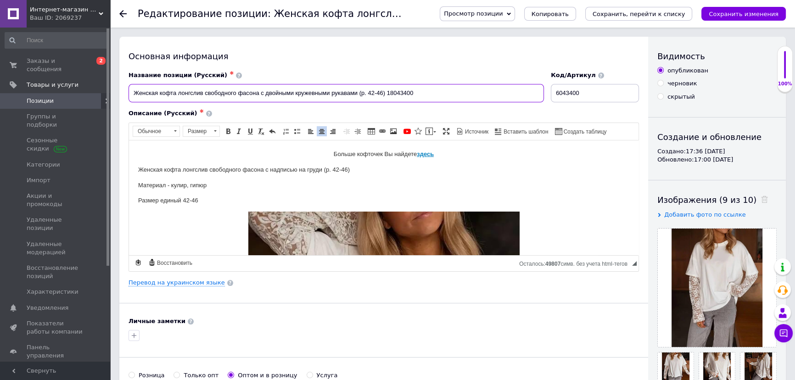
click at [407, 89] on input "Женская кофта лонгслив свободного фасона с двойными кружевными рукавами (р. 42-…" at bounding box center [335, 93] width 415 height 18
drag, startPoint x: 418, startPoint y: 89, endPoint x: 386, endPoint y: 86, distance: 31.7
click at [386, 86] on input "Женская кофта лонгслив свободного фасона с двойными кружевными рукавами (р. 42-…" at bounding box center [335, 93] width 415 height 18
type input "Женская кофта лонгслив свободного фасона с двойными кружевными рукавами (р. 42-…"
drag, startPoint x: 589, startPoint y: 98, endPoint x: 498, endPoint y: 84, distance: 92.3
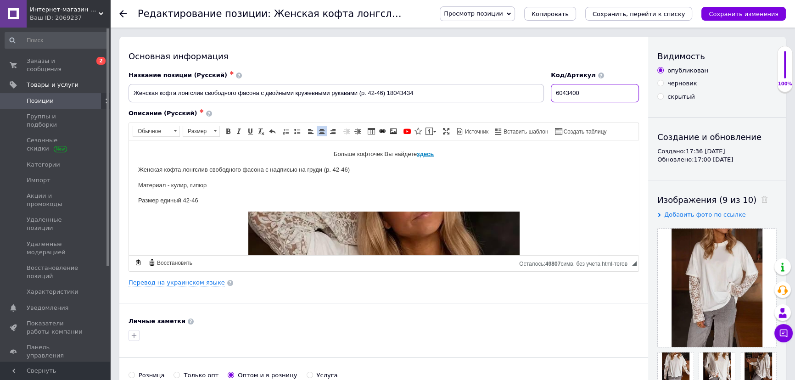
click at [498, 84] on div "Название позиции (Русский) ✱ Женская кофта лонгслив свободного фасона с двойным…" at bounding box center [383, 87] width 517 height 38
paste input "18043434"
type input "18043434"
drag, startPoint x: 131, startPoint y: 89, endPoint x: 385, endPoint y: 90, distance: 254.2
click at [385, 90] on input "Женская кофта лонгслив свободного фасона с двойными кружевными рукавами (р. 42-…" at bounding box center [335, 93] width 415 height 18
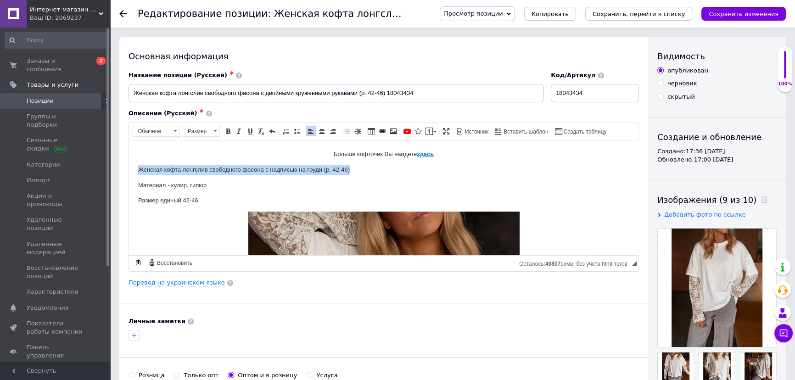
drag, startPoint x: 135, startPoint y: 166, endPoint x: 360, endPoint y: 167, distance: 225.3
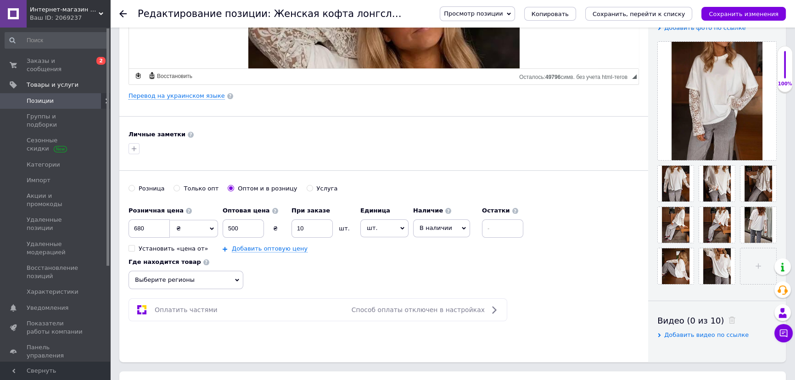
scroll to position [375, 0]
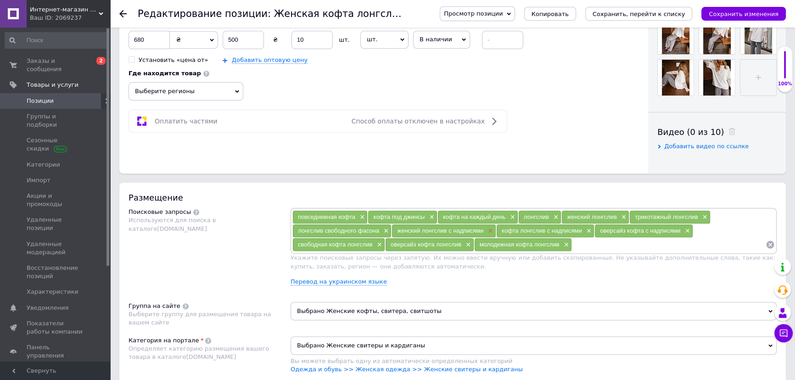
click at [486, 232] on span "×" at bounding box center [488, 231] width 7 height 8
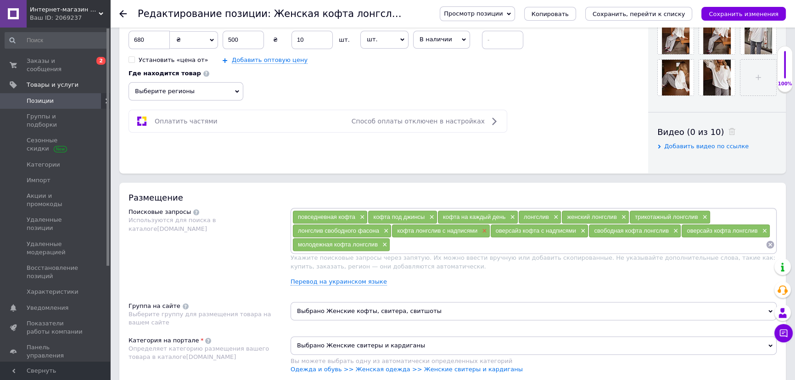
click at [482, 229] on span "×" at bounding box center [482, 231] width 7 height 8
click at [481, 231] on span "×" at bounding box center [483, 231] width 7 height 8
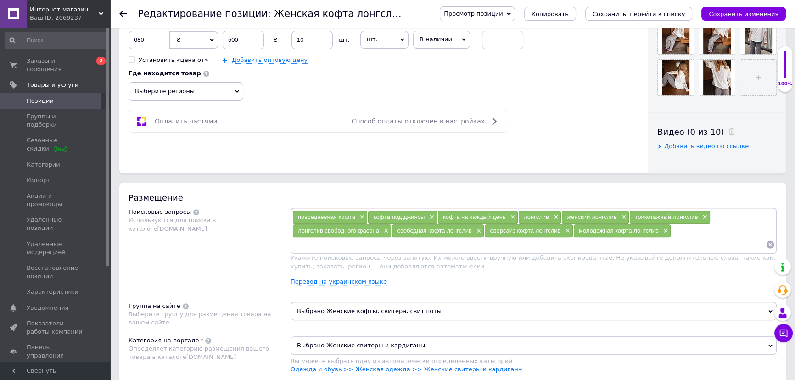
click at [344, 246] on input at bounding box center [528, 245] width 473 height 14
type input "кофта лонгслив с двойными рукавами"
type input "женский лонгслив с двойными рукавами"
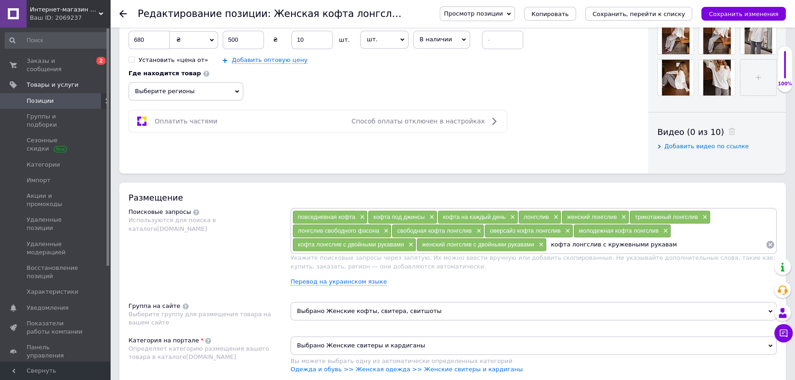
type input "кофта лонгслив с кружевными рукавами"
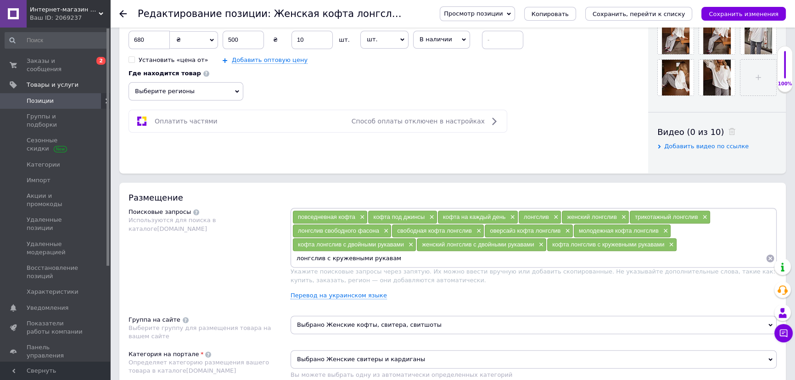
type input "лонгслив с кружевными рукавами"
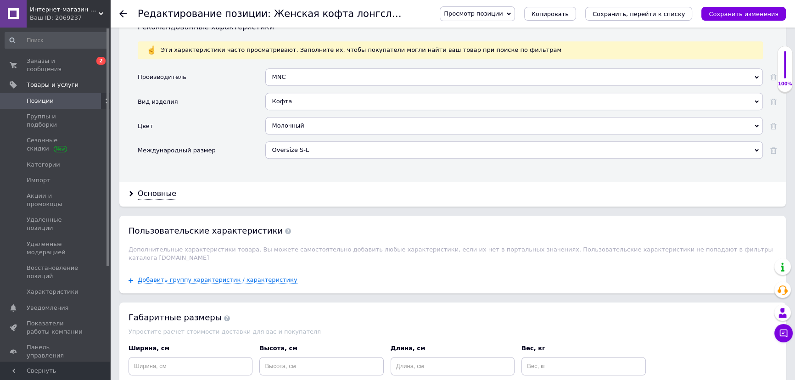
scroll to position [834, 0]
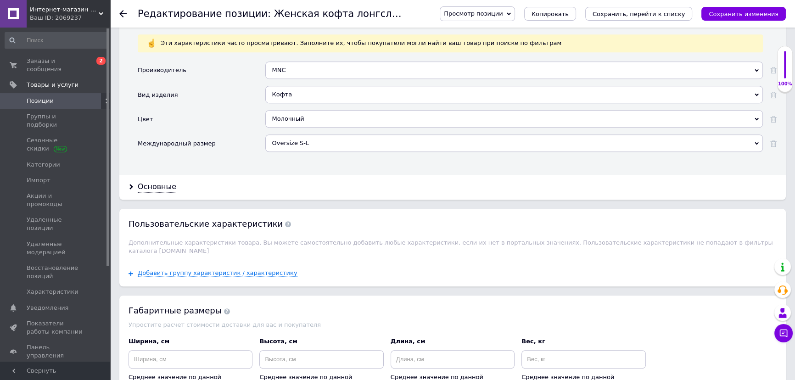
click at [297, 122] on div "Молочный" at bounding box center [513, 118] width 497 height 17
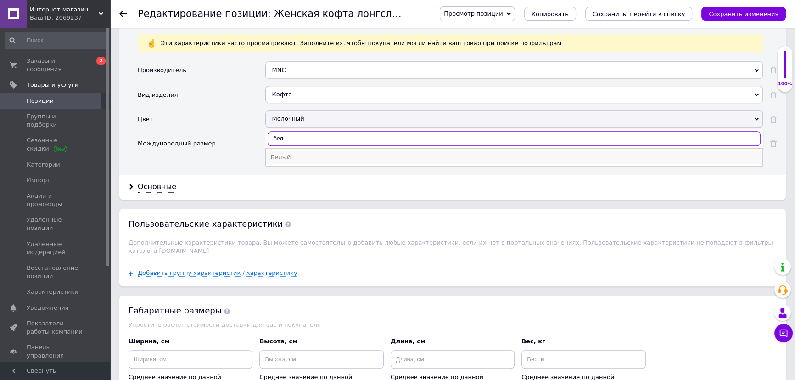
type input "бел"
click at [296, 154] on div "Белый" at bounding box center [513, 157] width 487 height 8
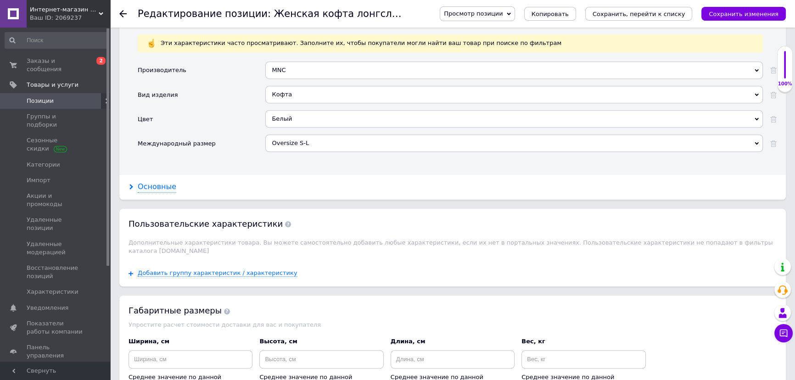
click at [156, 184] on div "Основные" at bounding box center [157, 187] width 39 height 11
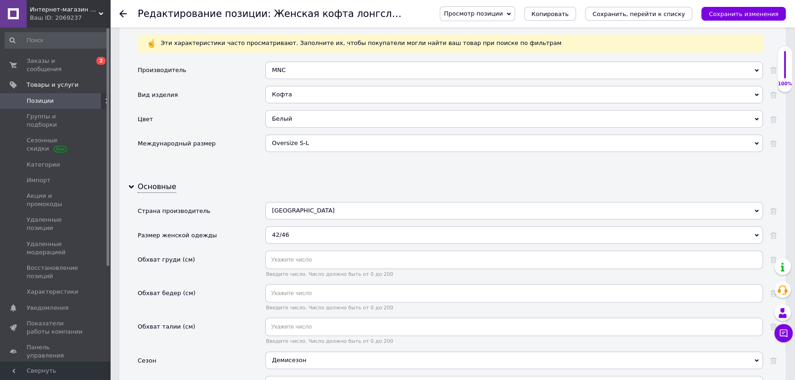
drag, startPoint x: 291, startPoint y: 91, endPoint x: 286, endPoint y: 94, distance: 5.1
click at [286, 93] on div "Кофта" at bounding box center [513, 94] width 497 height 17
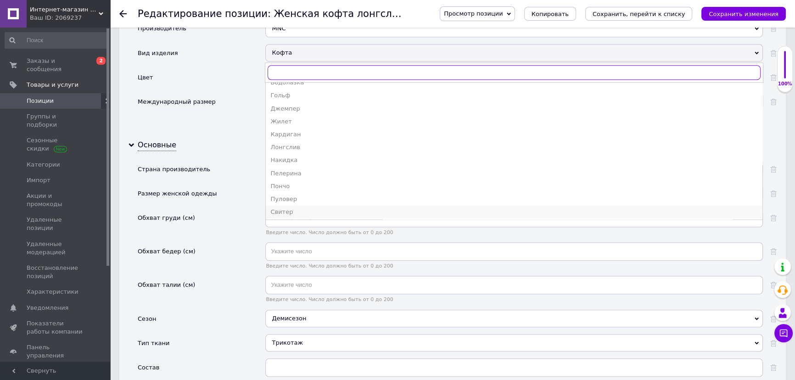
scroll to position [33, 0]
click at [304, 148] on div "Лонгслив" at bounding box center [513, 149] width 487 height 8
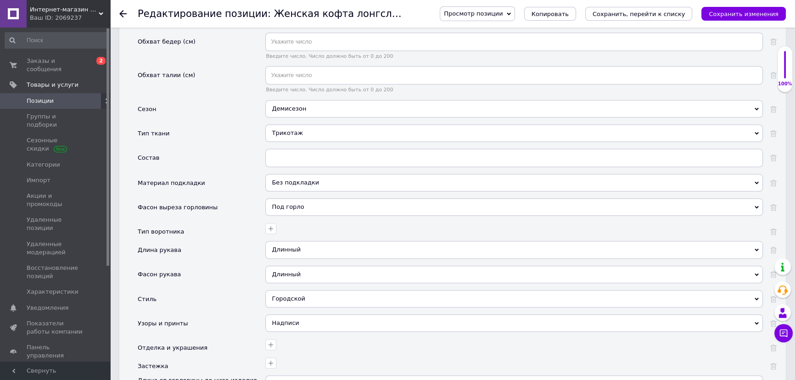
scroll to position [1084, 0]
drag, startPoint x: 295, startPoint y: 128, endPoint x: 307, endPoint y: 139, distance: 16.2
click at [295, 129] on div "Трикотаж" at bounding box center [513, 134] width 497 height 17
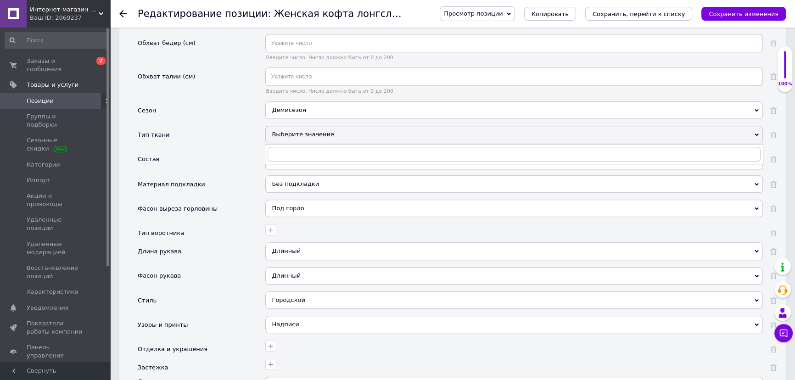
click at [253, 175] on div "Материал подкладки" at bounding box center [202, 187] width 128 height 24
click at [278, 133] on div "Выберите значение" at bounding box center [513, 134] width 497 height 17
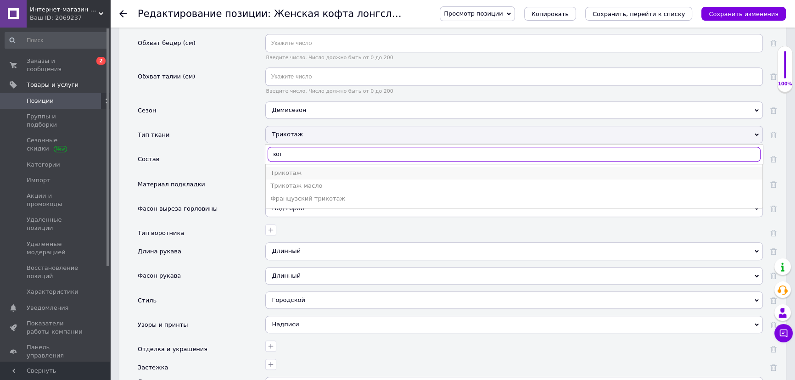
type input "кот"
click at [287, 169] on div "Трикотаж" at bounding box center [513, 173] width 487 height 8
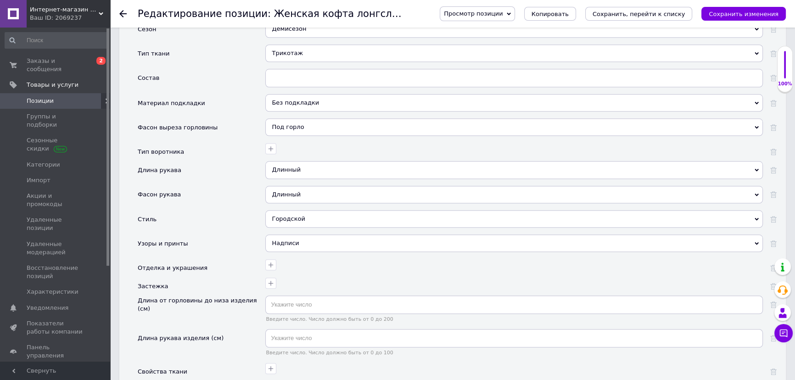
scroll to position [1168, 0]
click at [300, 234] on div "Надписи" at bounding box center [513, 240] width 497 height 17
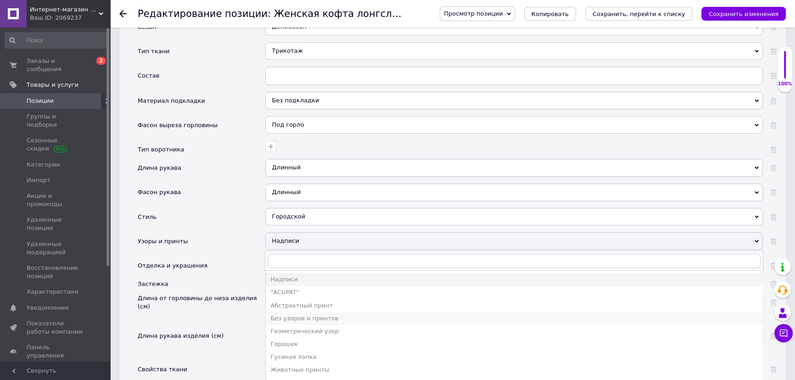
click at [316, 317] on div "Без узоров и принтов" at bounding box center [513, 318] width 487 height 8
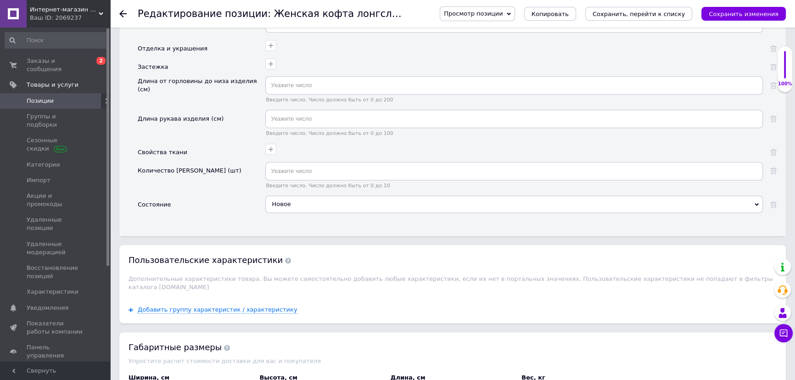
scroll to position [1459, 0]
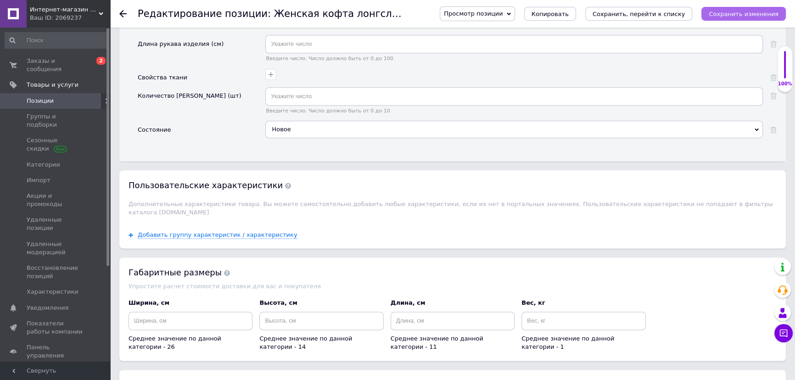
click at [761, 8] on button "Сохранить изменения" at bounding box center [743, 14] width 84 height 14
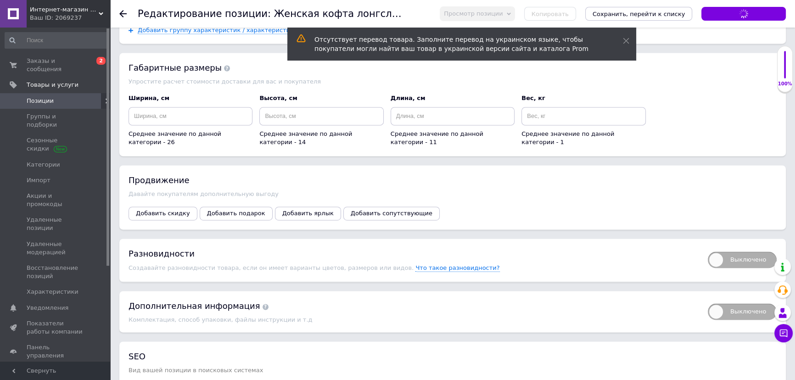
scroll to position [1668, 0]
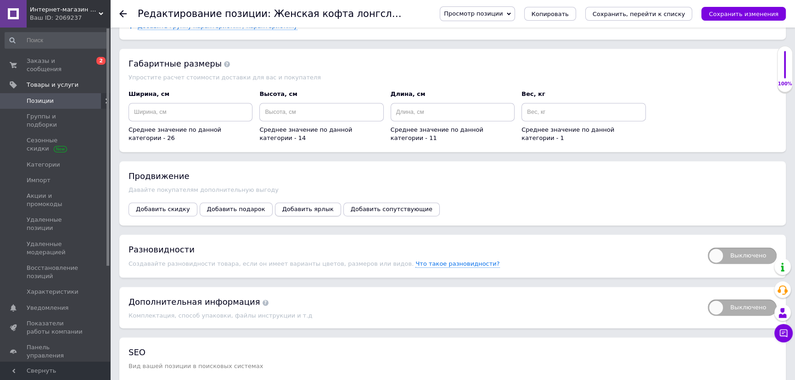
click at [286, 206] on span "Добавить ярлык" at bounding box center [307, 209] width 51 height 7
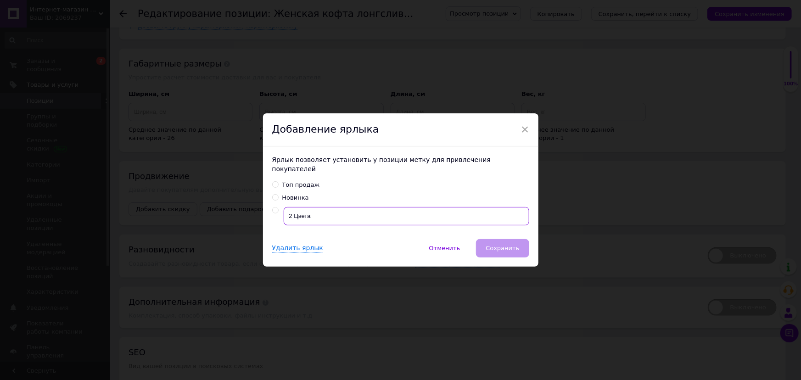
click at [284, 209] on input "2 Цвета" at bounding box center [406, 216] width 245 height 18
radio input "true"
type input "р. 42-46"
click at [512, 245] on span "Сохранить" at bounding box center [501, 248] width 33 height 7
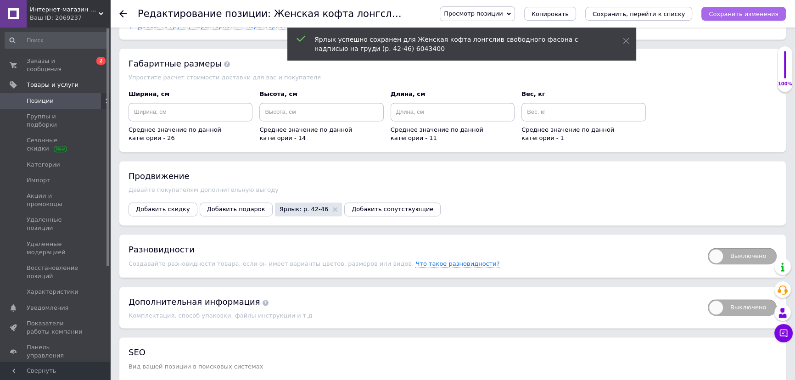
click at [735, 15] on icon "Сохранить изменения" at bounding box center [743, 14] width 70 height 7
click at [776, 12] on icon "Сохранить изменения" at bounding box center [743, 14] width 70 height 7
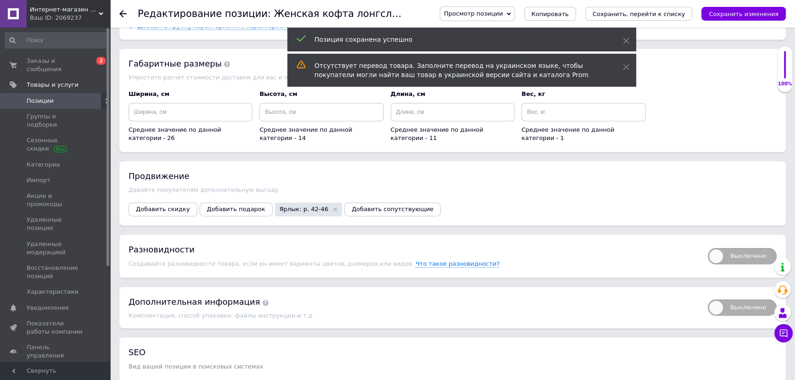
click at [82, 97] on span "Позиции" at bounding box center [56, 101] width 58 height 8
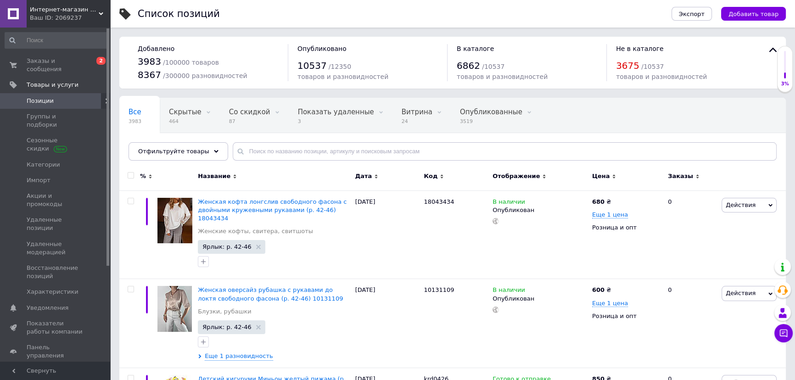
click at [743, 15] on span "Добавить товар" at bounding box center [753, 14] width 50 height 7
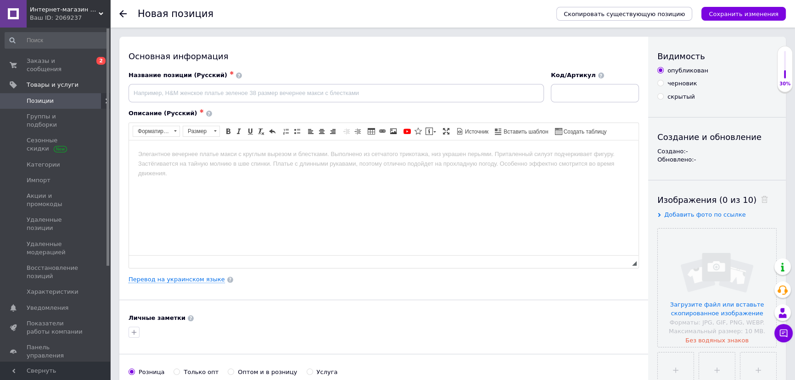
click at [603, 21] on div "Скопировать существующую позицию Сохранить изменения" at bounding box center [666, 14] width 239 height 28
click at [603, 17] on span "Скопировать существующую позицию" at bounding box center [623, 14] width 121 height 7
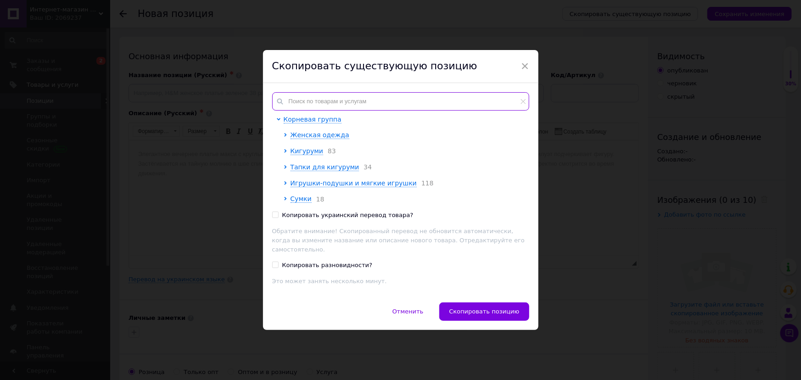
click at [356, 104] on input "text" at bounding box center [400, 101] width 257 height 18
paste input "Базовые лосины однотонные на высокой посадке женские (р. 42-46) 77121021"
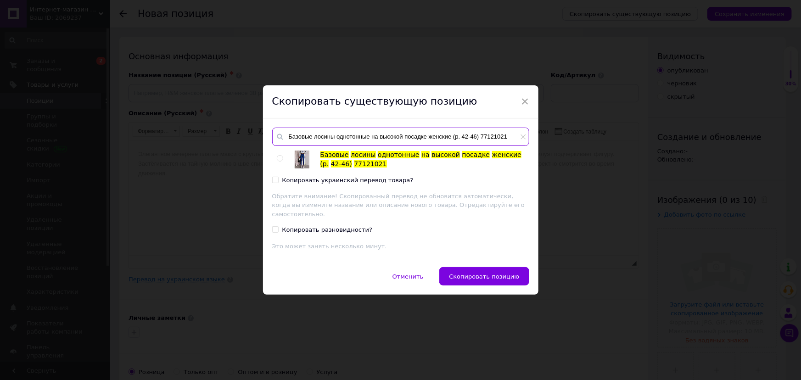
type input "Базовые лосины однотонные на высокой посадке женские (р. 42-46) 77121021"
click at [278, 161] on input "radio" at bounding box center [280, 159] width 6 height 6
radio input "true"
click at [478, 273] on span "Скопировать позицию" at bounding box center [484, 276] width 70 height 7
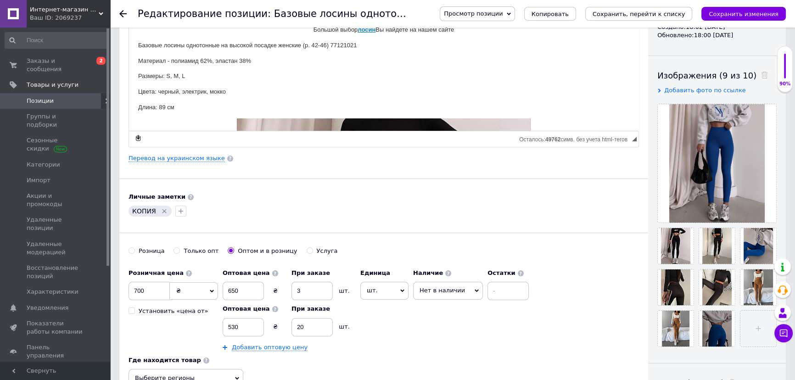
scroll to position [125, 0]
click at [165, 208] on icon "Удалить метку" at bounding box center [164, 210] width 7 height 7
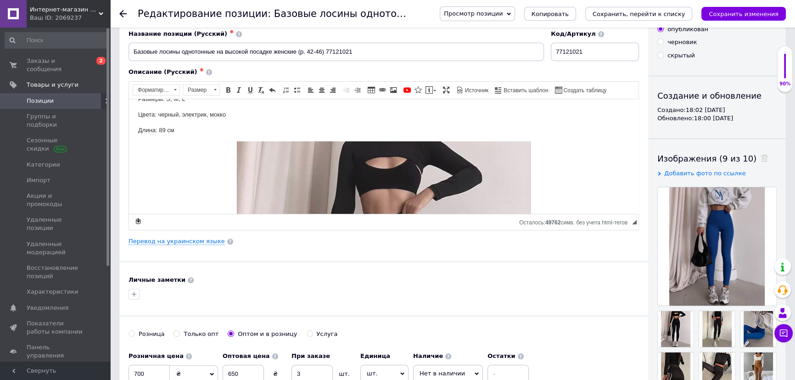
scroll to position [83, 0]
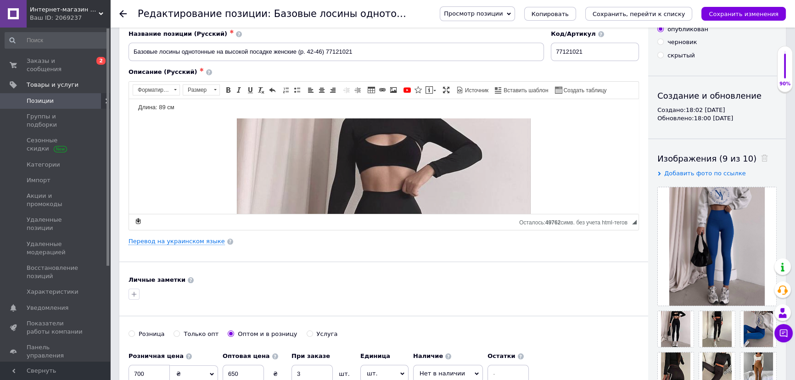
click at [385, 179] on img "Визуальный текстовый редактор, 2581257F-943C-48F3-B08C-3E9A2909F536" at bounding box center [384, 298] width 294 height 361
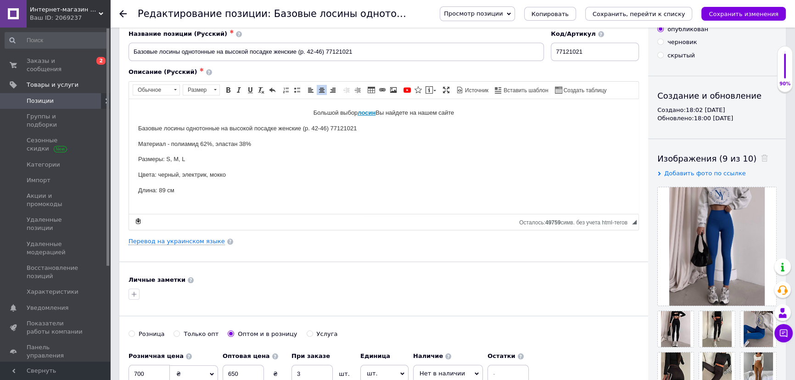
scroll to position [0, 0]
click at [314, 90] on link "По левому краю" at bounding box center [311, 90] width 10 height 10
click at [761, 156] on use at bounding box center [764, 158] width 7 height 7
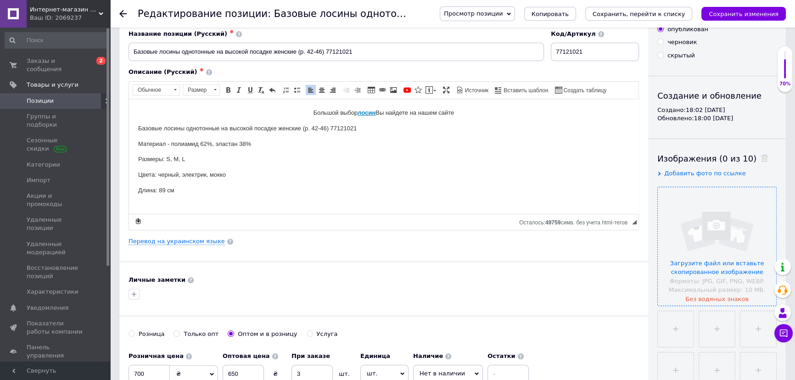
click at [671, 224] on input "file" at bounding box center [716, 246] width 118 height 118
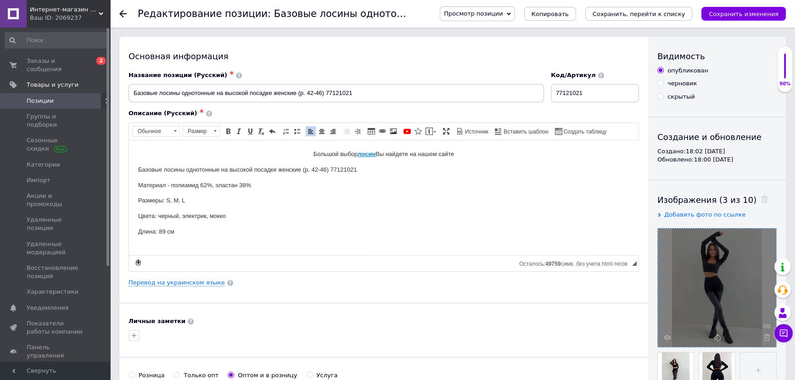
click at [171, 245] on p "Визуальный текстовый редактор, 2581257F-943C-48F3-B08C-3E9A2909F536" at bounding box center [383, 247] width 491 height 10
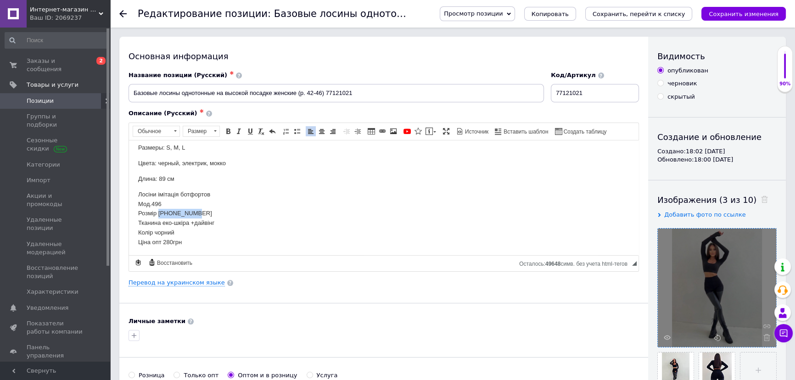
drag, startPoint x: 190, startPoint y: 211, endPoint x: 159, endPoint y: 208, distance: 31.4
click at [159, 208] on p "Лосіни імітація ботфортов Мод.496 Розмір [PHONE_NUMBER] Тканина еко-шкіра +дайв…" at bounding box center [383, 222] width 491 height 67
drag, startPoint x: 189, startPoint y: 150, endPoint x: 167, endPoint y: 148, distance: 22.1
click at [167, 148] on p "Размеры: S, M, L" at bounding box center [383, 148] width 491 height 10
click at [181, 146] on p "Размеры: [PHONE_NUMBER]" at bounding box center [383, 148] width 491 height 10
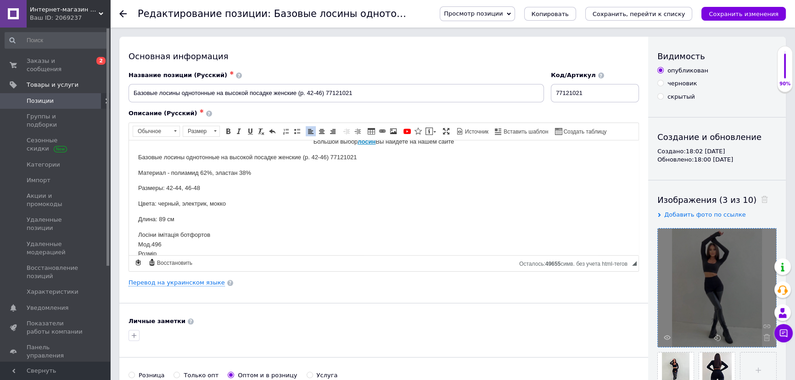
scroll to position [0, 0]
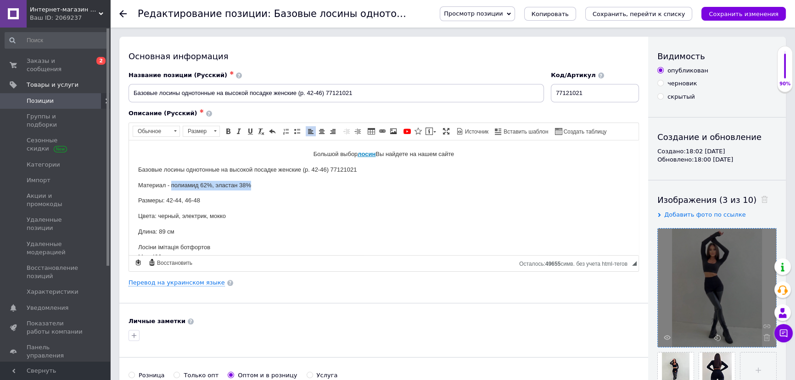
drag, startPoint x: 260, startPoint y: 182, endPoint x: 172, endPoint y: 183, distance: 88.1
click at [172, 183] on p "Материал - полиамид 62%, эластан 38%" at bounding box center [383, 185] width 491 height 10
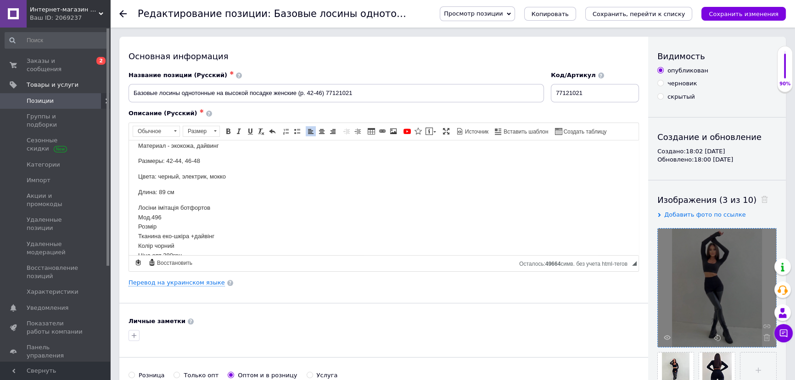
scroll to position [41, 0]
drag, startPoint x: 135, startPoint y: 172, endPoint x: 227, endPoint y: 239, distance: 114.1
click at [227, 239] on html "Большой выбор лосин Вы найдете на нашем сайте Базовые лосины однотонные на высо…" at bounding box center [383, 232] width 509 height 266
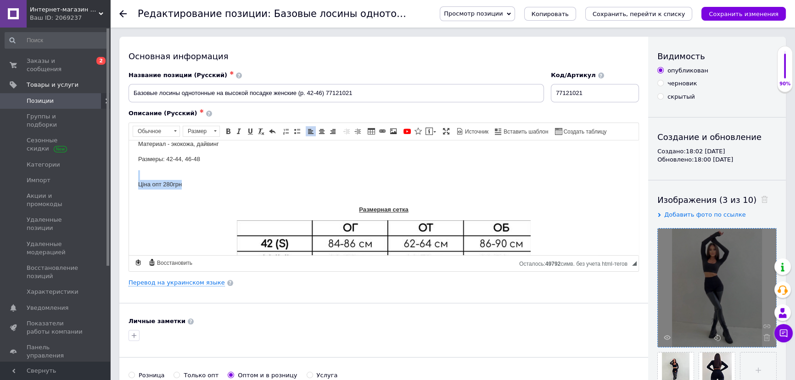
drag, startPoint x: 189, startPoint y: 185, endPoint x: 139, endPoint y: 172, distance: 51.1
click at [139, 172] on p "Ціна опт 280грн" at bounding box center [383, 184] width 491 height 28
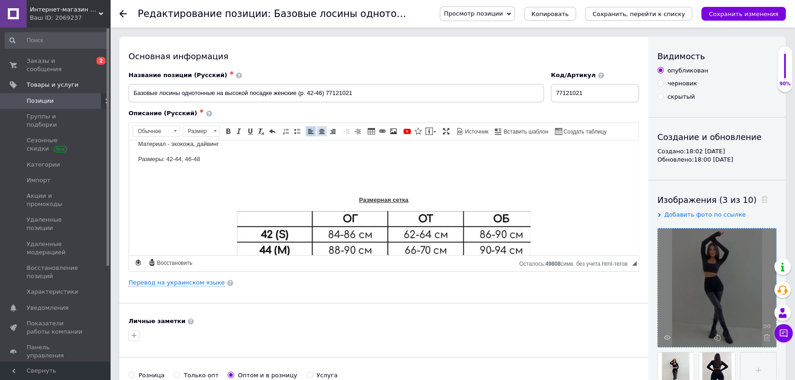
click at [321, 128] on span at bounding box center [321, 131] width 7 height 7
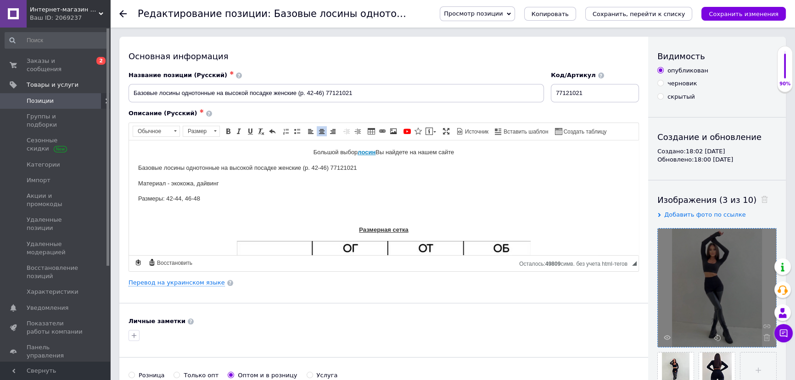
scroll to position [0, 0]
drag, startPoint x: 331, startPoint y: 92, endPoint x: 325, endPoint y: 92, distance: 6.0
click at [325, 92] on input "Базовые лосины однотонные на высокой посадке женские (р. 42-46) 77121021" at bounding box center [335, 93] width 415 height 18
type input "Базовые лосины однотонные на высокой посадке женские (р. 42-46) 31121021"
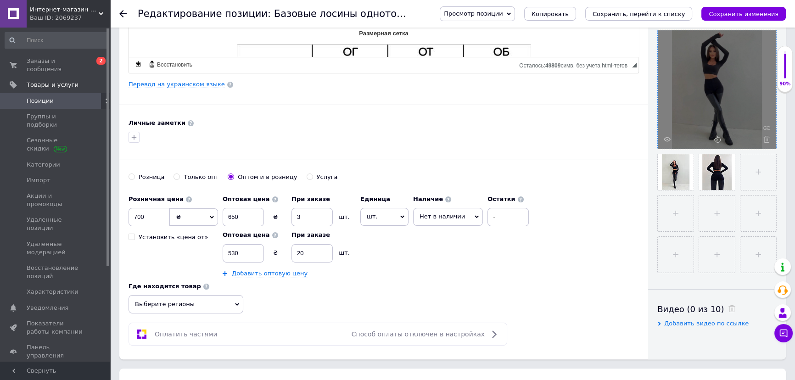
scroll to position [208, 0]
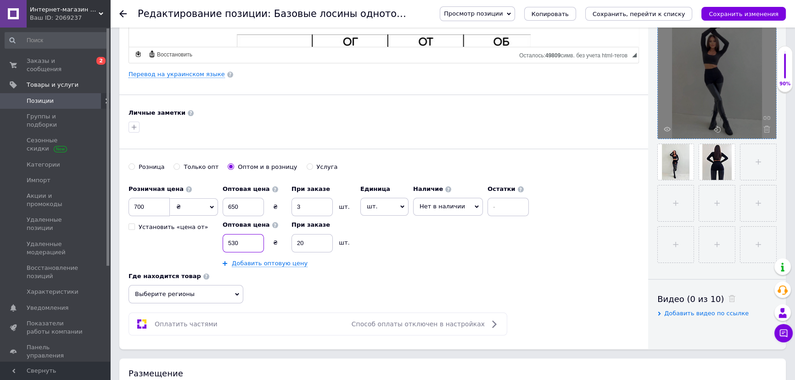
drag, startPoint x: 234, startPoint y: 239, endPoint x: 225, endPoint y: 236, distance: 9.6
click at [225, 236] on input "530" at bounding box center [242, 243] width 41 height 18
type input "370"
drag, startPoint x: 139, startPoint y: 206, endPoint x: 131, endPoint y: 204, distance: 8.4
click at [131, 204] on input "700" at bounding box center [148, 207] width 41 height 18
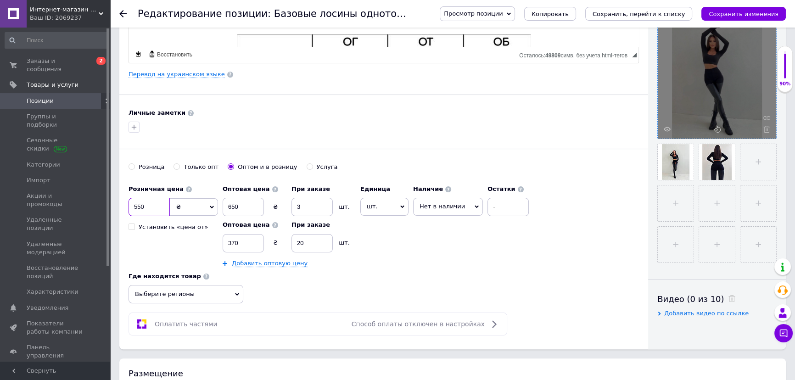
type input "550"
drag, startPoint x: 247, startPoint y: 207, endPoint x: 203, endPoint y: 199, distance: 45.3
click at [203, 199] on div "Розничная цена 550 ₴ $ € CHF £ ¥ PLN ₸ MDL HUF KGS CN¥ TRY ₩ lei Установить «це…" at bounding box center [330, 223] width 405 height 87
drag, startPoint x: 316, startPoint y: 208, endPoint x: 257, endPoint y: 198, distance: 60.1
click at [256, 197] on div "Оптовая цена ₴ При заказе 3 шт." at bounding box center [288, 198] width 133 height 36
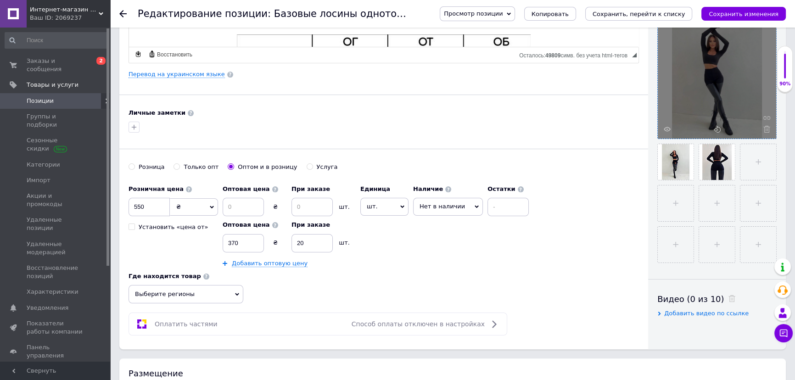
click at [457, 204] on span "Нет в наличии" at bounding box center [441, 206] width 45 height 7
click at [448, 224] on li "В наличии" at bounding box center [447, 225] width 69 height 13
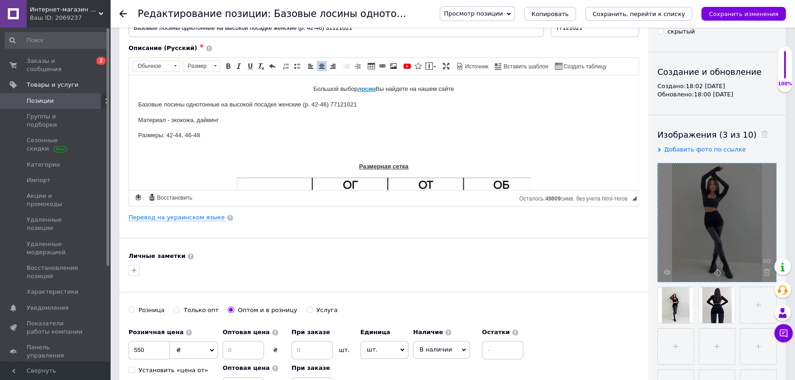
scroll to position [41, 0]
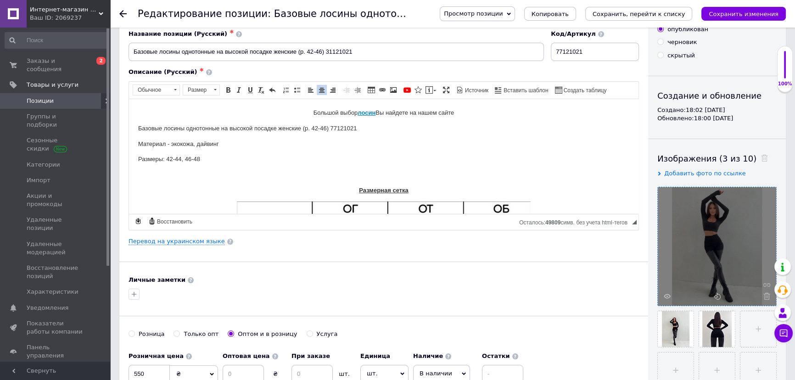
click at [361, 171] on p "Визуальный текстовый редактор, 2581257F-943C-48F3-B08C-3E9A2909F536" at bounding box center [383, 175] width 491 height 10
click at [391, 94] on link "Изображение" at bounding box center [393, 90] width 10 height 10
select select
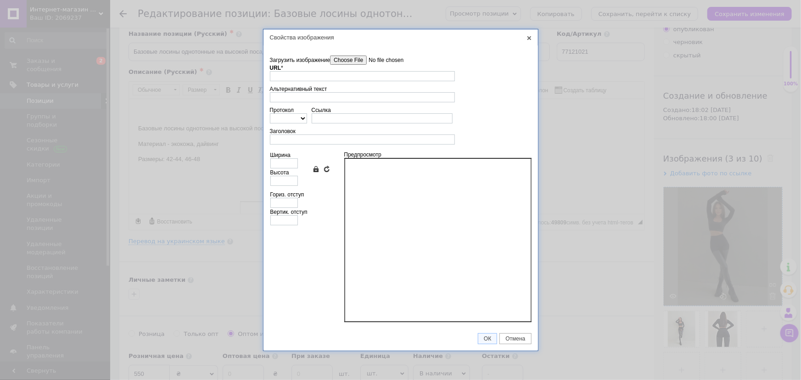
click at [372, 56] on input"] "Загрузить изображение" at bounding box center [382, 60] width 104 height 9
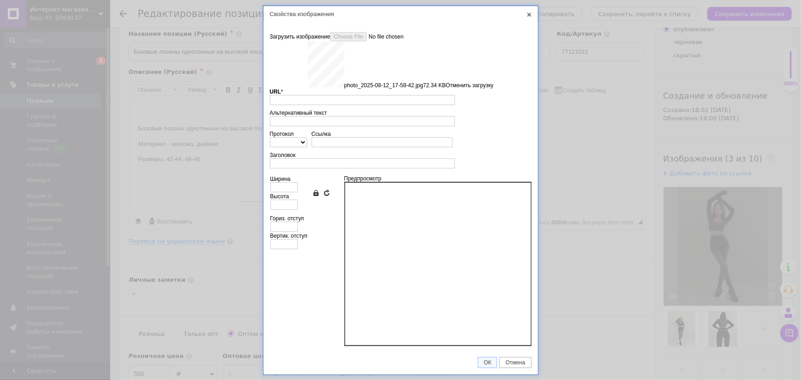
type input "[URL][DOMAIN_NAME]"
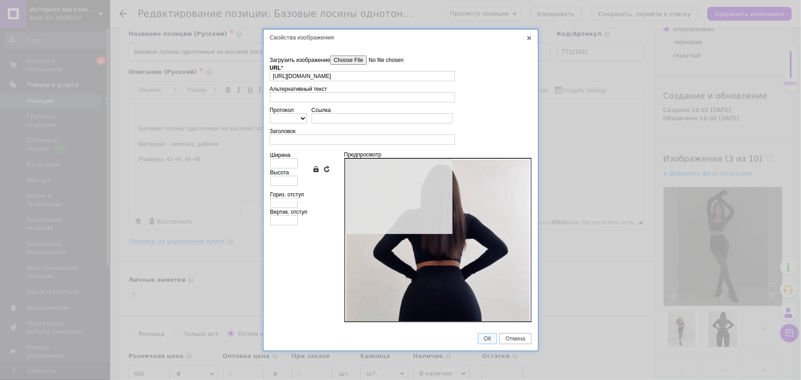
type input "640"
type input "795"
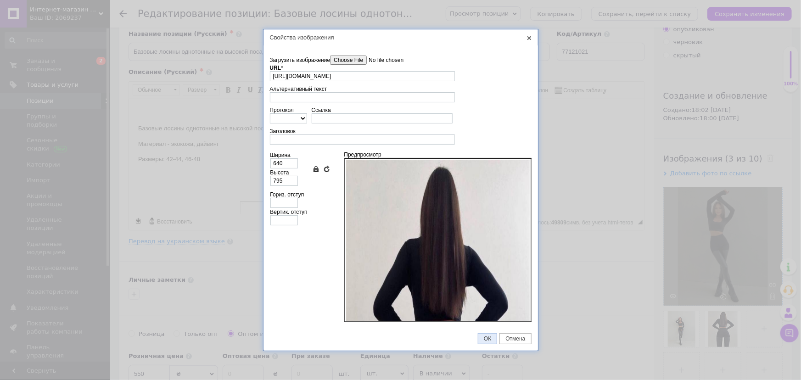
click at [491, 338] on span "ОК" at bounding box center [487, 338] width 18 height 6
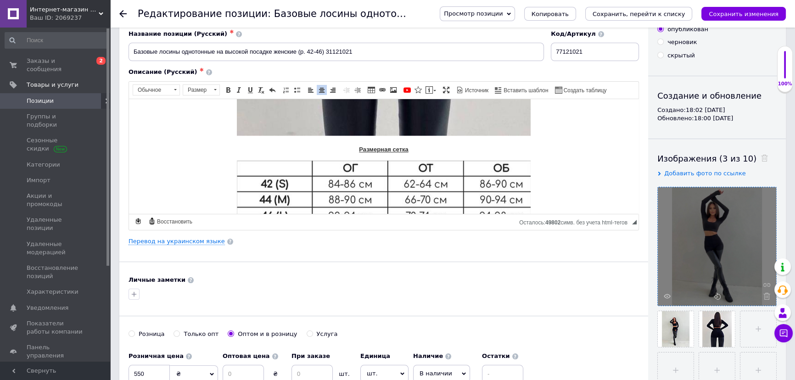
scroll to position [406, 0]
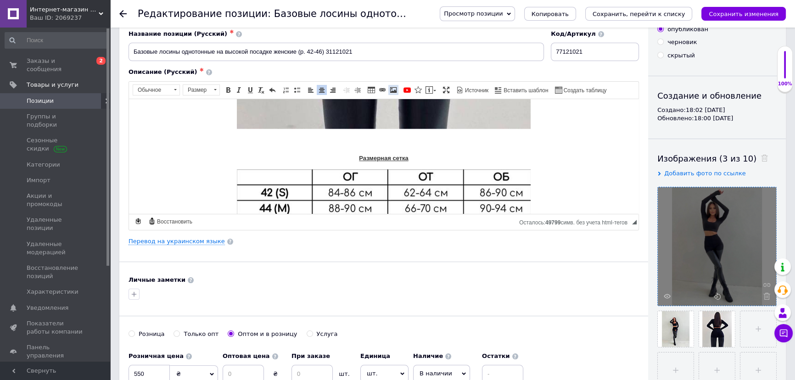
click at [389, 93] on link "Изображение" at bounding box center [393, 90] width 10 height 10
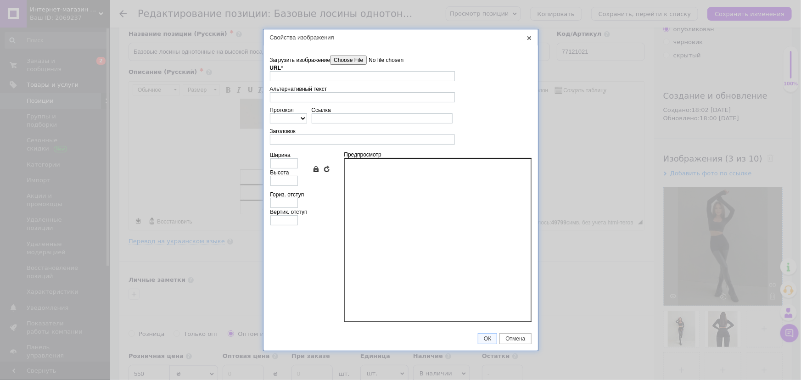
click at [329, 49] on td "Загрузить изображение Удалить все файлы URL * Выбор на сервере Альтернативный т…" at bounding box center [400, 185] width 274 height 281
click at [355, 69] on div "URL *" at bounding box center [362, 73] width 185 height 17
click at [355, 60] on input"] "Загрузить изображение" at bounding box center [382, 60] width 104 height 9
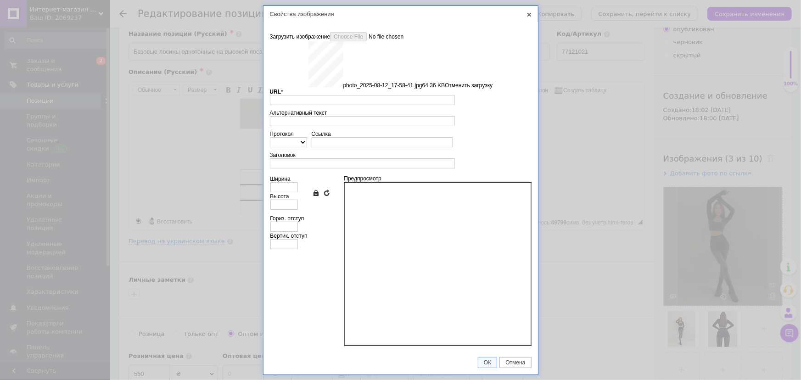
type input "[URL][DOMAIN_NAME]"
type input "640"
type input "832"
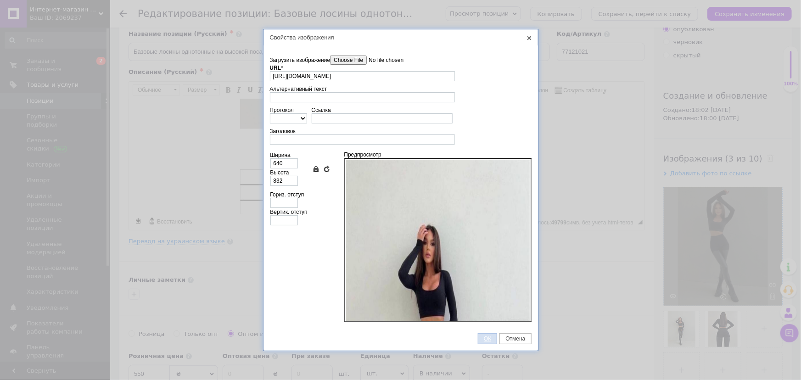
click at [487, 339] on span "ОК" at bounding box center [487, 338] width 18 height 6
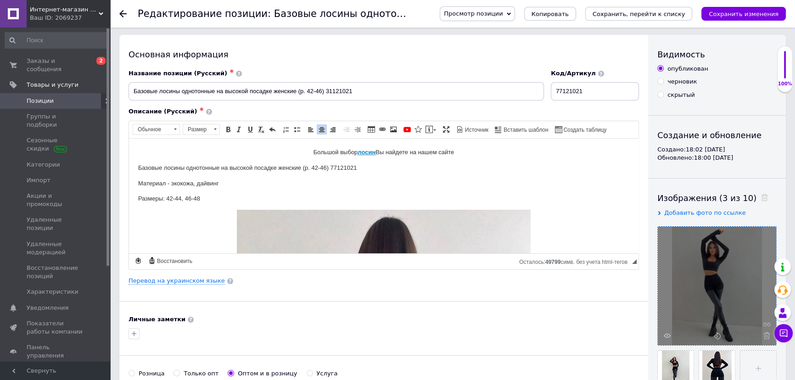
scroll to position [0, 0]
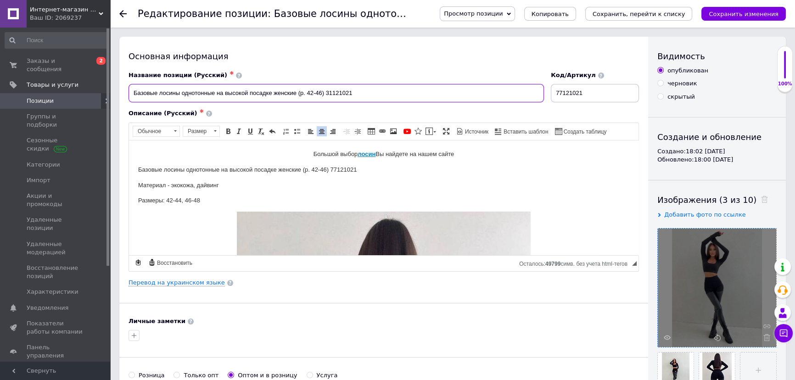
drag, startPoint x: 132, startPoint y: 91, endPoint x: 156, endPoint y: 90, distance: 24.3
click at [156, 90] on input "Базовые лосины однотонные на высокой посадке женские (р. 42-46) 31121021" at bounding box center [335, 93] width 415 height 18
click at [203, 91] on input "Женские черные лосины однотонные на высокой посадке женские (р. 42-46) 31121021" at bounding box center [335, 93] width 415 height 18
drag, startPoint x: 203, startPoint y: 91, endPoint x: 236, endPoint y: 89, distance: 33.6
click at [236, 89] on input "Женские черные лосины однотонные на высокой посадке женские (р. 42-46) 31121021" at bounding box center [335, 93] width 415 height 18
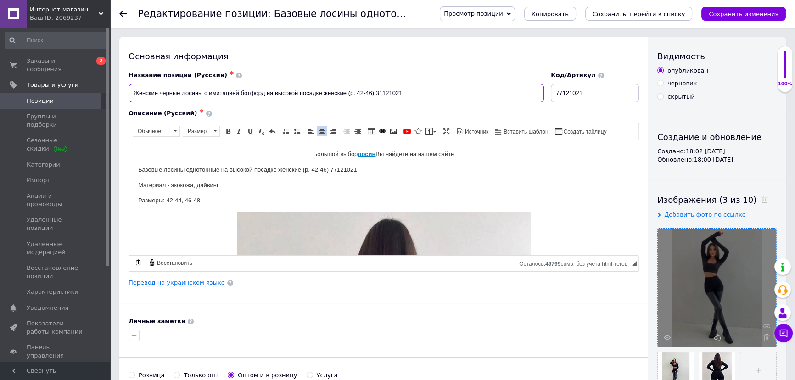
click at [277, 92] on input "Женские черные лосины с имитацией ботфорд на высокой посадке женские (р. 42-46)…" at bounding box center [335, 93] width 415 height 18
drag, startPoint x: 323, startPoint y: 91, endPoint x: 349, endPoint y: 90, distance: 25.7
click at [349, 90] on input "Женские черные лосины с имитацией ботфорд на высокой посадке женские (р. 42-46)…" at bounding box center [335, 93] width 415 height 18
click at [345, 89] on input "Женские черные лосины с имитацией ботфорд на высокой посадке (р. 42-46) 31121021" at bounding box center [335, 93] width 415 height 18
drag, startPoint x: 382, startPoint y: 91, endPoint x: 367, endPoint y: 89, distance: 14.4
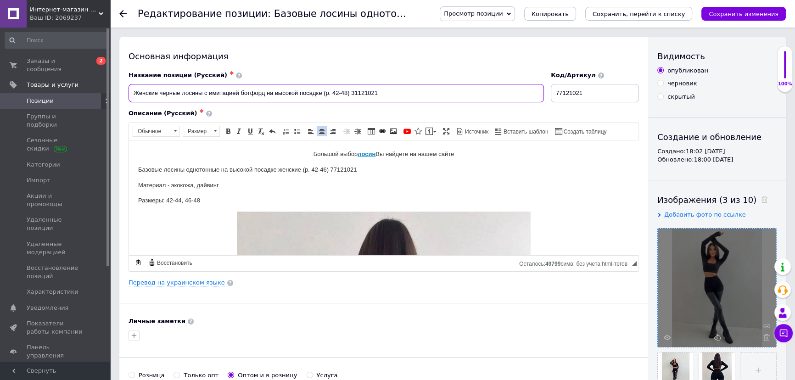
click at [367, 89] on input "Женские черные лосины с имитацией ботфорд на высокой посадке (р. 42-48) 31121021" at bounding box center [335, 93] width 415 height 18
drag, startPoint x: 390, startPoint y: 90, endPoint x: 351, endPoint y: 88, distance: 39.1
click at [351, 88] on input "Женские черные лосины с имитацией ботфорд на высокой посадке (р. 42-48) 31121163" at bounding box center [335, 93] width 415 height 18
type input "Женские черные лосины с имитацией ботфорд на высокой посадке (р. 42-48) 31121163"
drag, startPoint x: 600, startPoint y: 97, endPoint x: 499, endPoint y: 82, distance: 101.6
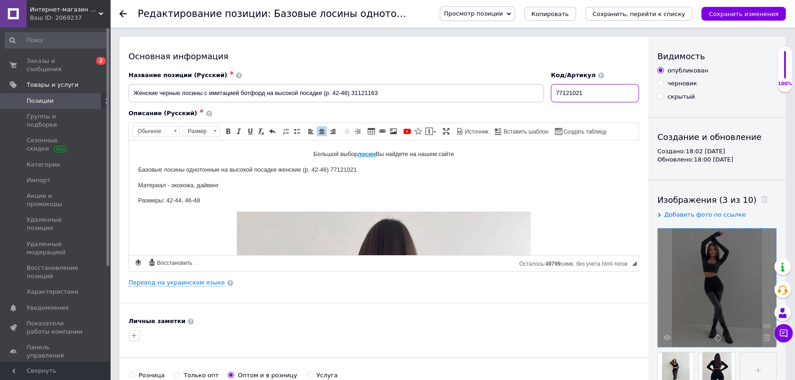
click at [499, 83] on div "Название позиции (Русский) ✱ Женские черные лосины с имитацией ботфорд на высок…" at bounding box center [383, 87] width 517 height 38
paste input "31121163"
type input "31121163"
drag, startPoint x: 349, startPoint y: 91, endPoint x: 103, endPoint y: 91, distance: 245.9
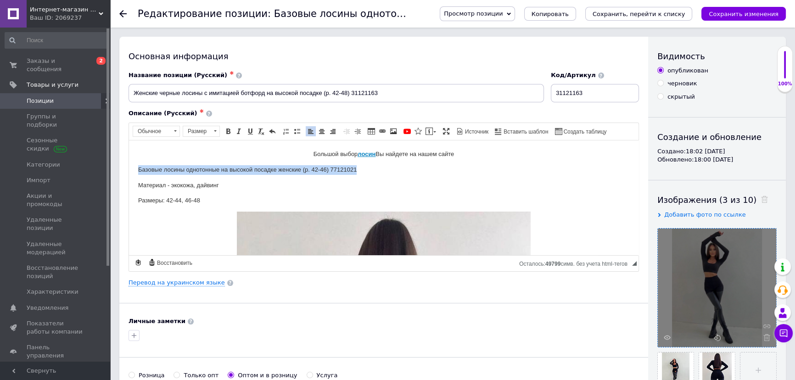
drag, startPoint x: 131, startPoint y: 165, endPoint x: 401, endPoint y: 162, distance: 270.2
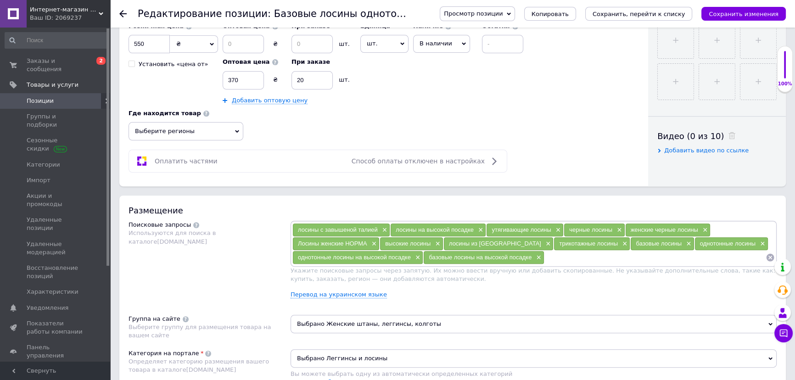
scroll to position [375, 0]
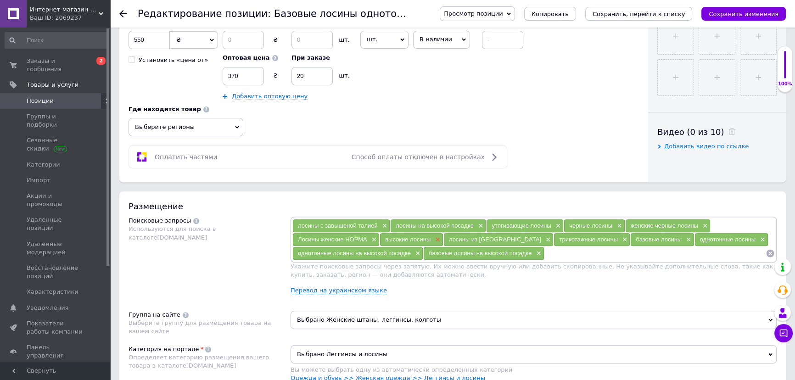
click at [434, 239] on span "×" at bounding box center [436, 240] width 7 height 8
click at [479, 239] on span "×" at bounding box center [482, 240] width 7 height 8
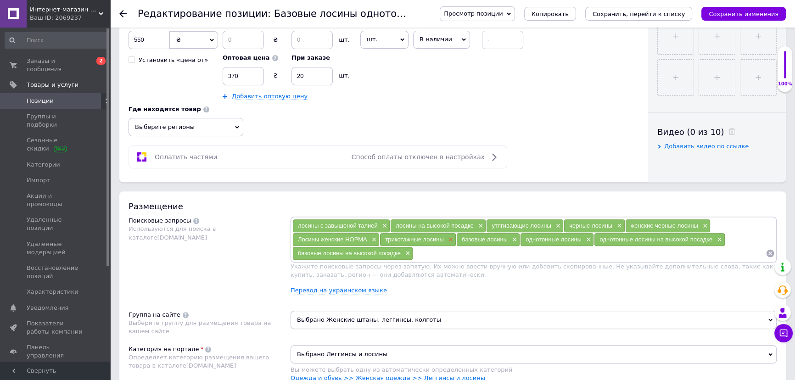
click at [446, 236] on span "×" at bounding box center [449, 240] width 7 height 8
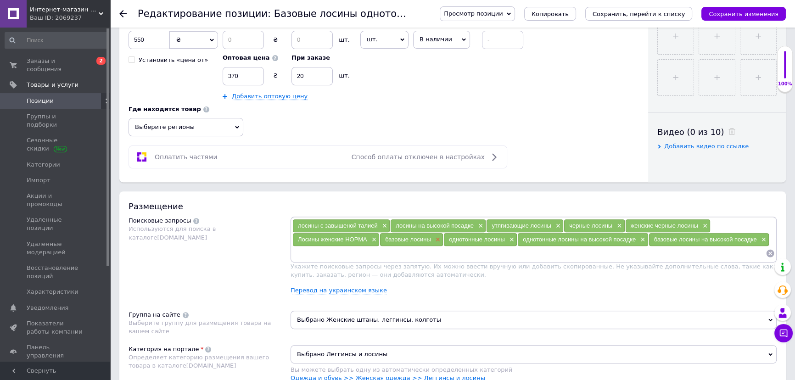
click at [435, 238] on span "×" at bounding box center [436, 240] width 7 height 8
click at [326, 256] on input at bounding box center [528, 253] width 473 height 14
type input "женские комбинированные лосины"
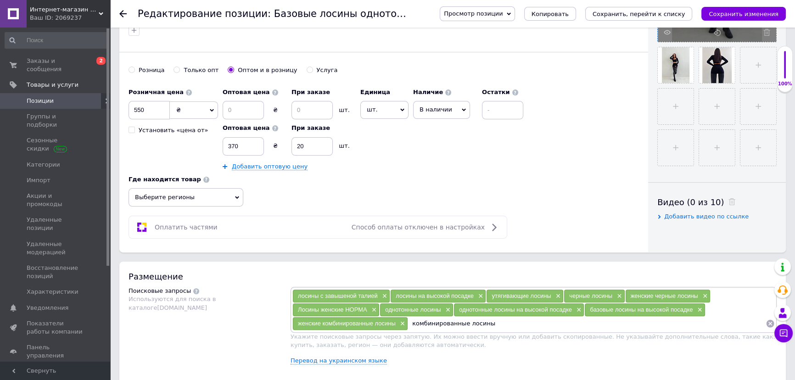
scroll to position [334, 0]
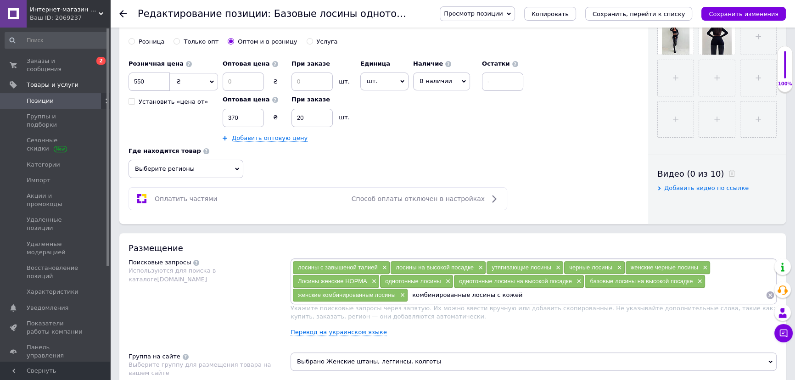
type input "комбинированные лосины с кожей"
type input "лосины с имитацией ботфорд"
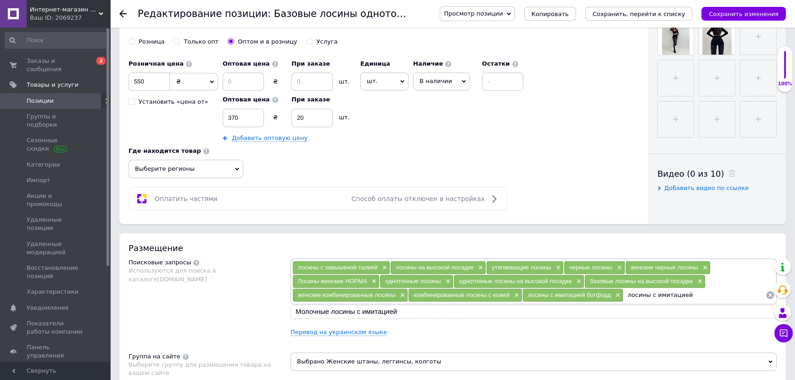
click at [627, 292] on input "лосины с имитацией" at bounding box center [694, 295] width 142 height 14
type input "женские лосины с имитацией ботфорд"
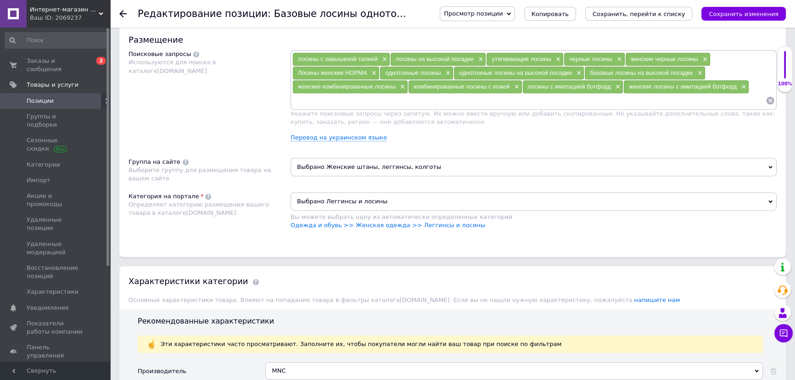
scroll to position [751, 0]
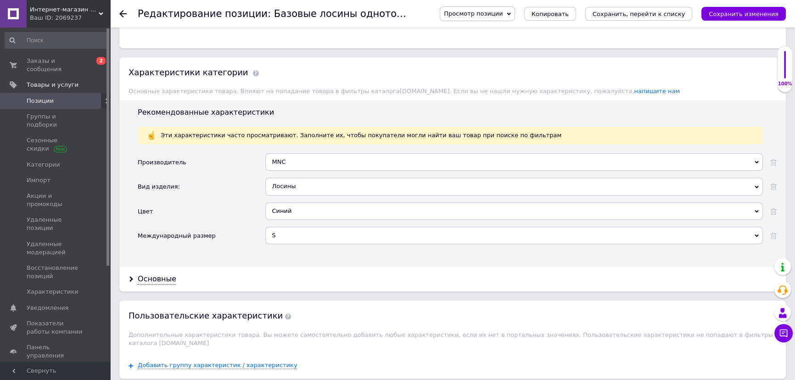
click at [338, 212] on div "Синий" at bounding box center [513, 210] width 497 height 17
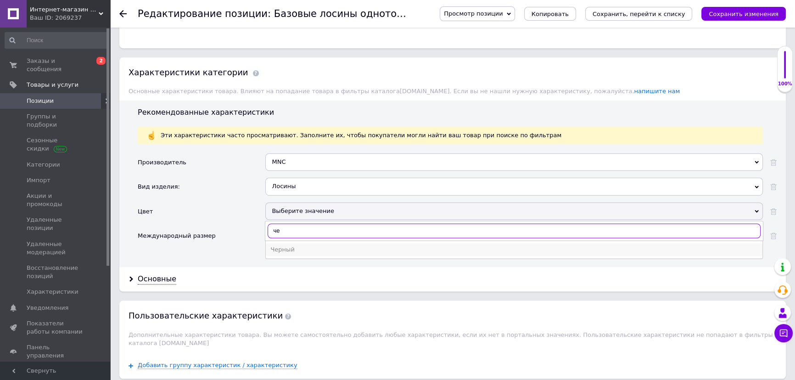
type input "че"
click at [289, 247] on div "Черный" at bounding box center [513, 249] width 487 height 8
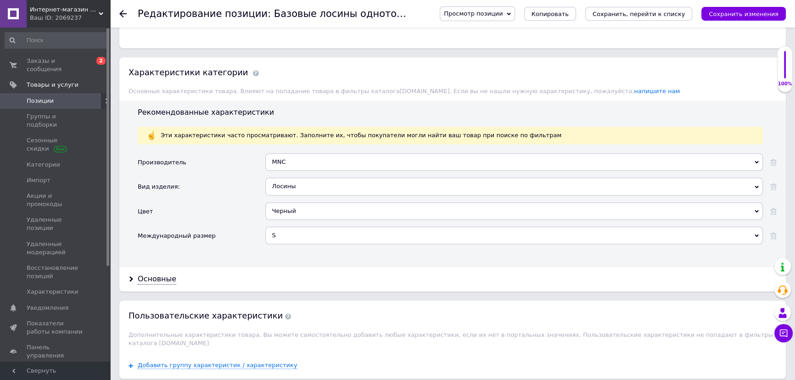
click at [293, 239] on div "S" at bounding box center [513, 235] width 497 height 17
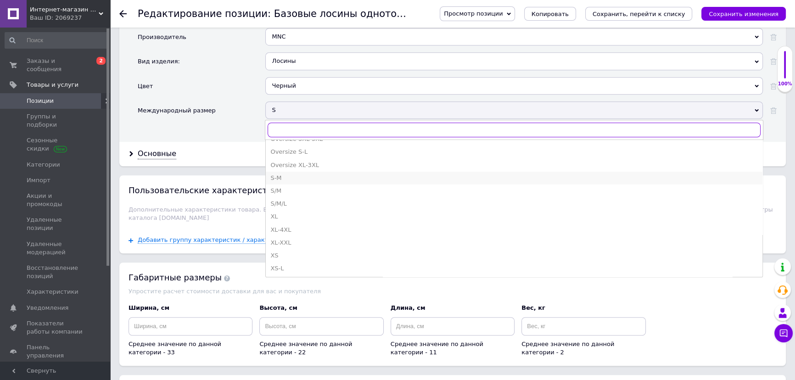
scroll to position [375, 0]
click at [296, 183] on div "S/M" at bounding box center [513, 187] width 487 height 8
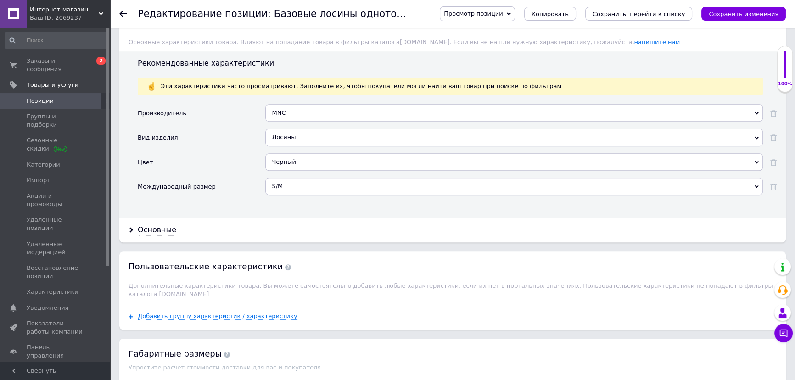
scroll to position [792, 0]
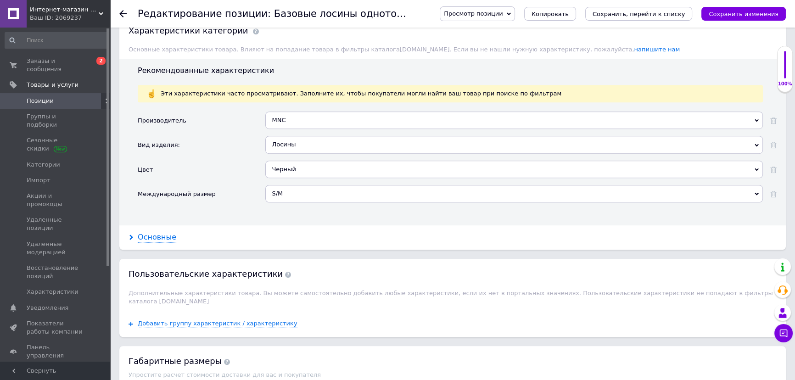
click at [155, 234] on div "Основные" at bounding box center [157, 237] width 39 height 11
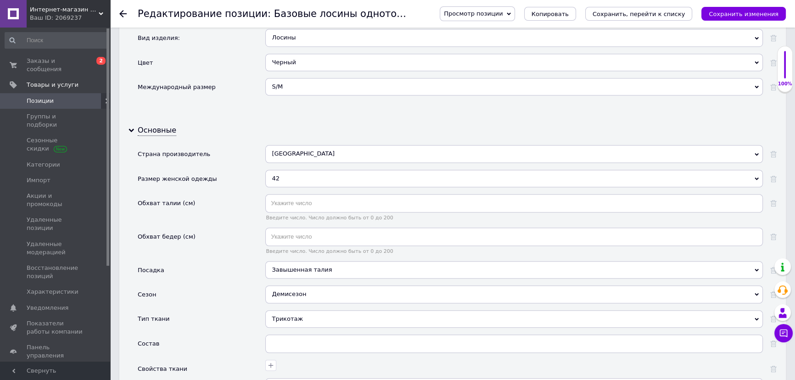
scroll to position [918, 0]
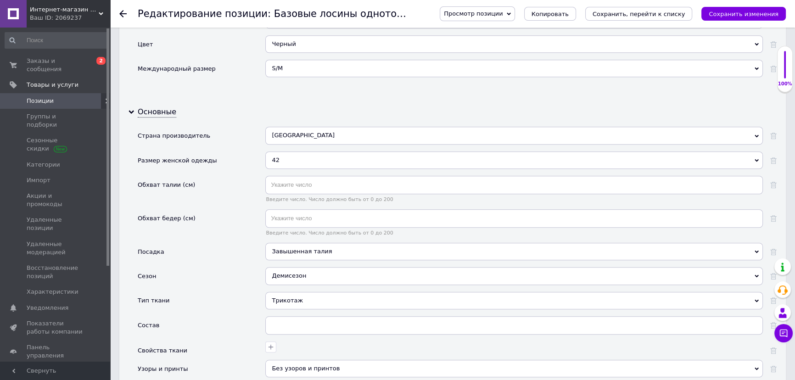
click at [308, 161] on div "42" at bounding box center [513, 159] width 497 height 17
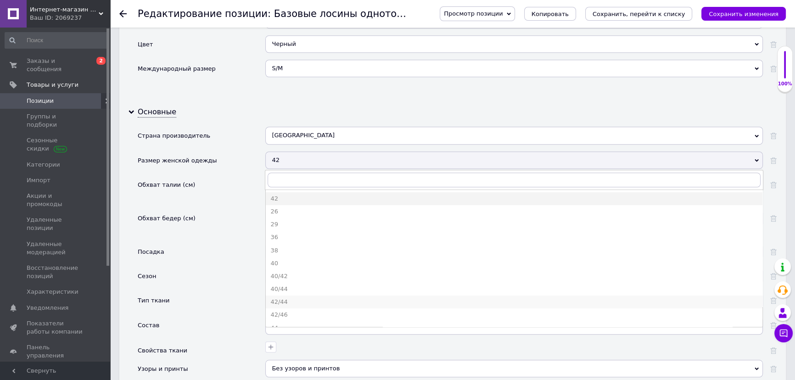
click at [287, 299] on div "42/44" at bounding box center [513, 302] width 487 height 8
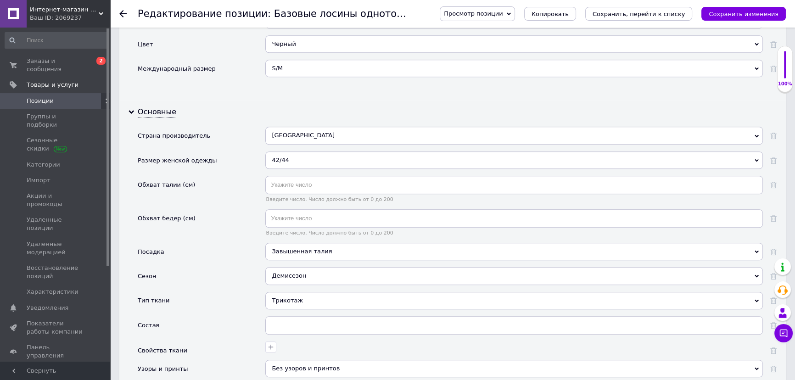
click at [289, 134] on div "[GEOGRAPHIC_DATA]" at bounding box center [513, 135] width 497 height 17
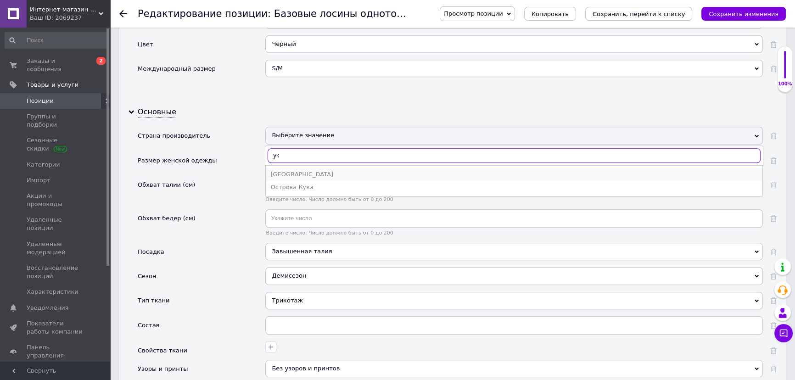
type input "ук"
click at [284, 170] on div "[GEOGRAPHIC_DATA]" at bounding box center [513, 174] width 487 height 8
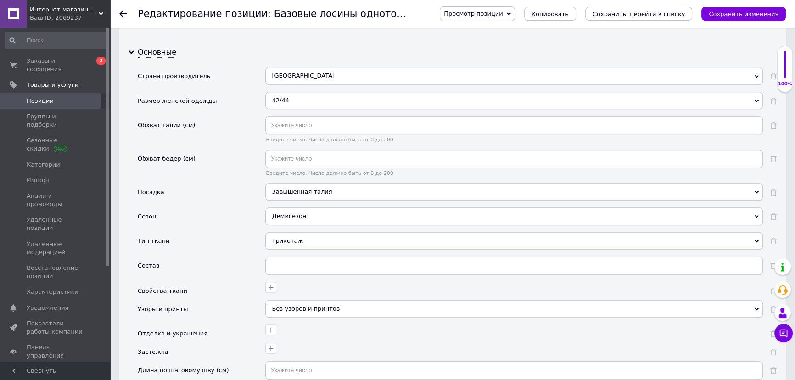
scroll to position [1001, 0]
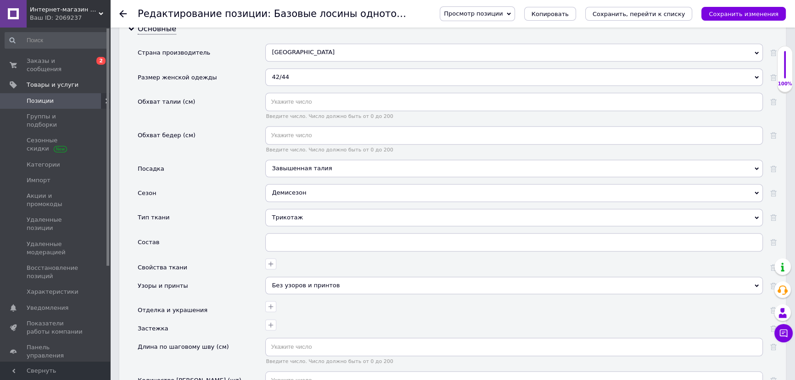
click at [289, 218] on div "Трикотаж" at bounding box center [513, 217] width 497 height 17
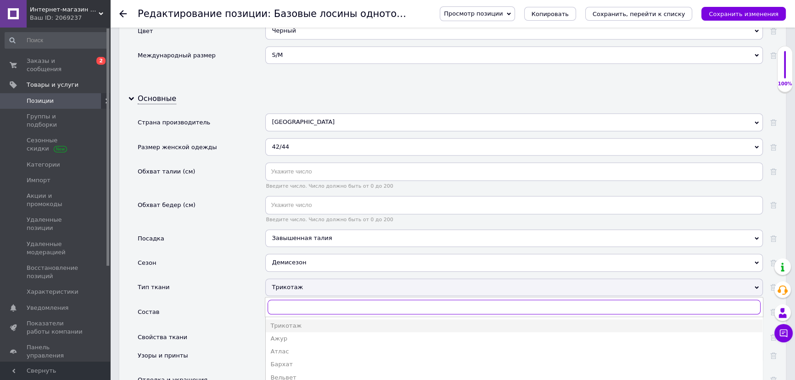
scroll to position [959, 0]
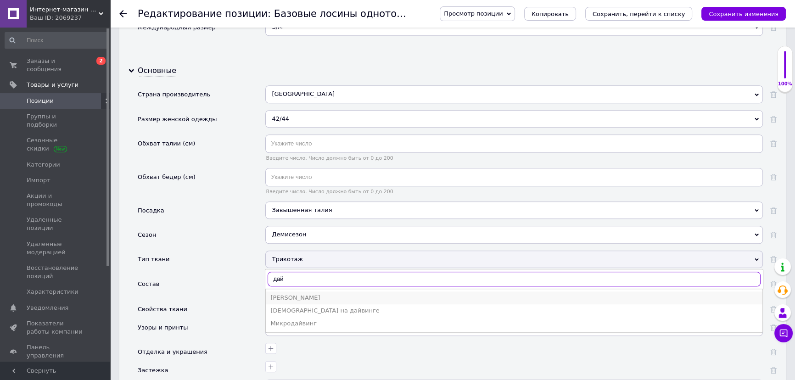
type input "дай"
click at [299, 294] on div "[PERSON_NAME]" at bounding box center [513, 298] width 487 height 8
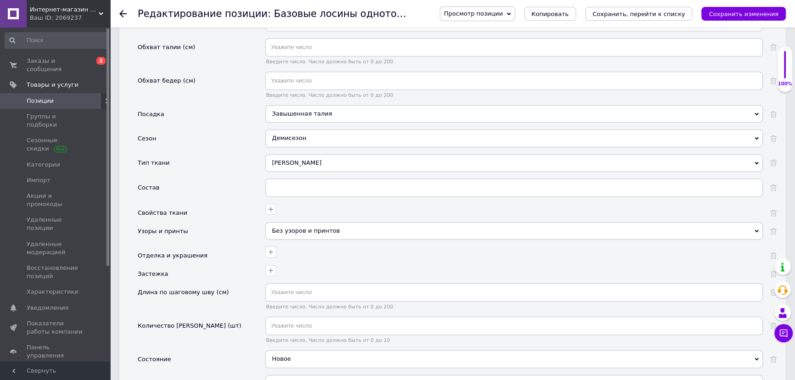
scroll to position [1084, 0]
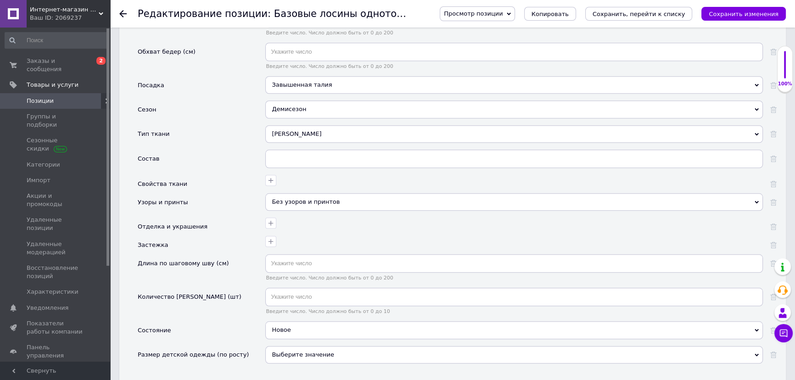
click at [306, 202] on div "Без узоров и принтов" at bounding box center [513, 201] width 497 height 17
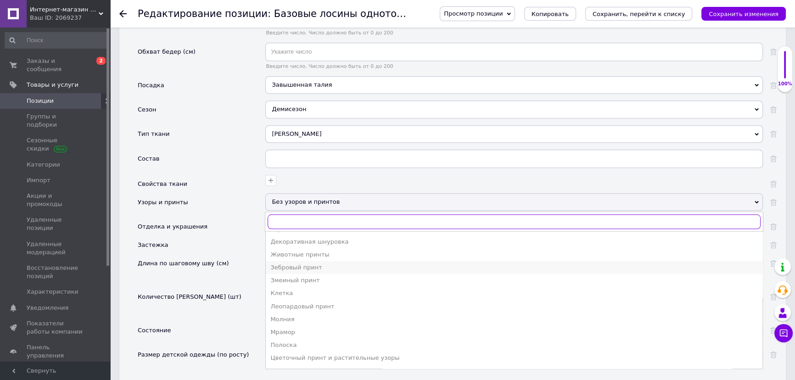
scroll to position [61, 0]
click at [246, 241] on div "Застежка" at bounding box center [202, 245] width 128 height 18
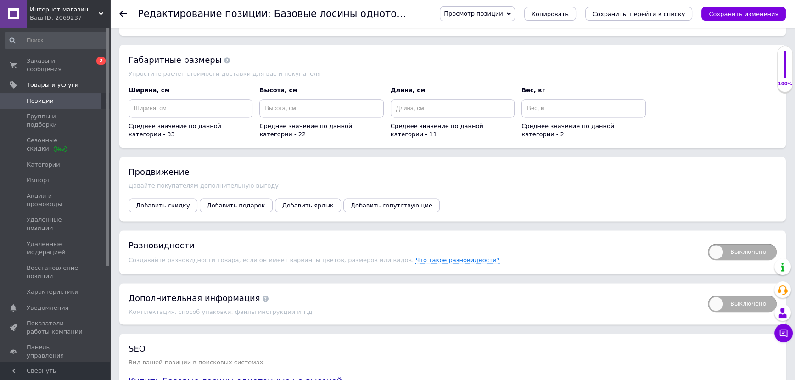
scroll to position [1543, 0]
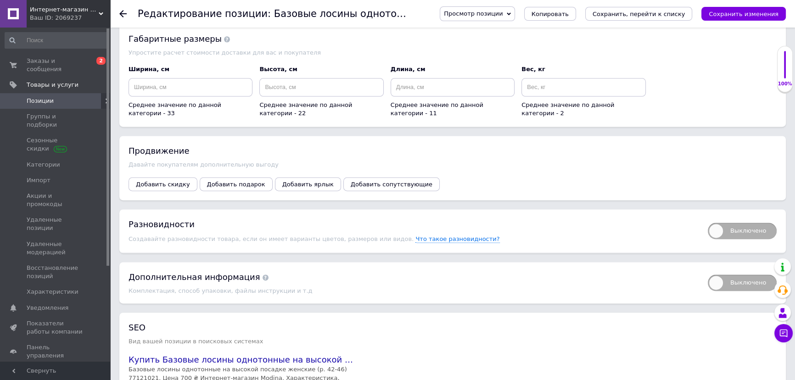
click at [746, 222] on span "Выключено" at bounding box center [741, 230] width 69 height 17
click at [707, 217] on input "Выключено" at bounding box center [704, 220] width 6 height 6
checkbox input "true"
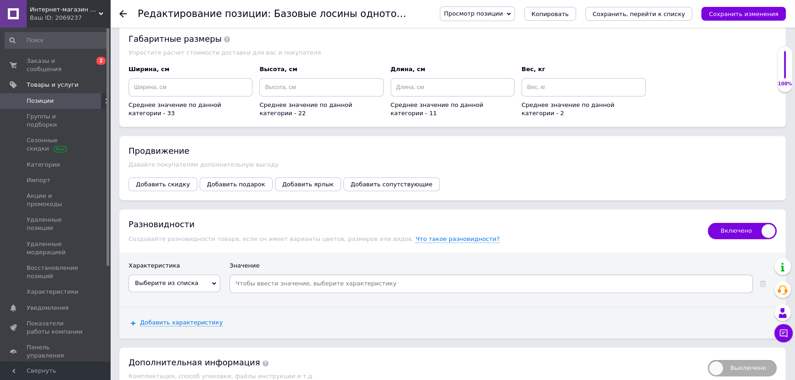
click at [162, 279] on span "Выберите из списка" at bounding box center [166, 282] width 63 height 7
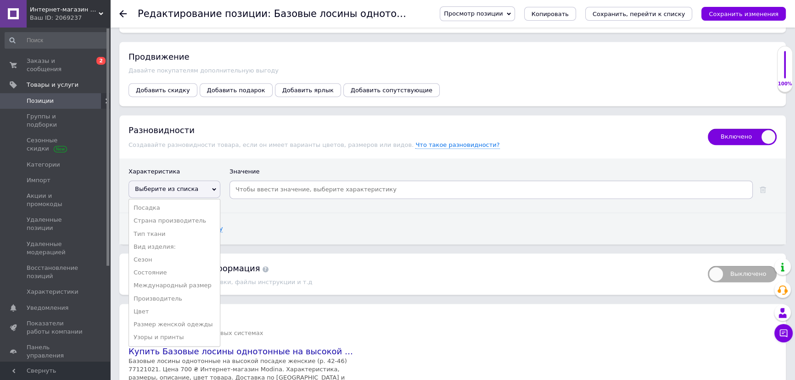
scroll to position [1668, 0]
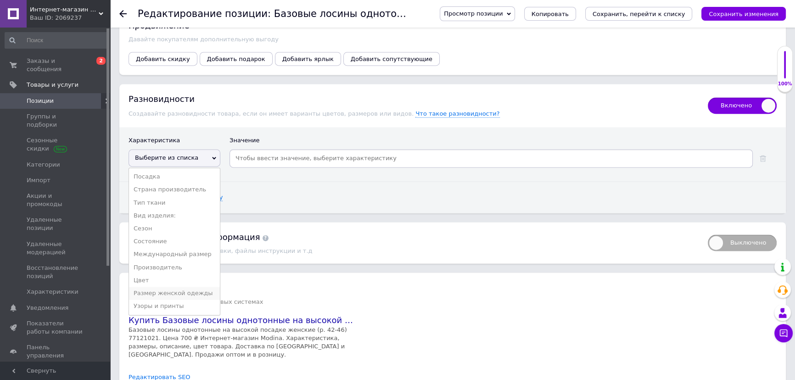
click at [176, 287] on li "Размер женской одежды" at bounding box center [174, 293] width 91 height 13
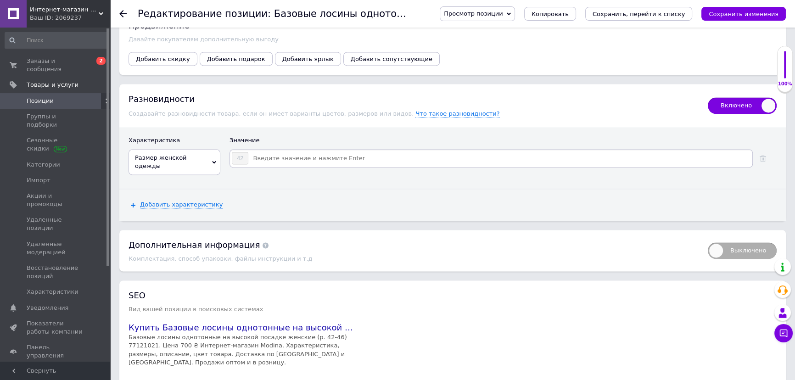
click at [306, 151] on input at bounding box center [500, 158] width 502 height 14
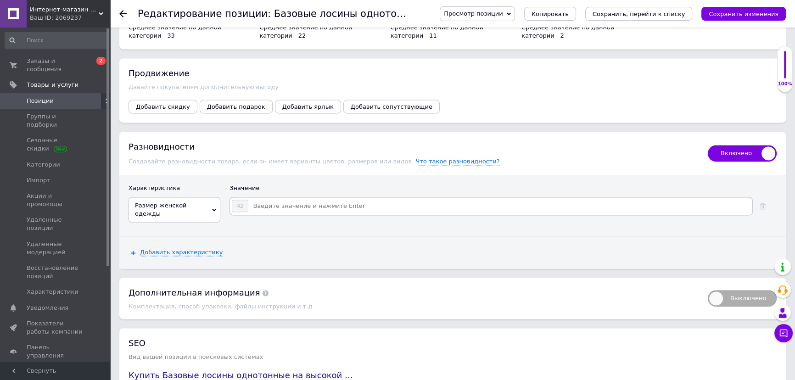
scroll to position [1501, 0]
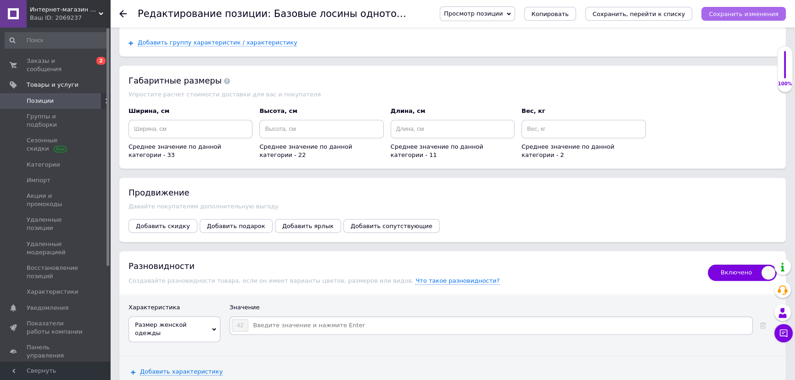
click at [766, 13] on icon "Сохранить изменения" at bounding box center [743, 14] width 70 height 7
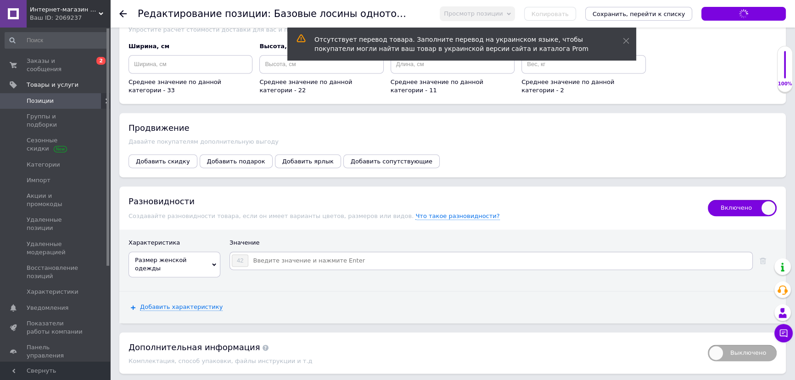
scroll to position [1585, 0]
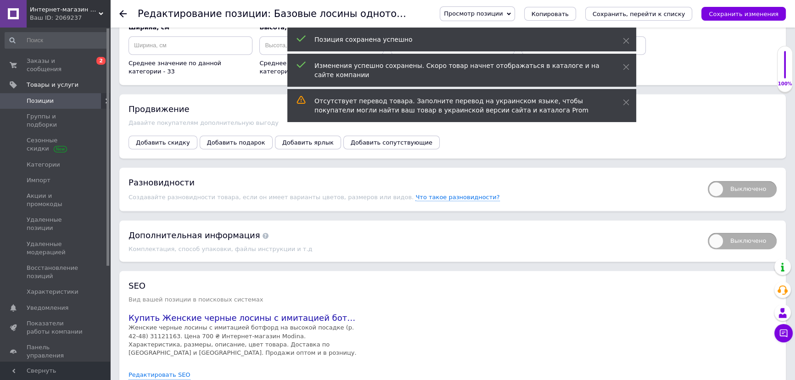
click at [754, 181] on span "Выключено" at bounding box center [741, 189] width 69 height 17
click at [707, 175] on input "Выключено" at bounding box center [704, 178] width 6 height 6
checkbox input "true"
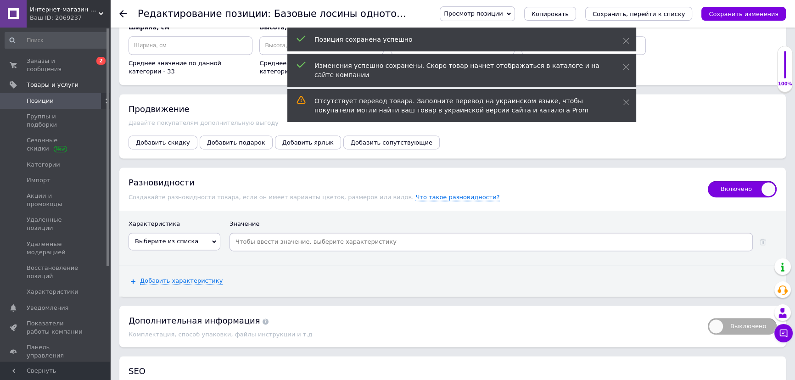
click at [187, 233] on span "Выберите из списка" at bounding box center [174, 241] width 92 height 17
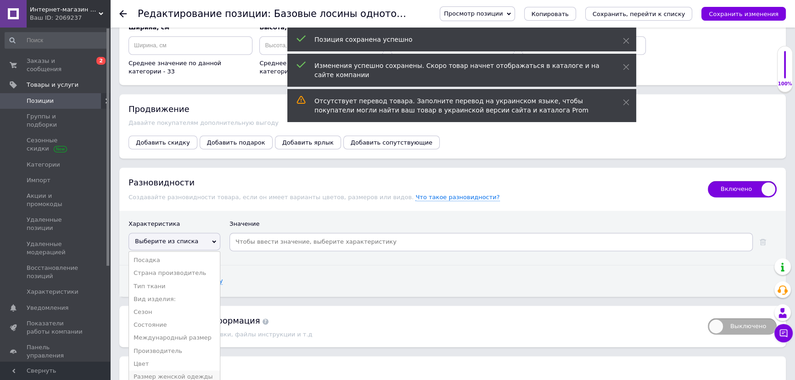
scroll to position [1696, 0]
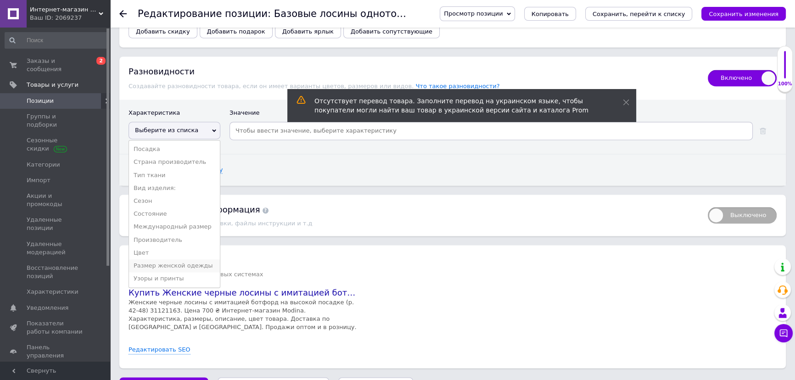
click at [177, 259] on li "Размер женской одежды" at bounding box center [174, 265] width 91 height 13
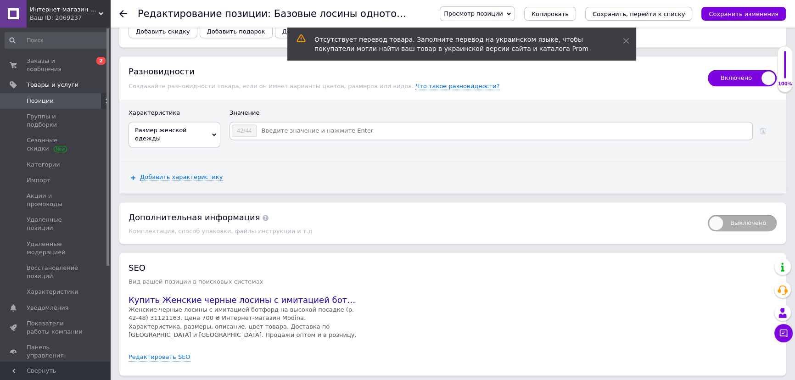
click at [284, 124] on input at bounding box center [503, 131] width 493 height 14
type input "46/48"
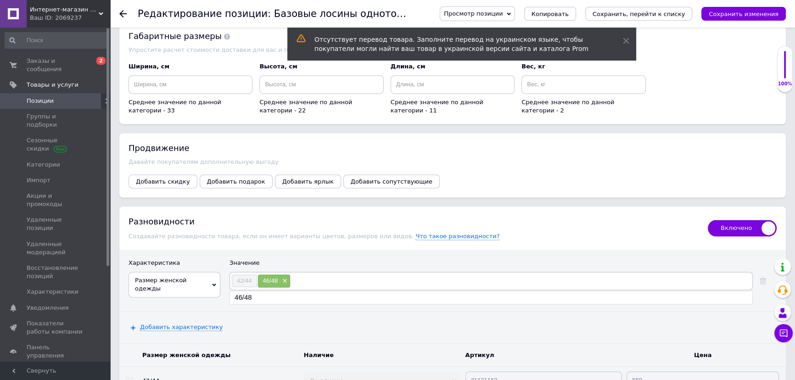
scroll to position [1529, 0]
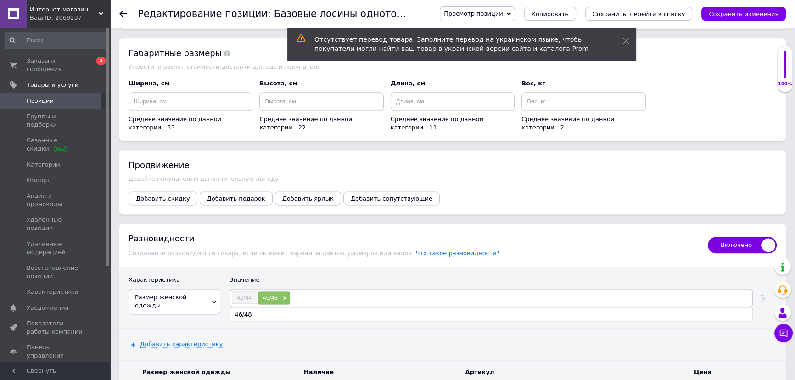
click at [276, 191] on button "Добавить ярлык" at bounding box center [308, 198] width 66 height 14
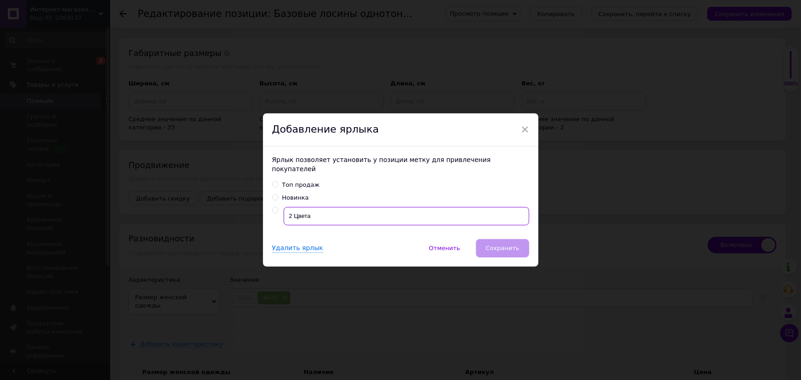
drag, startPoint x: 320, startPoint y: 212, endPoint x: 284, endPoint y: 209, distance: 35.4
click at [284, 209] on input "2 Цвета" at bounding box center [406, 216] width 245 height 18
radio input "true"
type input "h"
type input "р. 42-48"
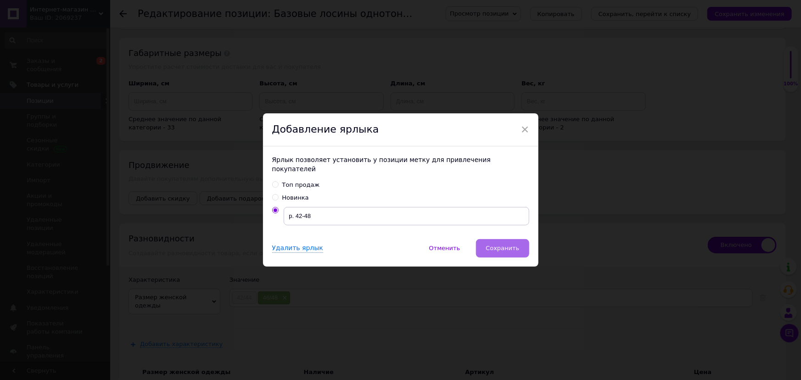
click at [509, 245] on span "Сохранить" at bounding box center [501, 248] width 33 height 7
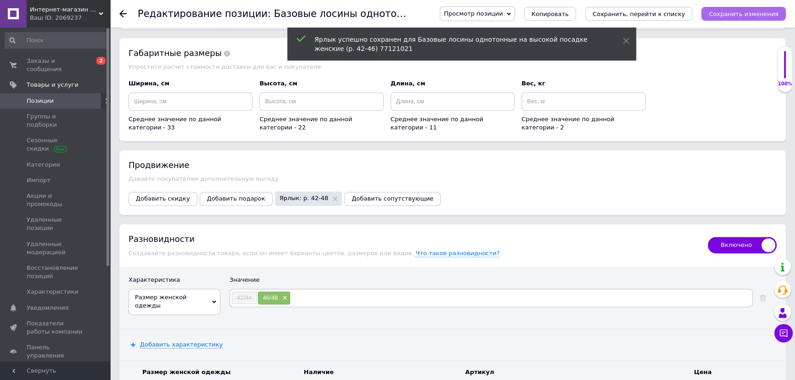
click at [747, 13] on icon "Сохранить изменения" at bounding box center [743, 14] width 70 height 7
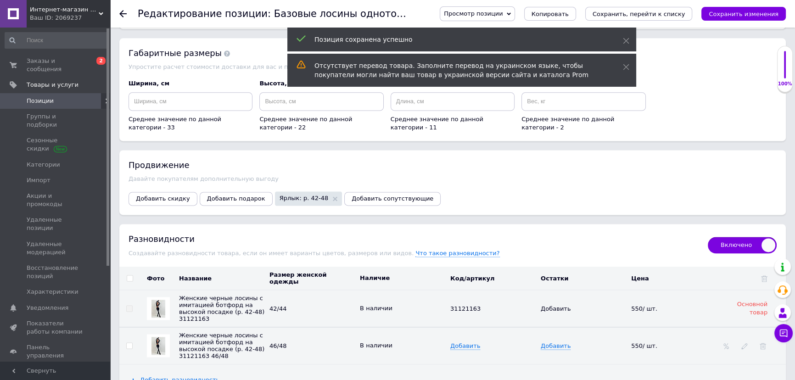
click at [57, 97] on span "Позиции" at bounding box center [56, 101] width 58 height 8
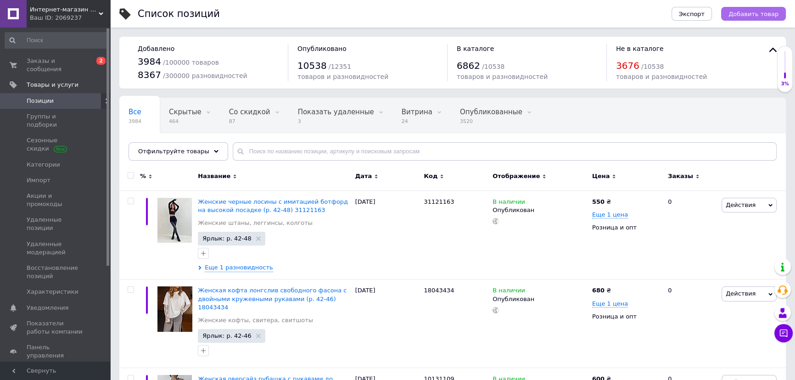
click at [752, 13] on span "Добавить товар" at bounding box center [753, 14] width 50 height 7
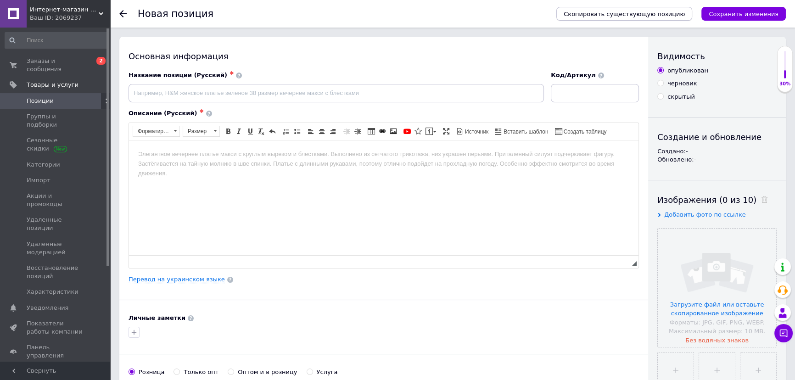
click at [613, 7] on button "Скопировать существующую позицию" at bounding box center [624, 14] width 136 height 14
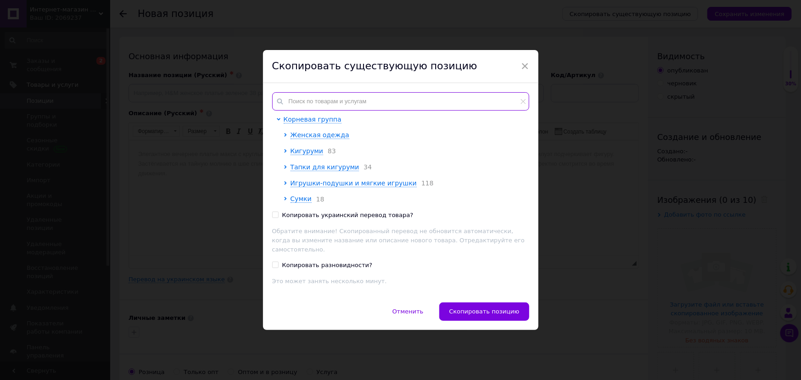
paste input "Корокий женский комбинезон с расклешенной юбкой и верхом с имитацией запаха (р.…"
click at [335, 100] on input "Корокий женский комбинезон с расклешенной юбкой и верхом с имитацией запаха (р.…" at bounding box center [400, 101] width 257 height 18
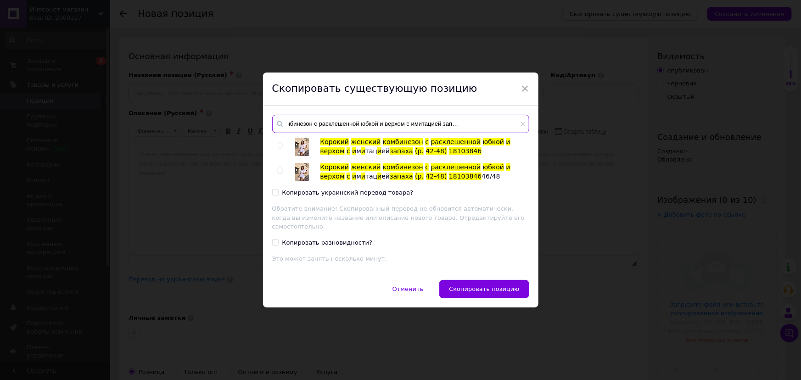
type input "Корокий женский комбинезон с расклешенной юбкой и верхом с имитацией запаха (р.…"
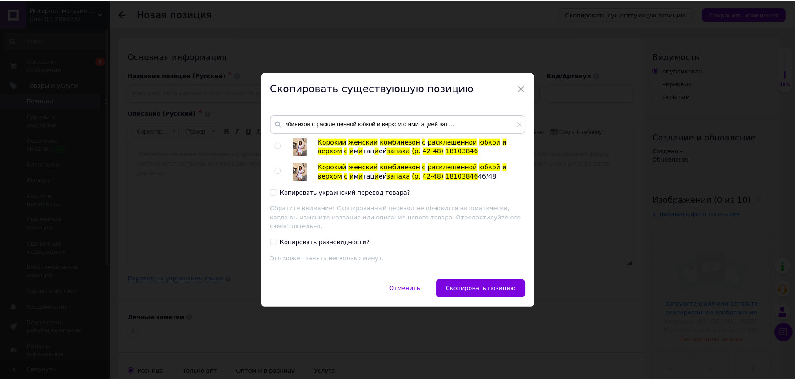
scroll to position [0, 0]
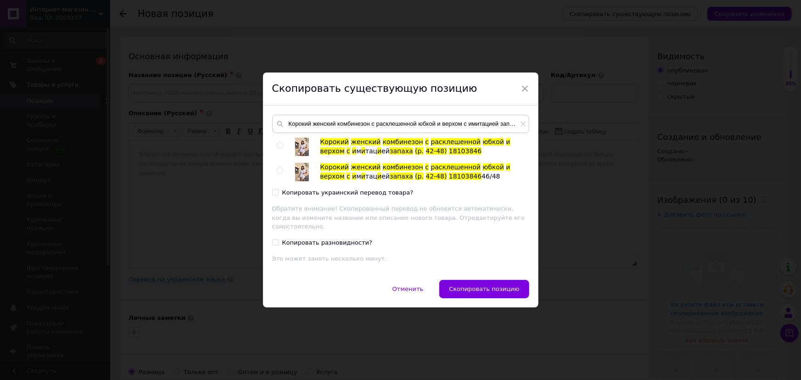
click at [281, 147] on input "radio" at bounding box center [280, 146] width 6 height 6
radio input "true"
click at [489, 285] on span "Скопировать позицию" at bounding box center [484, 288] width 70 height 7
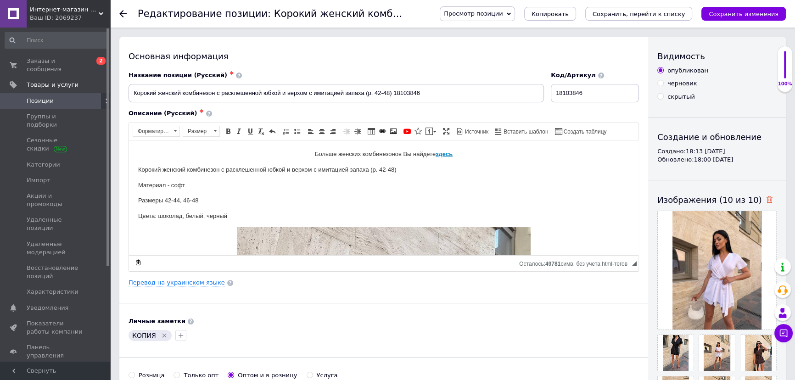
click at [766, 201] on use at bounding box center [769, 199] width 7 height 7
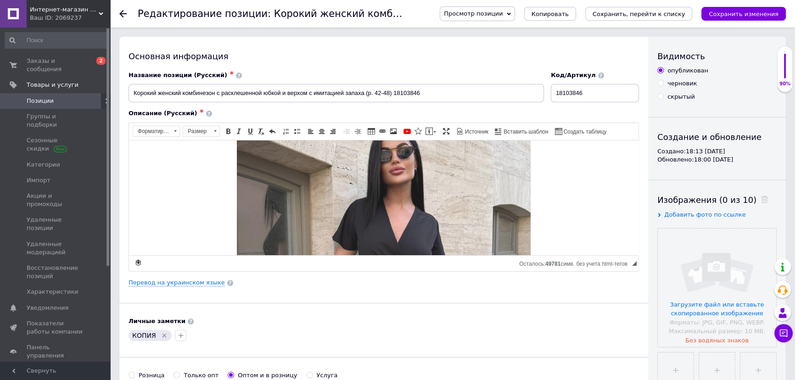
click at [387, 196] on img "Визуальный текстовый редактор, FC1E2959-ED0D-4C7A-8699-371414CB97E4" at bounding box center [384, 255] width 294 height 391
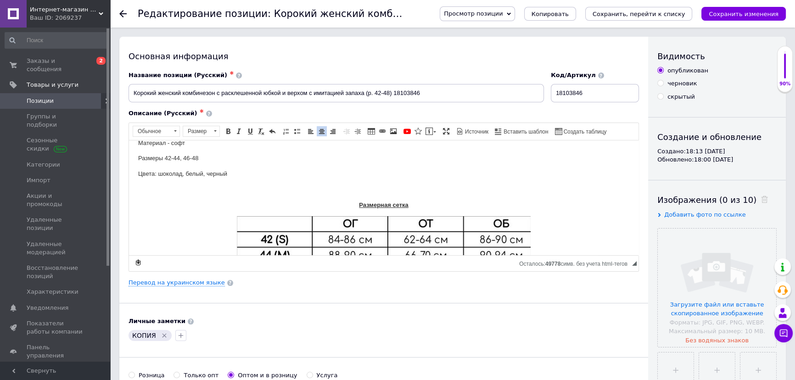
scroll to position [37, 0]
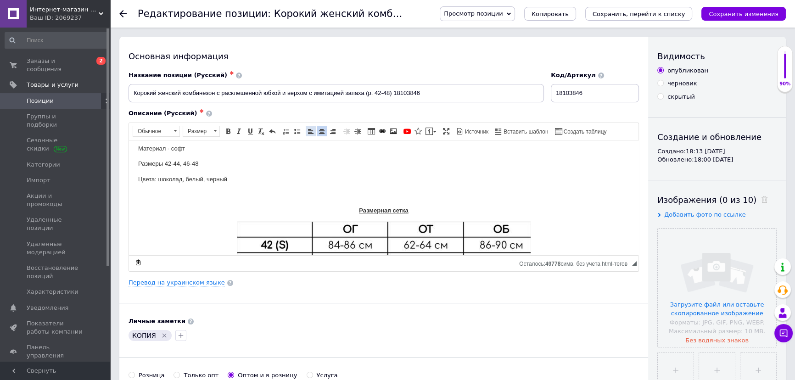
click at [306, 133] on link "По левому краю" at bounding box center [311, 131] width 10 height 10
click at [162, 335] on icon "Удалить метку" at bounding box center [164, 336] width 4 height 4
click at [739, 274] on input "file" at bounding box center [716, 287] width 118 height 118
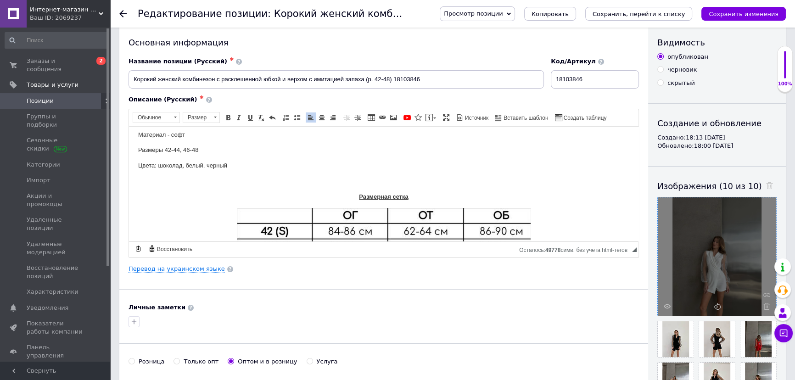
scroll to position [0, 0]
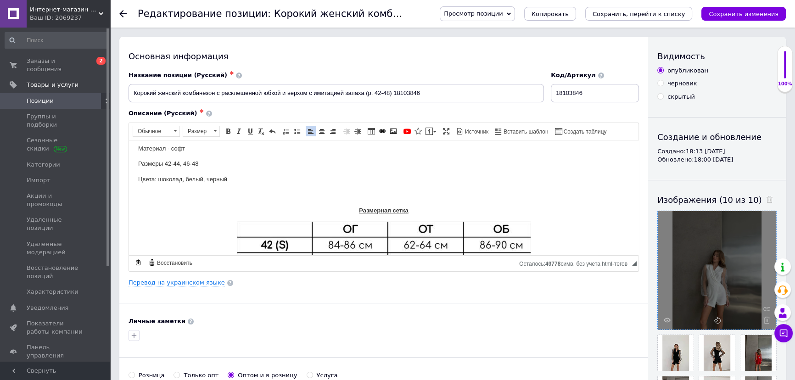
click at [312, 198] on p "Визуальный текстовый редактор, FC1E2959-ED0D-4C7A-8699-371414CB97E4" at bounding box center [383, 195] width 491 height 10
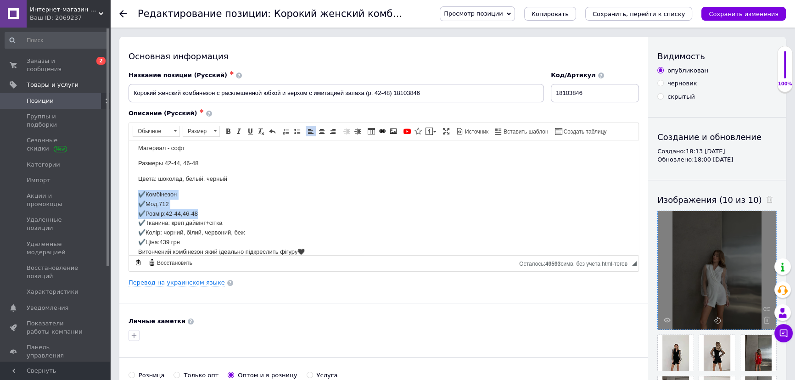
drag, startPoint x: 135, startPoint y: 189, endPoint x: 220, endPoint y: 211, distance: 87.9
click at [220, 211] on html "Больше женских комбинезонов Вы найдете здесь Корокий женский комбинезон с раскл…" at bounding box center [383, 228] width 509 height 250
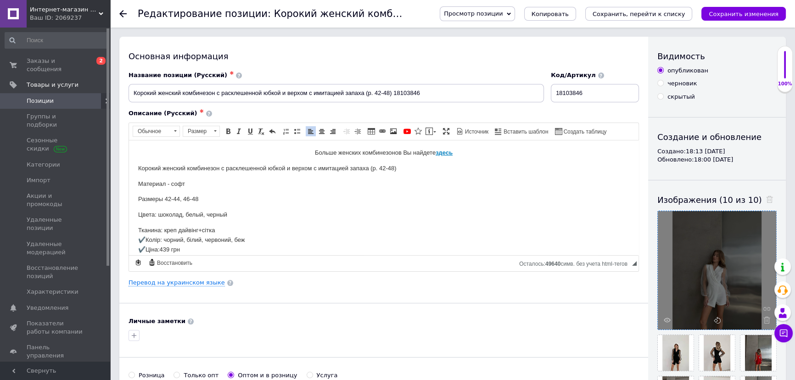
scroll to position [0, 0]
drag, startPoint x: 192, startPoint y: 181, endPoint x: 171, endPoint y: 180, distance: 21.1
click at [171, 180] on p "Материал - софт" at bounding box center [383, 185] width 491 height 10
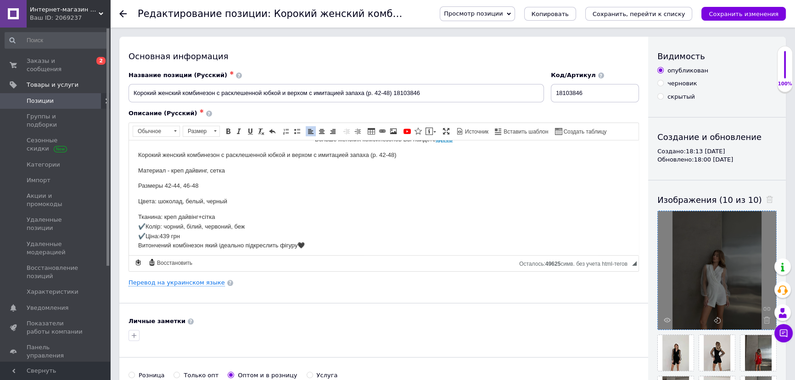
scroll to position [41, 0]
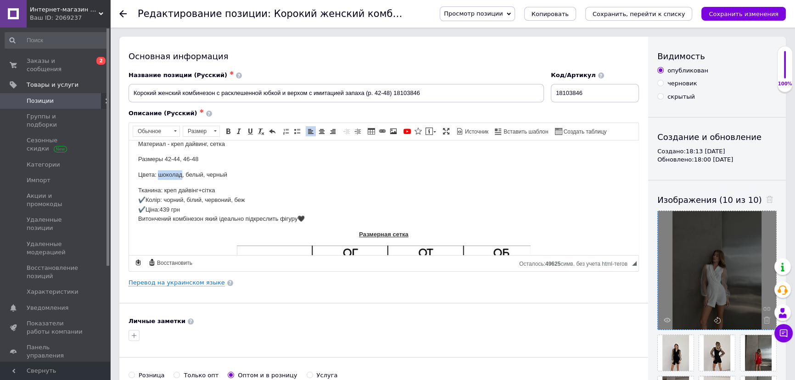
drag, startPoint x: 182, startPoint y: 172, endPoint x: 158, endPoint y: 171, distance: 23.9
click at [158, 171] on p "Цвета: шоколад, белый, черный" at bounding box center [383, 175] width 491 height 10
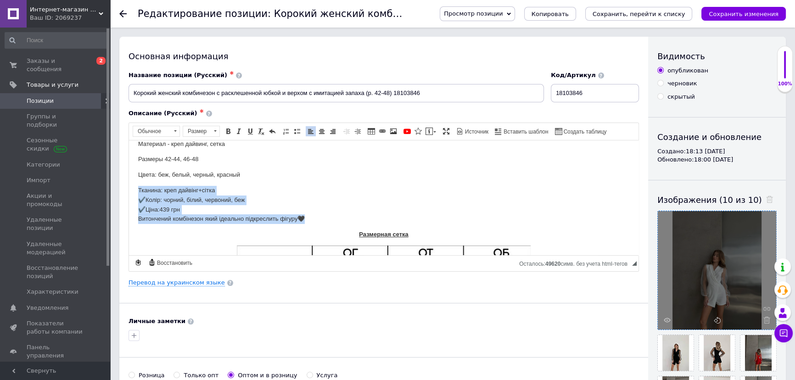
drag, startPoint x: 136, startPoint y: 187, endPoint x: 315, endPoint y: 217, distance: 181.9
click at [315, 217] on html "Больше женских комбинезонов Вы найдете здесь Корокий женский комбинезон с раскл…" at bounding box center [383, 210] width 509 height 222
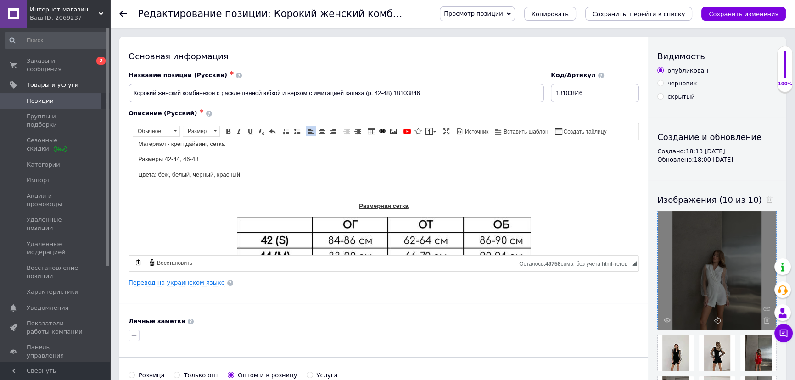
click at [321, 140] on iframe at bounding box center [383, 197] width 509 height 115
click at [321, 136] on span "По левому краю По центру По правому краю" at bounding box center [321, 131] width 33 height 11
click at [321, 128] on span at bounding box center [321, 131] width 7 height 7
click at [393, 91] on input "Корокий женский комбинезон с расклешенной юбкой и верхом с имитацией запаха (р.…" at bounding box center [335, 93] width 415 height 18
drag, startPoint x: 400, startPoint y: 92, endPoint x: 391, endPoint y: 92, distance: 8.7
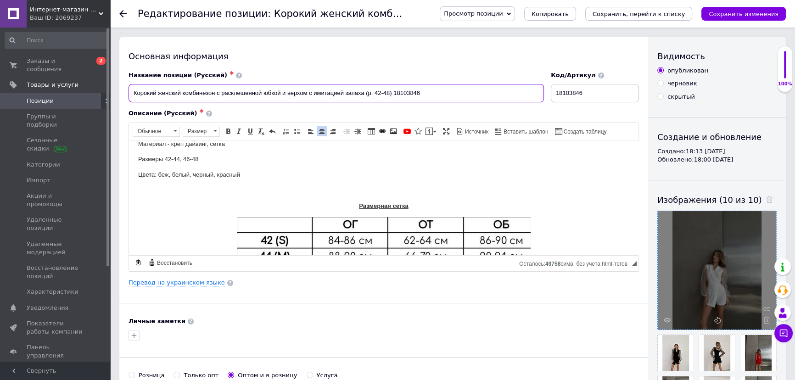
click at [391, 92] on input "Корокий женский комбинезон с расклешенной юбкой и верхом с имитацией запаха (р.…" at bounding box center [335, 93] width 415 height 18
click at [392, 92] on input "Корокий женский комбинезон с расклешенной юбкой и верхом с имитацией запаха (р.…" at bounding box center [335, 93] width 415 height 18
type input "Корокий женский комбинезон с расклешенной юбкой и верхом с имитацией запаха (р.…"
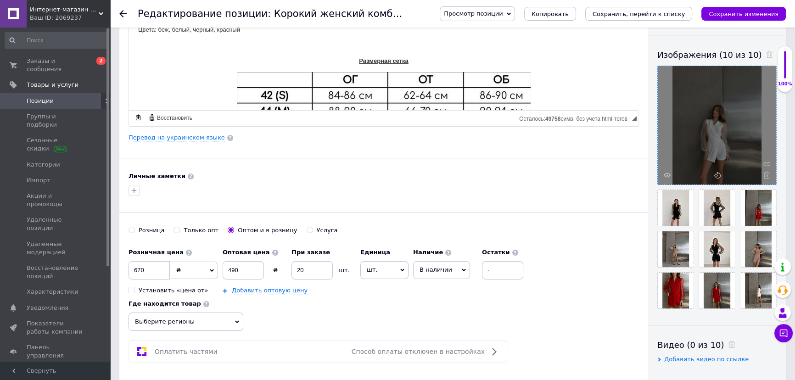
scroll to position [167, 0]
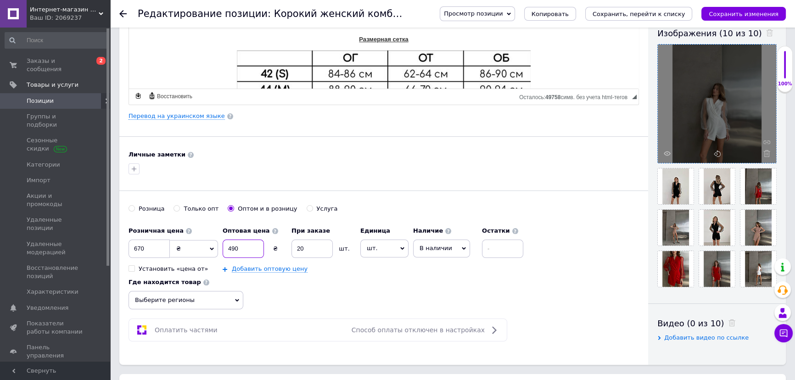
click at [230, 243] on input "490" at bounding box center [242, 248] width 41 height 18
type input "470"
click at [137, 244] on input "670" at bounding box center [148, 248] width 41 height 18
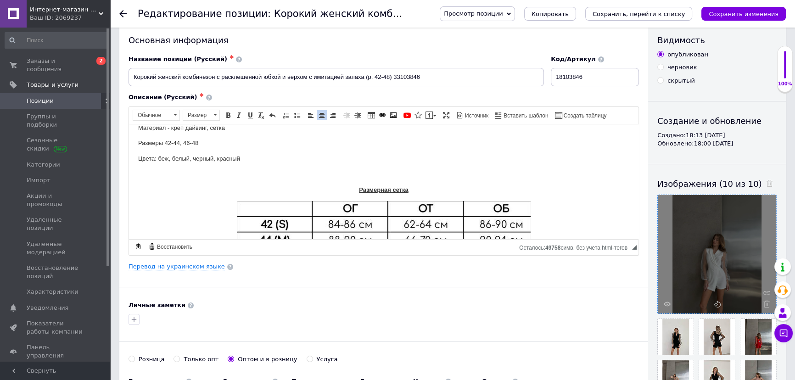
scroll to position [0, 0]
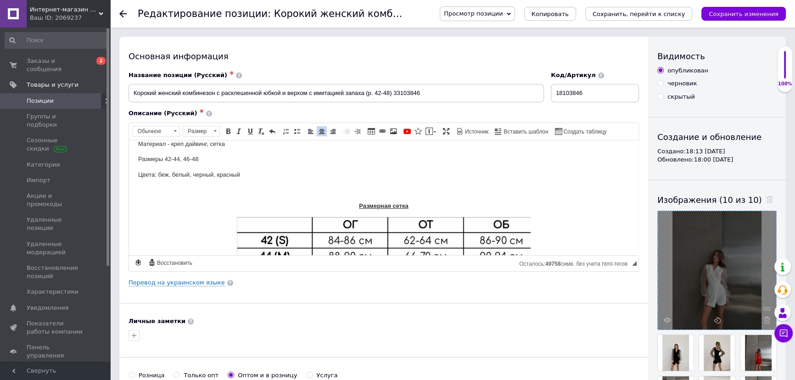
type input "650"
click at [312, 185] on p "Визуальный текстовый редактор, FC1E2959-ED0D-4C7A-8699-371414CB97E4" at bounding box center [383, 190] width 491 height 10
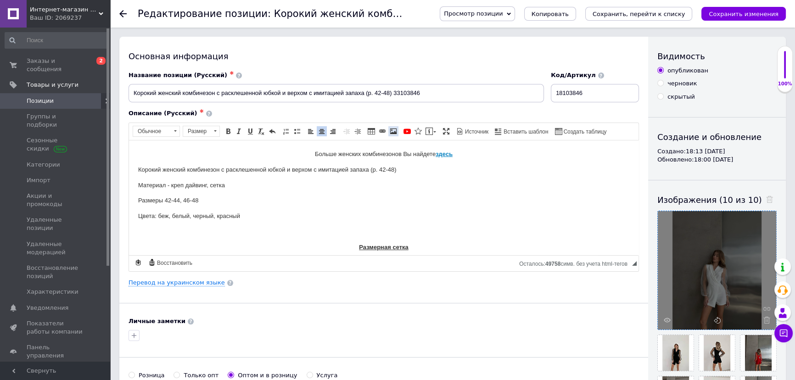
click at [391, 128] on span at bounding box center [392, 131] width 7 height 7
select select
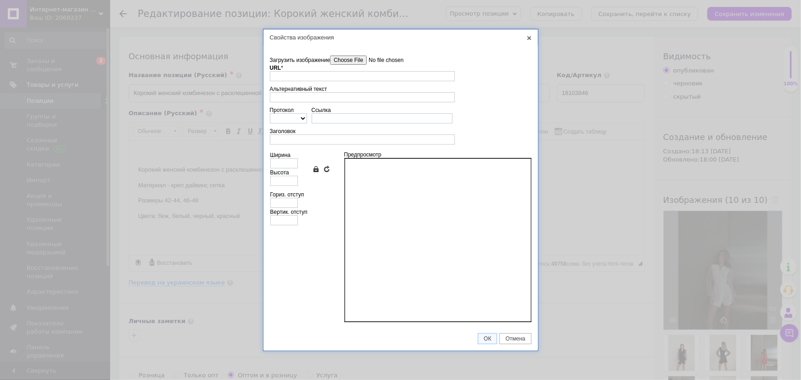
click at [354, 56] on input"] "Загрузить изображение" at bounding box center [382, 60] width 104 height 9
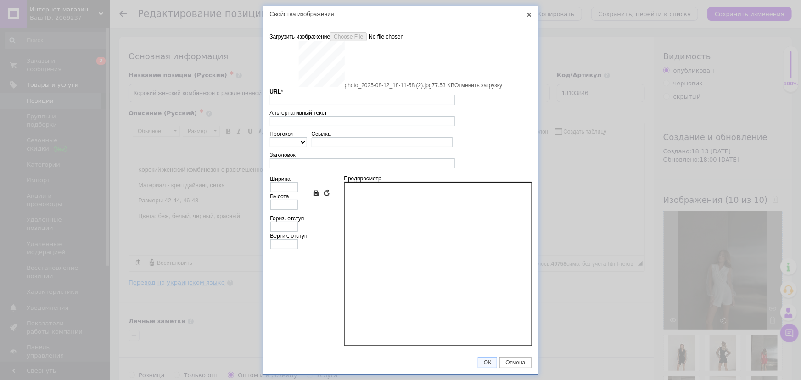
type input "[URL][DOMAIN_NAME]"
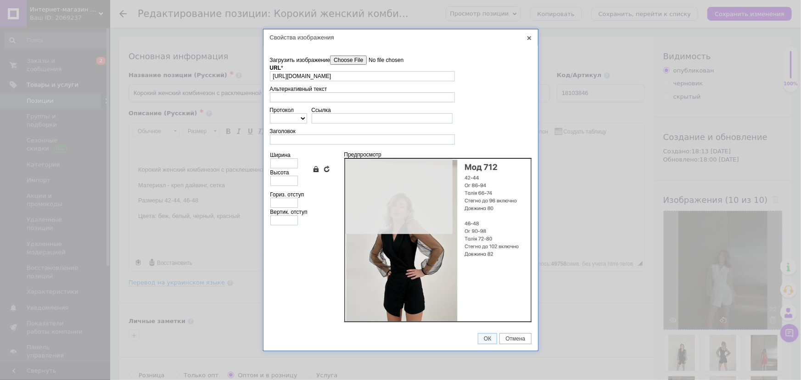
type input "640"
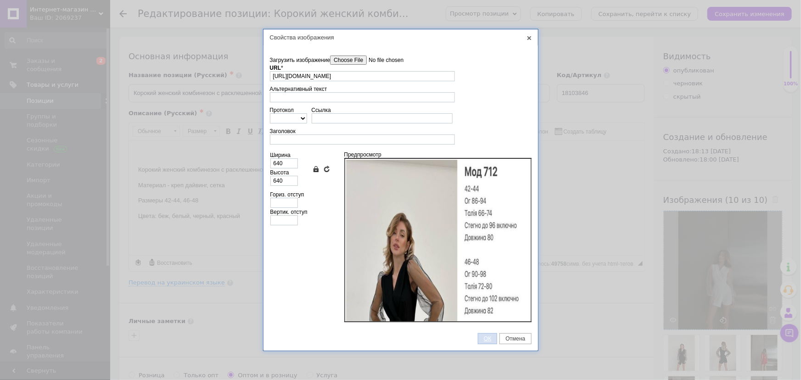
click at [491, 340] on span "ОК" at bounding box center [487, 338] width 18 height 6
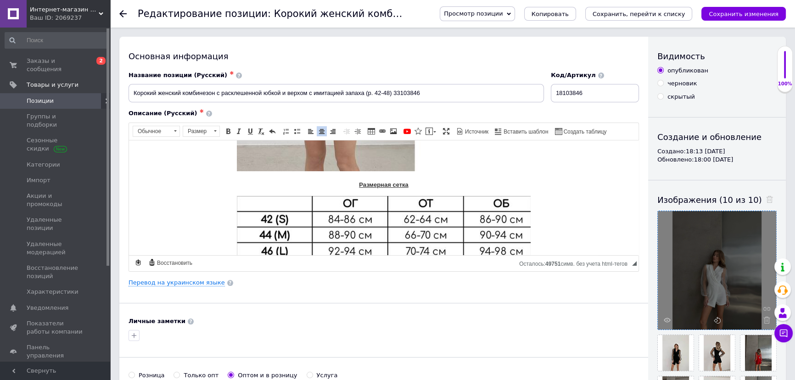
scroll to position [350, 0]
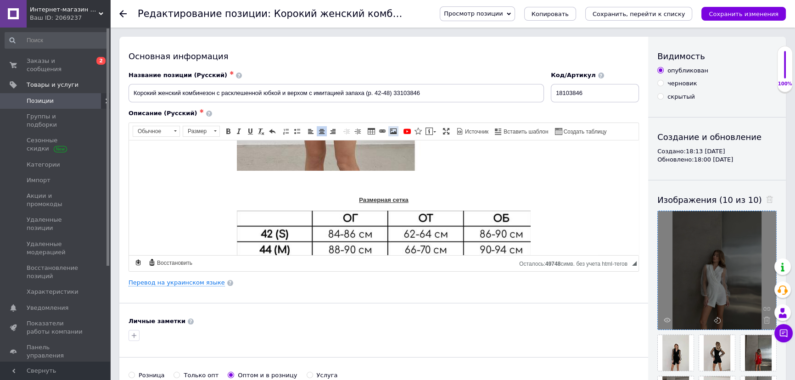
click at [391, 128] on span at bounding box center [392, 131] width 7 height 7
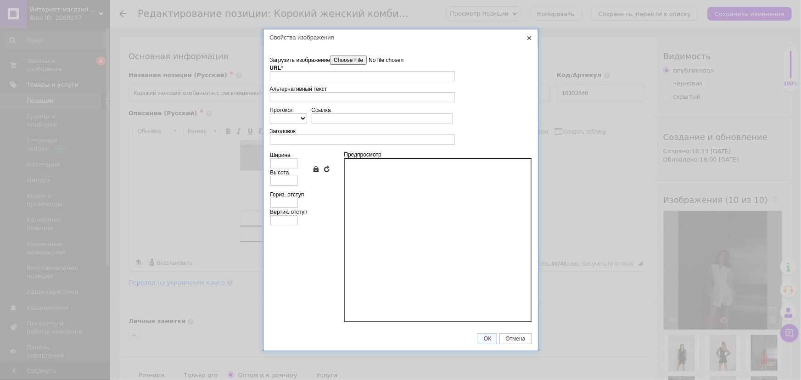
click at [351, 60] on input"] "Загрузить изображение" at bounding box center [382, 60] width 104 height 9
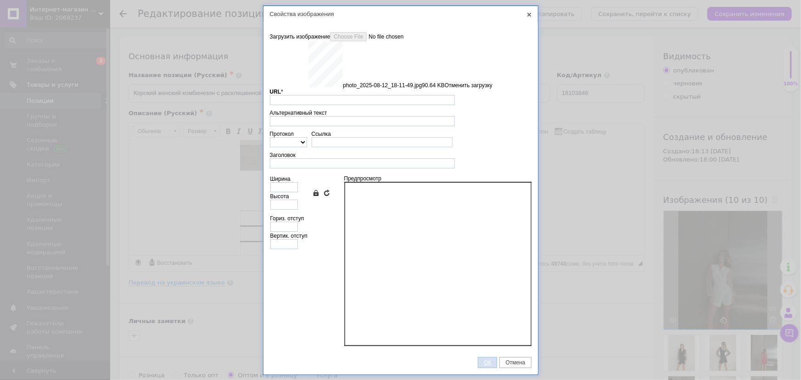
type input "[URL][DOMAIN_NAME]"
type input "640"
type input "853"
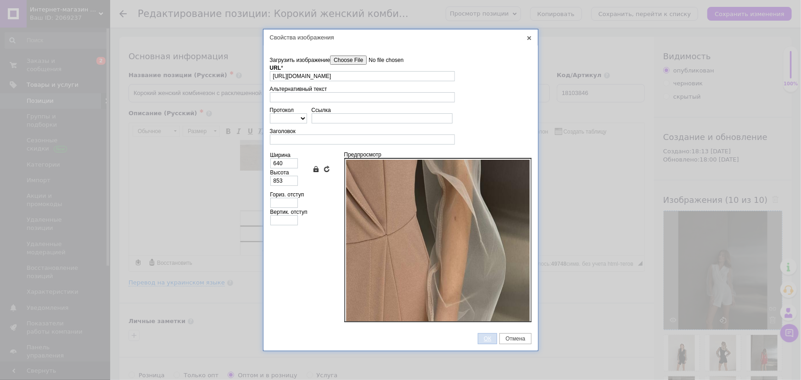
click at [488, 338] on span "ОК" at bounding box center [487, 338] width 18 height 6
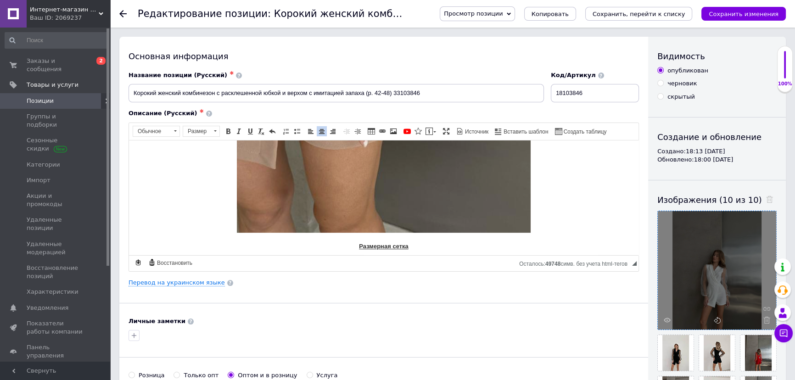
scroll to position [765, 0]
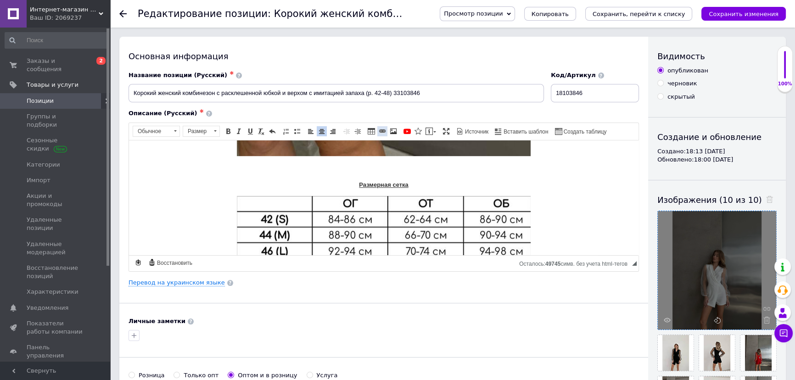
click at [385, 128] on span "Таблица Вставить/Редактировать ссылку Комбинация клавиш Ctrl+L Изображение" at bounding box center [382, 131] width 33 height 11
click at [384, 126] on link "Вставить/Редактировать ссылку Комбинация клавиш Ctrl+L" at bounding box center [382, 131] width 10 height 10
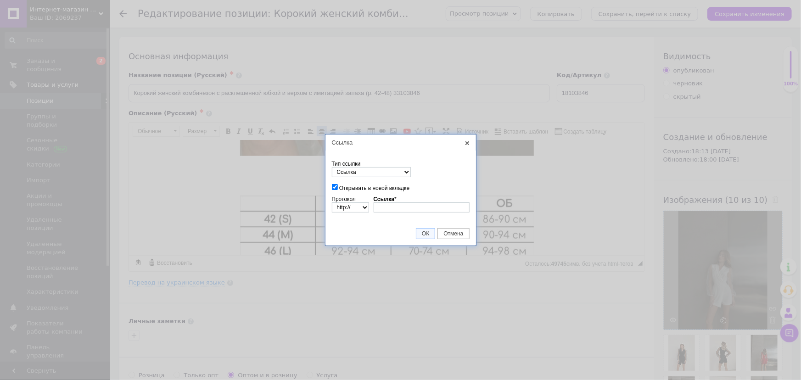
click at [391, 129] on div "Ссылка X Информация о ссылке Тип ссылки Ссылка Ссылка на якорь в тексте Email О…" at bounding box center [400, 190] width 801 height 380
click at [467, 144] on link "X" at bounding box center [467, 143] width 8 height 8
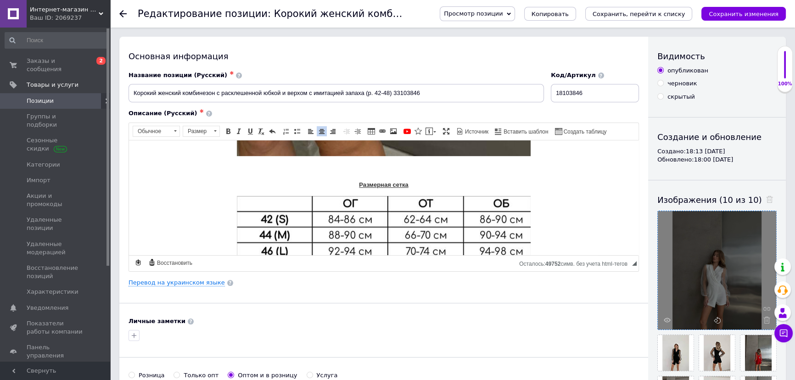
click at [384, 129] on link "Вставить/Редактировать ссылку Комбинация клавиш Ctrl+L" at bounding box center [382, 131] width 10 height 10
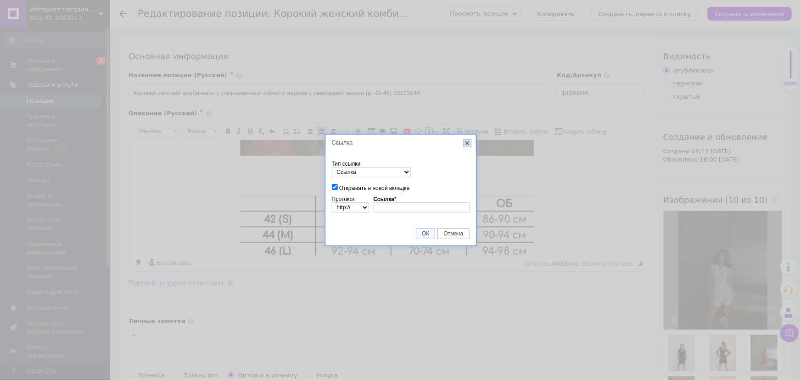
click at [468, 143] on link "X" at bounding box center [467, 143] width 8 height 8
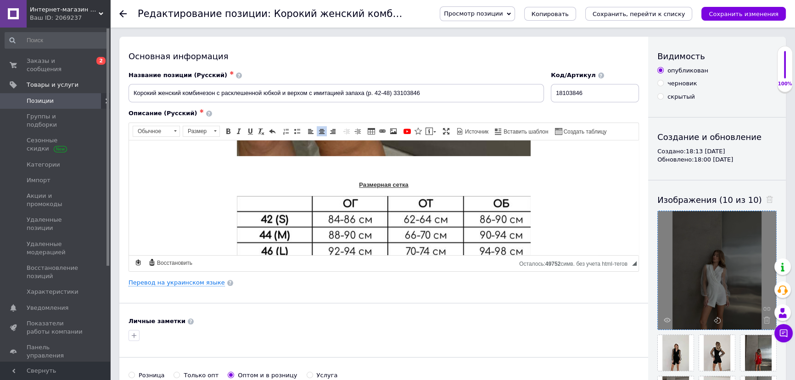
click at [395, 128] on link "Изображение" at bounding box center [393, 131] width 10 height 10
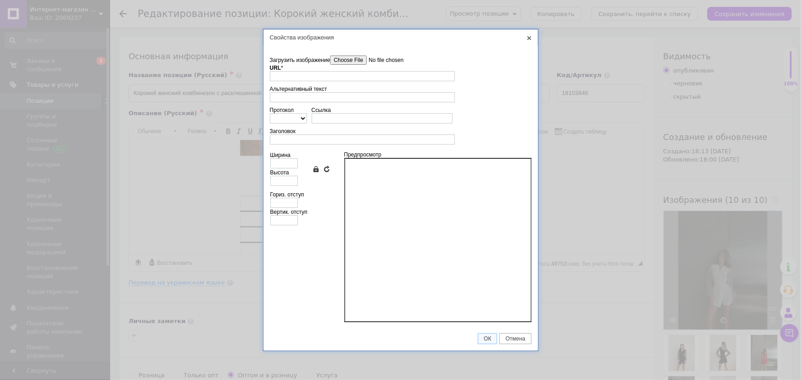
click at [362, 64] on input"] "Загрузить изображение" at bounding box center [382, 60] width 104 height 9
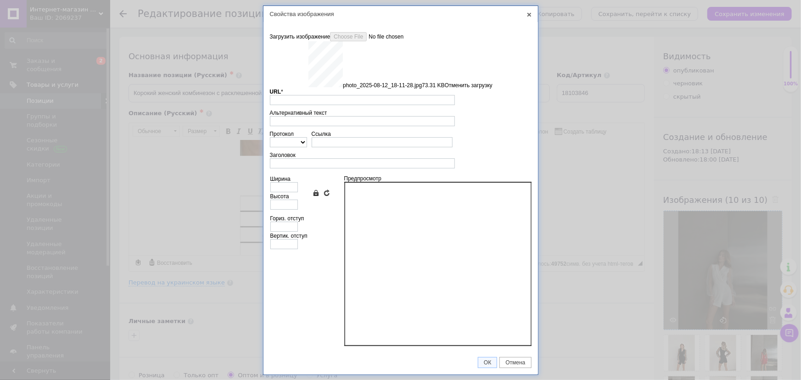
type input "[URL][DOMAIN_NAME]"
type input "640"
type input "853"
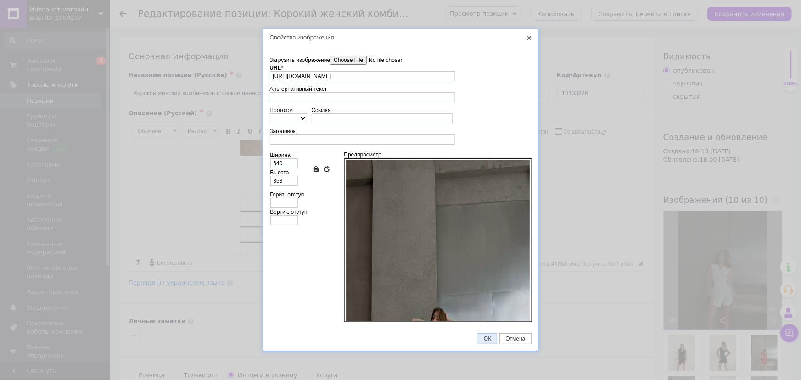
click at [487, 338] on span "ОК" at bounding box center [487, 338] width 18 height 6
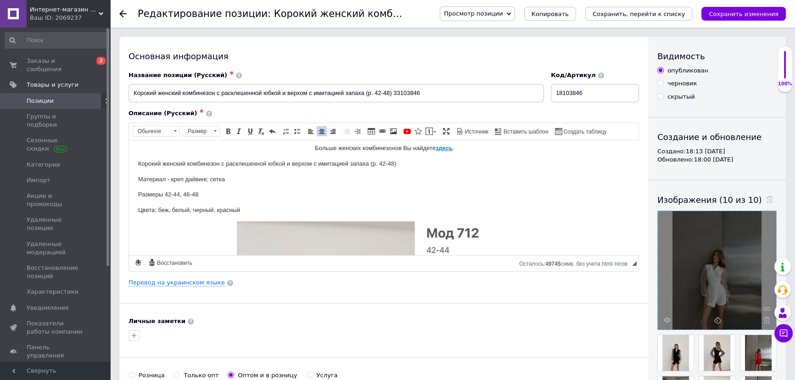
scroll to position [0, 0]
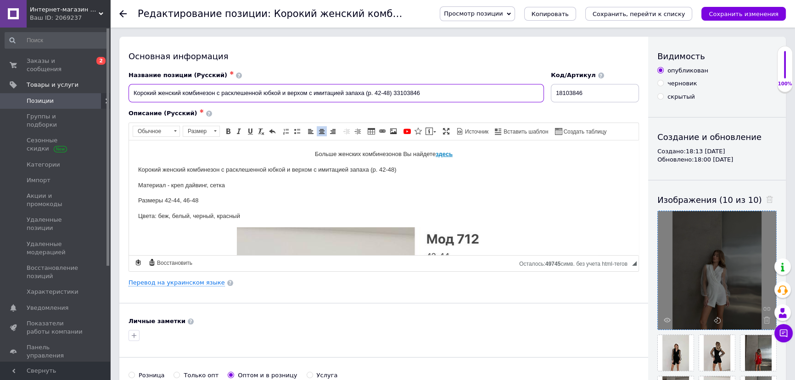
drag, startPoint x: 181, startPoint y: 88, endPoint x: 158, endPoint y: 88, distance: 22.9
click at [158, 88] on input "Корокий женский комбинезон с расклешенной юбкой и верхом с имитацией запаха (р.…" at bounding box center [335, 93] width 415 height 18
click at [224, 91] on input "Корокий женский комбинезон с расклешенной юбкой и верхом с имитацией запаха (р.…" at bounding box center [335, 93] width 415 height 18
click at [234, 92] on input "Корокий женский комбинезон с расклешенной юбкой и верхом с имитацией запаха (р.…" at bounding box center [335, 93] width 415 height 18
drag, startPoint x: 224, startPoint y: 90, endPoint x: 280, endPoint y: 83, distance: 56.4
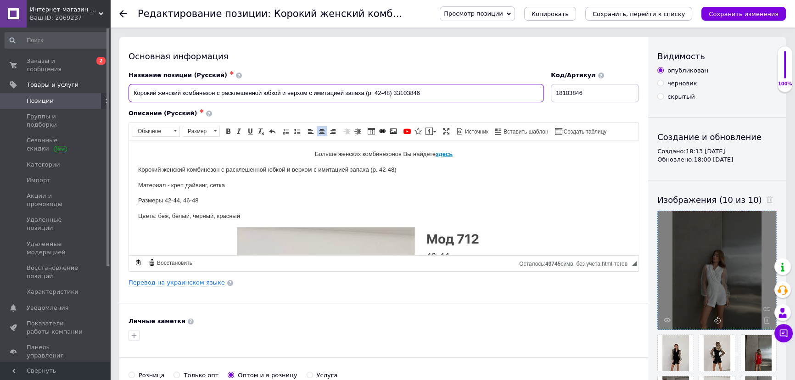
click at [280, 83] on div "Название позиции (Русский) ✱ Корокий женский комбинезон с расклешенной юбкой и …" at bounding box center [335, 86] width 415 height 31
drag, startPoint x: 415, startPoint y: 89, endPoint x: 404, endPoint y: 87, distance: 11.7
click at [404, 87] on input "Корокий женский комбинезон с рукавами из сетки и верхом с имитацией запаха (р. …" at bounding box center [335, 93] width 415 height 18
drag, startPoint x: 429, startPoint y: 92, endPoint x: 384, endPoint y: 89, distance: 45.5
click at [384, 89] on input "Корокий женский комбинезон с рукавами из сетки и верхом с имитацией запаха (р. …" at bounding box center [335, 93] width 415 height 18
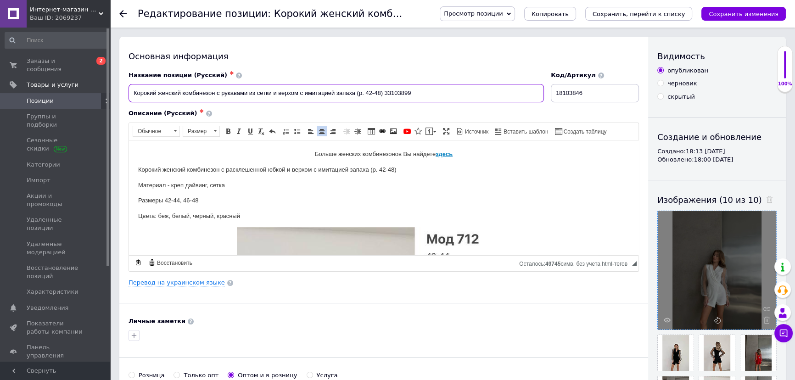
type input "Корокий женский комбинезон с рукавами из сетки и верхом с имитацией запаха (р. …"
click at [587, 93] on input "18103846" at bounding box center [595, 93] width 88 height 18
drag, startPoint x: 590, startPoint y: 92, endPoint x: 486, endPoint y: 90, distance: 104.2
click at [491, 88] on div "Название позиции (Русский) ✱ Корокий женский комбинезон с рукавами из сетки и в…" at bounding box center [383, 87] width 517 height 38
paste input "33103899"
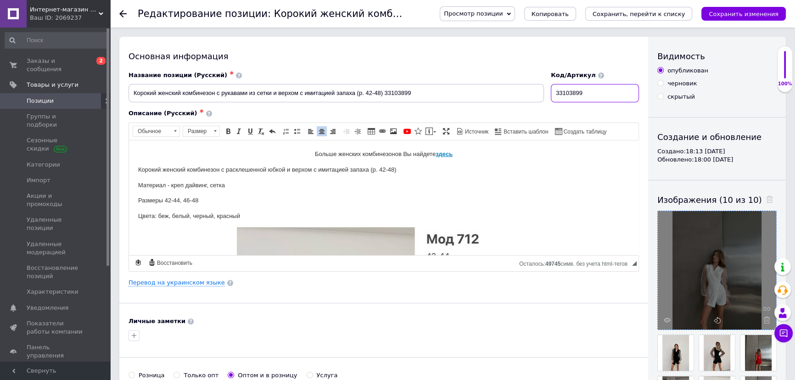
type input "33103899"
drag, startPoint x: 383, startPoint y: 92, endPoint x: 105, endPoint y: 101, distance: 277.7
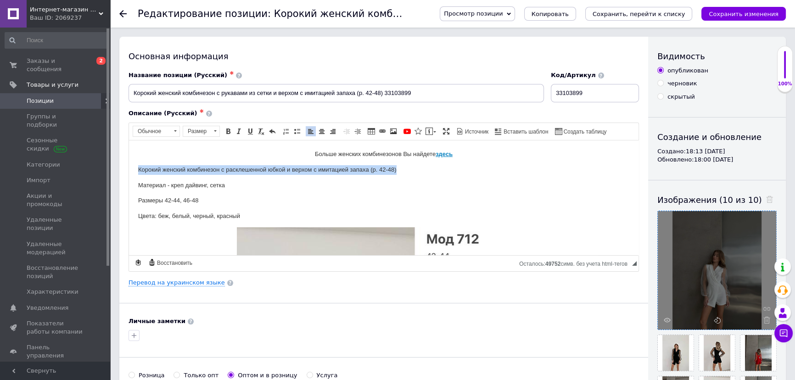
drag, startPoint x: 133, startPoint y: 168, endPoint x: 417, endPoint y: 161, distance: 284.5
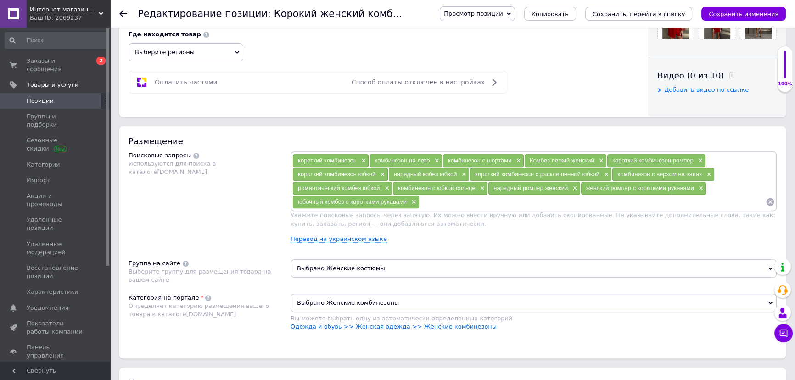
scroll to position [417, 0]
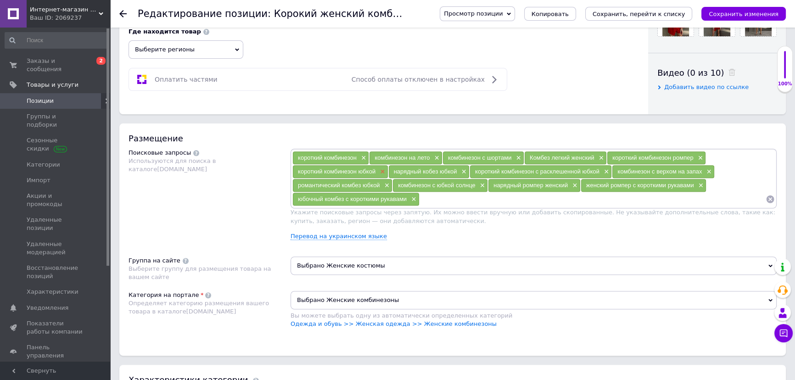
click at [380, 168] on span "×" at bounding box center [381, 172] width 7 height 8
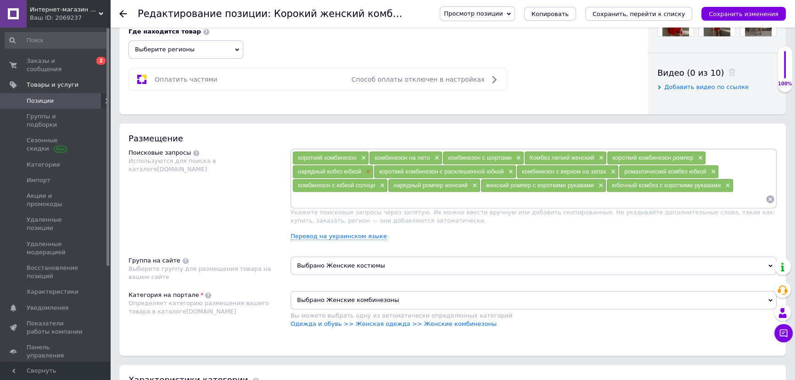
click at [368, 170] on span "×" at bounding box center [366, 172] width 7 height 8
click at [425, 170] on span "×" at bounding box center [427, 172] width 7 height 8
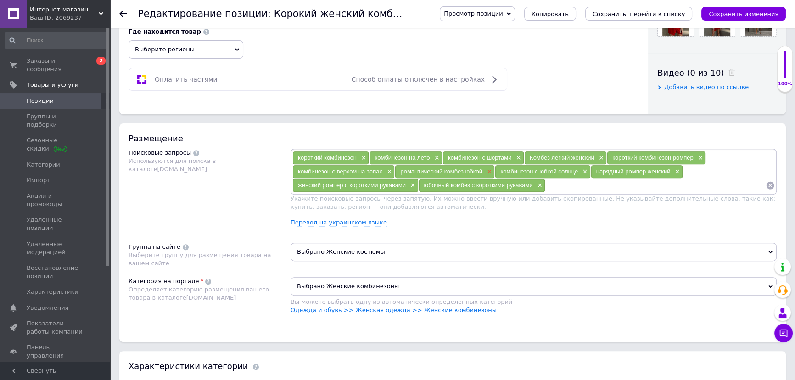
click at [490, 172] on span "×" at bounding box center [487, 172] width 7 height 8
click at [482, 174] on span "×" at bounding box center [483, 172] width 7 height 8
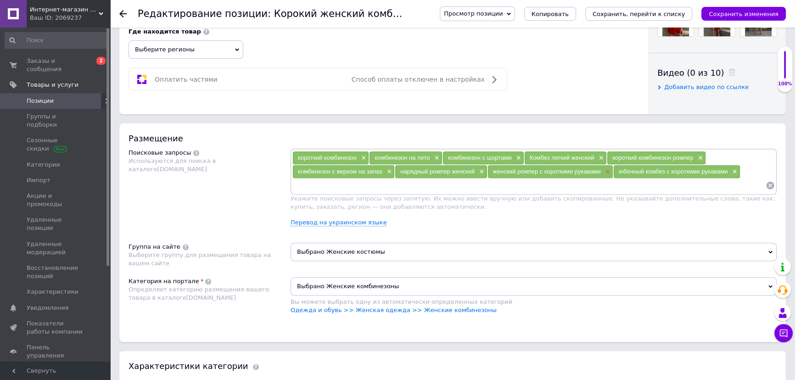
click at [606, 170] on span "×" at bounding box center [606, 172] width 7 height 8
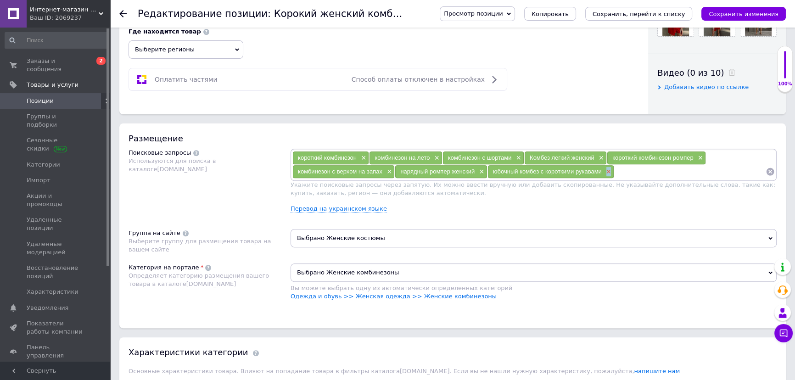
click at [608, 170] on span "×" at bounding box center [607, 172] width 7 height 8
click at [517, 175] on input at bounding box center [626, 172] width 278 height 14
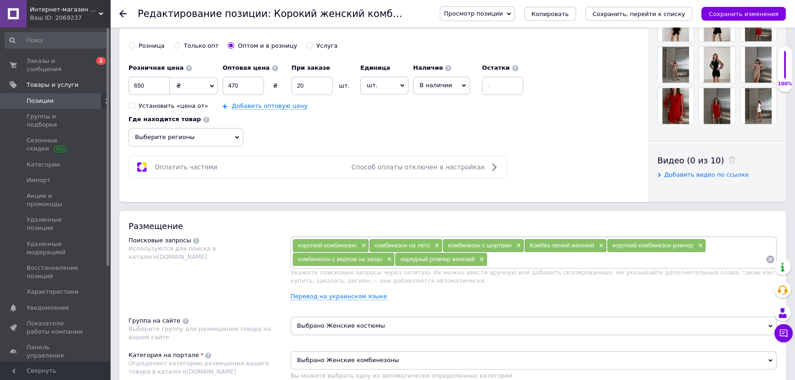
scroll to position [334, 0]
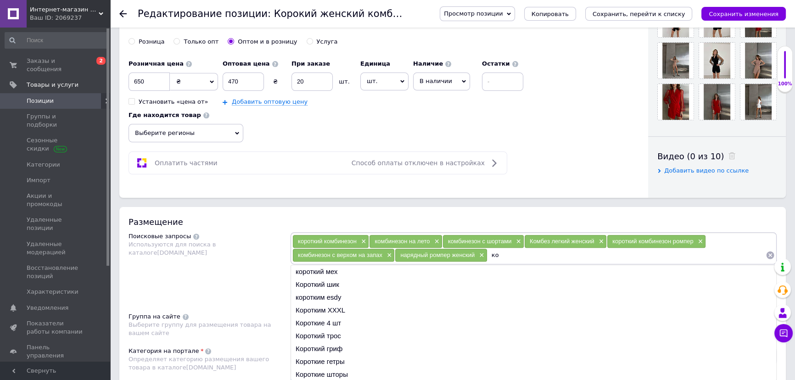
type input "к"
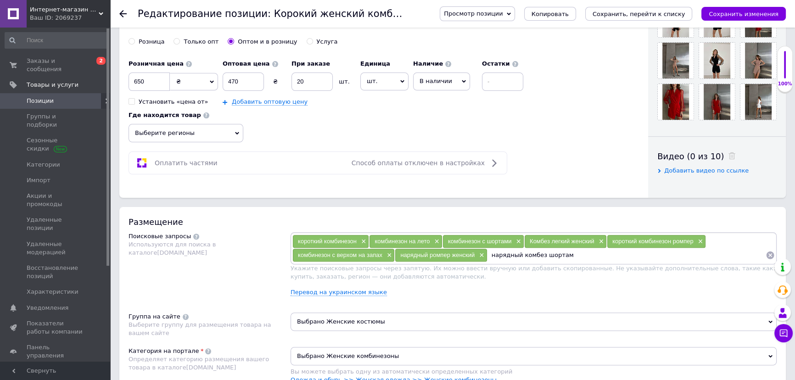
type input "нарядный комбез шортами"
type input "короткий комбинезон на запах"
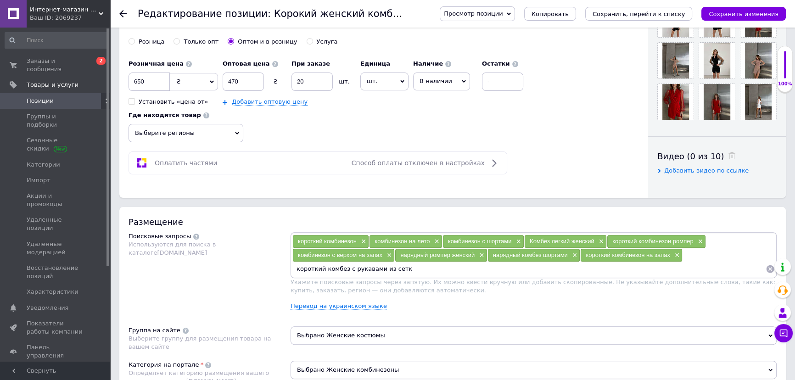
type input "короткий комбез с рукавами из сетки"
type input "короткий комбинезон с рукавами из сетки"
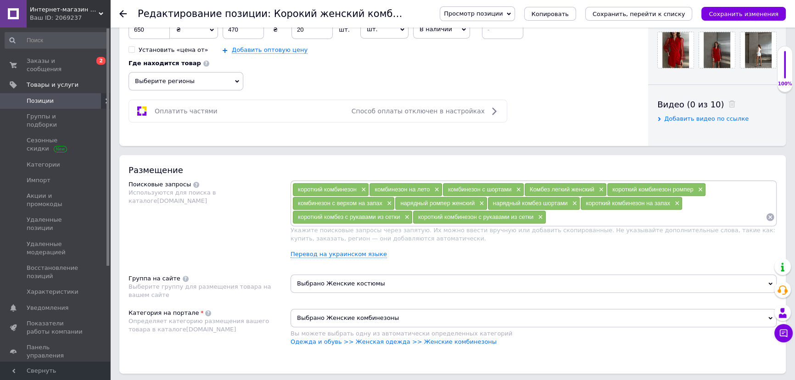
scroll to position [417, 0]
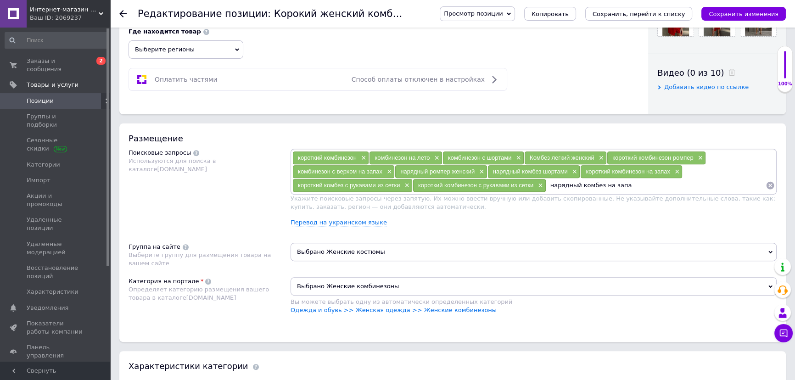
type input "нарядный комбез на запах"
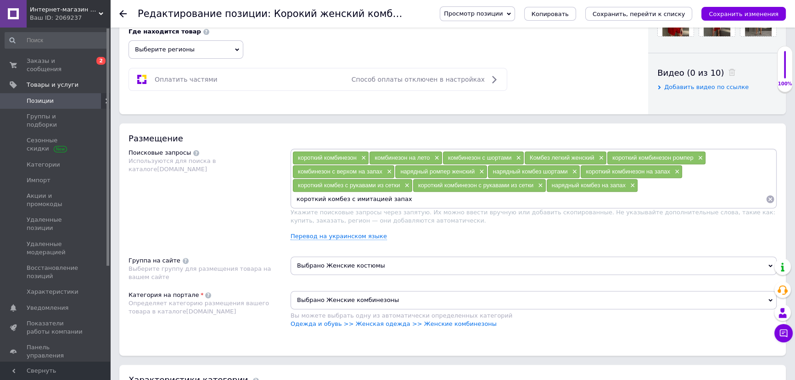
type input "короткий комбез с имитацией запаха"
type input "нарядный ромпер с рукавами из сетки"
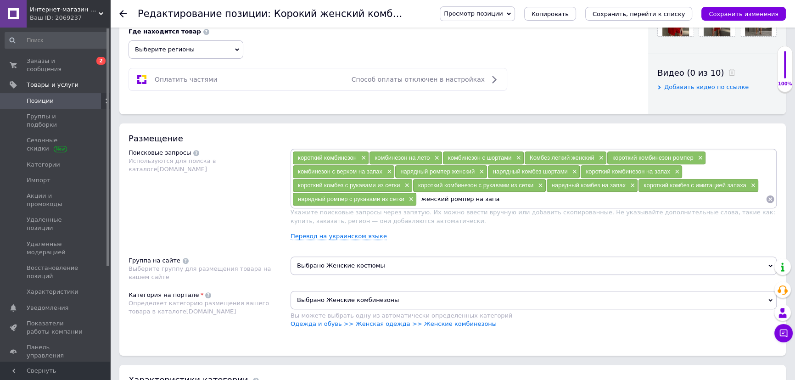
type input "женский ромпер на запах"
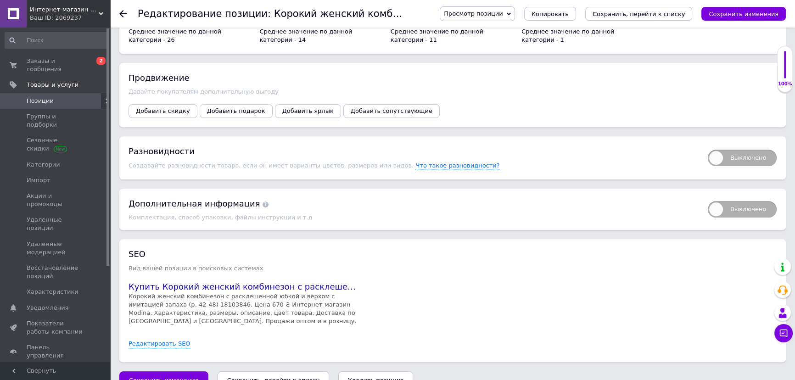
scroll to position [1000, 0]
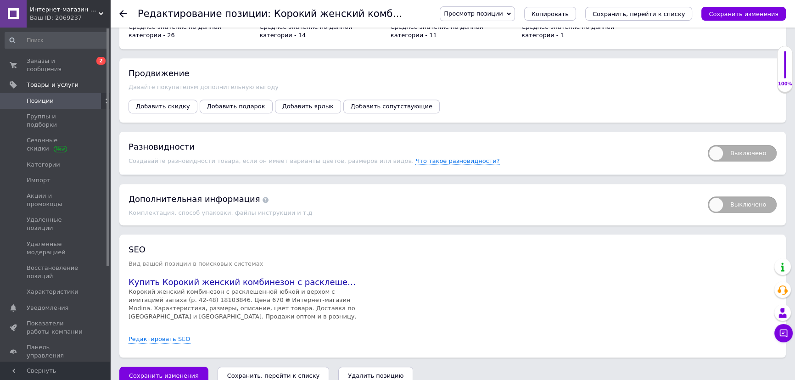
click at [755, 145] on span "Выключено" at bounding box center [741, 153] width 69 height 17
click at [707, 139] on input "Выключено" at bounding box center [704, 142] width 6 height 6
checkbox input "true"
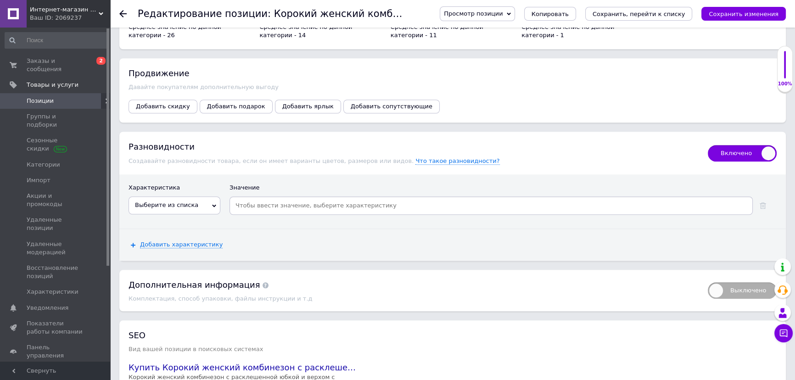
click at [189, 201] on span "Выберите из списка" at bounding box center [166, 204] width 63 height 7
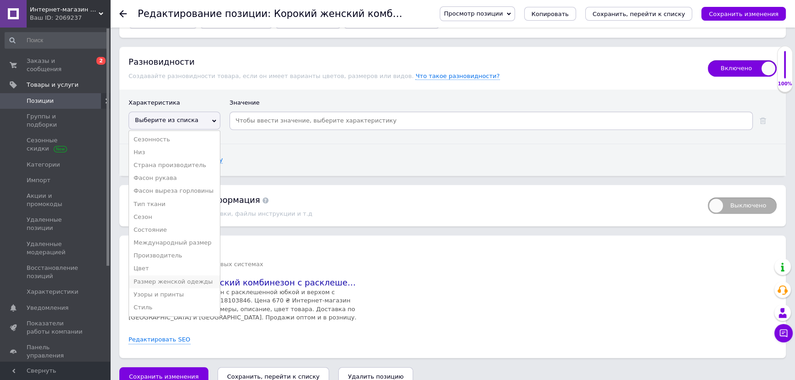
scroll to position [1085, 0]
click at [180, 275] on li "Размер женской одежды" at bounding box center [174, 281] width 91 height 13
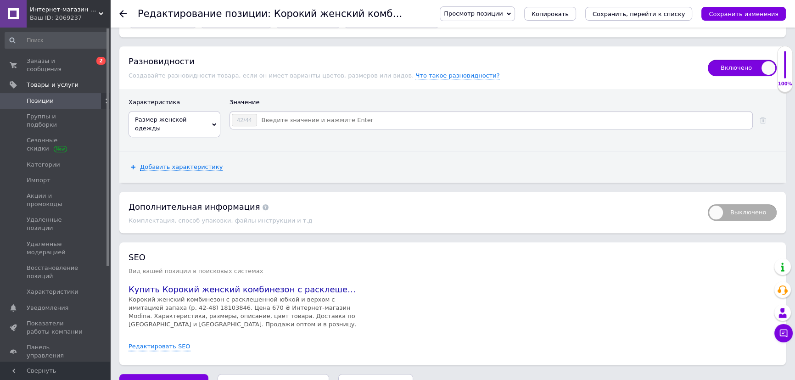
click at [287, 113] on input at bounding box center [503, 120] width 493 height 14
type input "46/48"
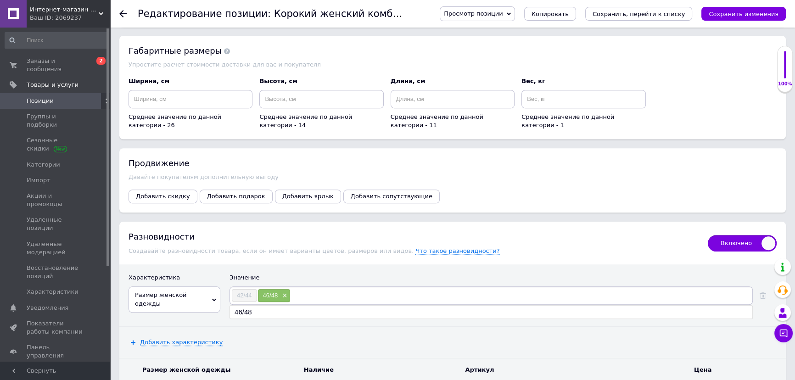
scroll to position [918, 0]
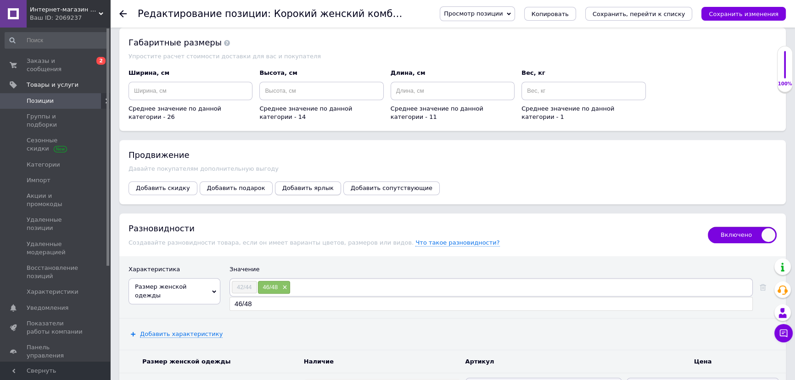
click at [282, 184] on span "Добавить ярлык" at bounding box center [307, 187] width 51 height 7
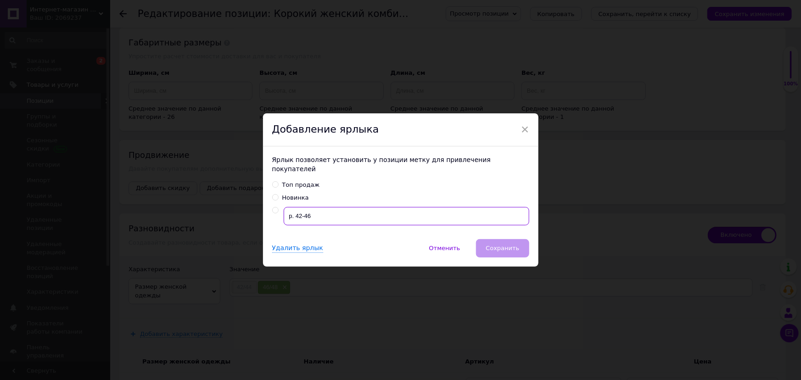
drag, startPoint x: 322, startPoint y: 210, endPoint x: 288, endPoint y: 210, distance: 33.5
click at [288, 210] on input "р. 42-46" at bounding box center [406, 216] width 245 height 18
radio input "true"
type input "4 Цвета"
click at [502, 248] on button "Сохранить" at bounding box center [502, 248] width 53 height 18
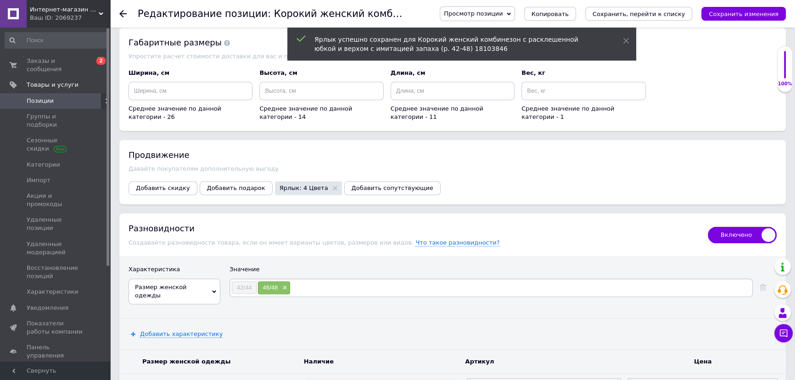
click at [744, 6] on div "Просмотр позиции Сохранить и посмотреть на сайте Сохранить и посмотреть на порт…" at bounding box center [607, 13] width 355 height 15
click at [744, 13] on icon "Сохранить изменения" at bounding box center [743, 14] width 70 height 7
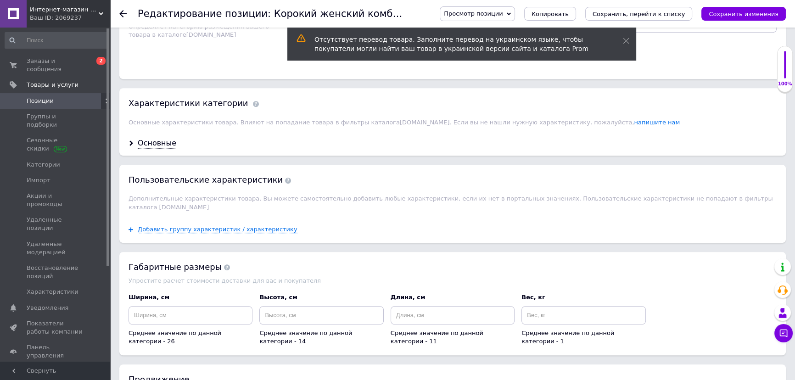
scroll to position [667, 0]
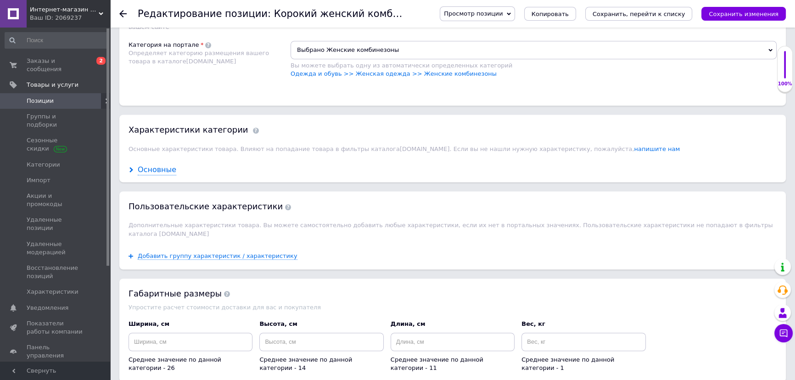
click at [139, 165] on div "Основные" at bounding box center [157, 170] width 39 height 11
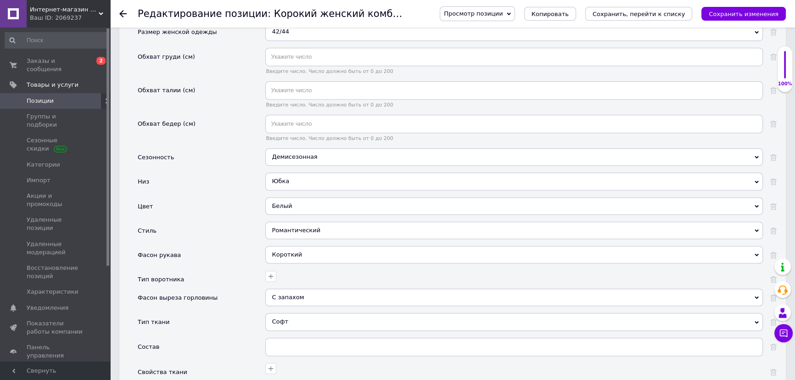
scroll to position [918, 0]
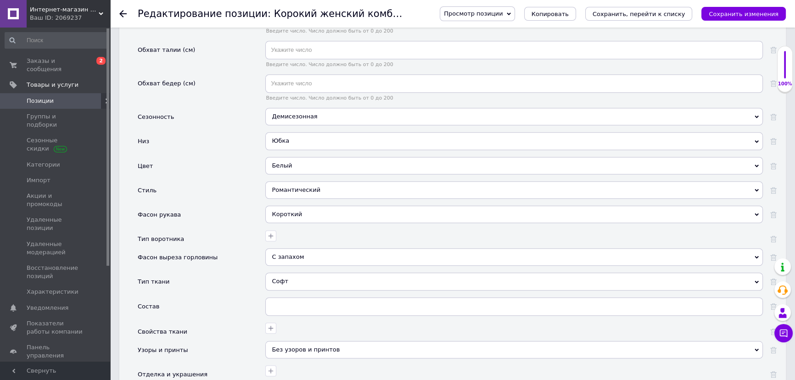
click at [291, 110] on div "Демисезонная" at bounding box center [513, 116] width 497 height 17
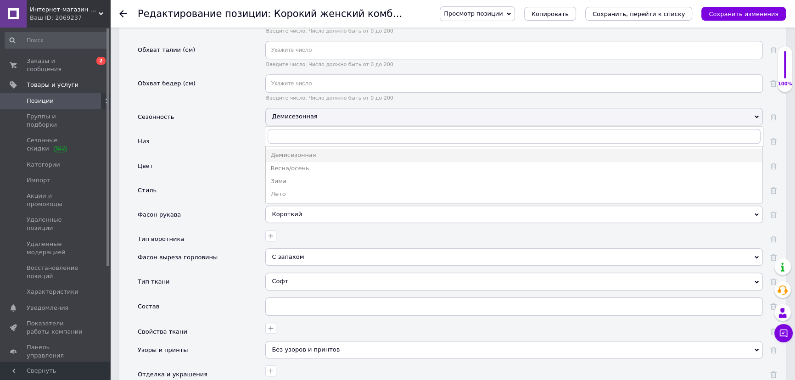
click at [239, 181] on div "Стиль" at bounding box center [202, 193] width 128 height 24
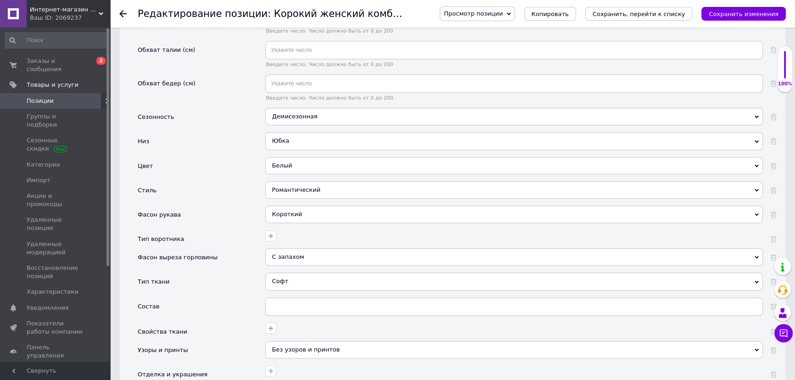
click at [293, 141] on div "Юбка" at bounding box center [513, 140] width 497 height 17
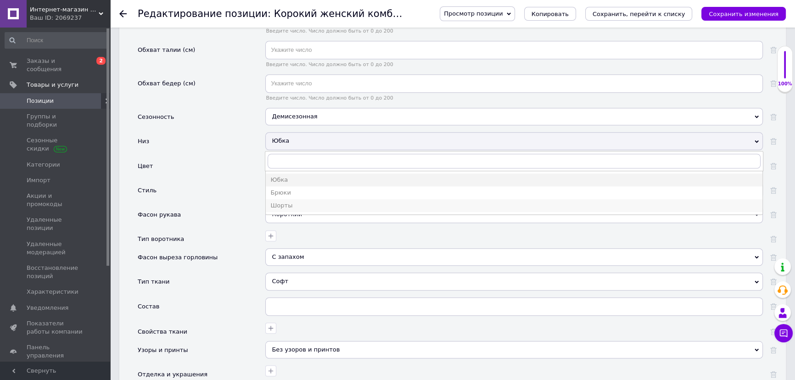
click at [297, 206] on div "Шорты" at bounding box center [513, 205] width 487 height 8
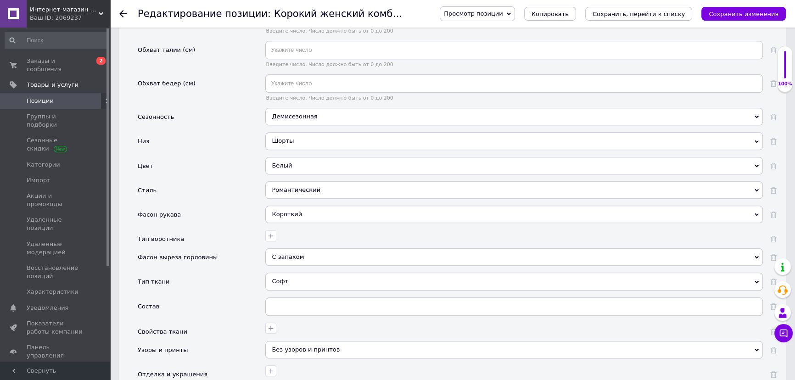
click at [285, 211] on div "Короткий" at bounding box center [513, 214] width 497 height 17
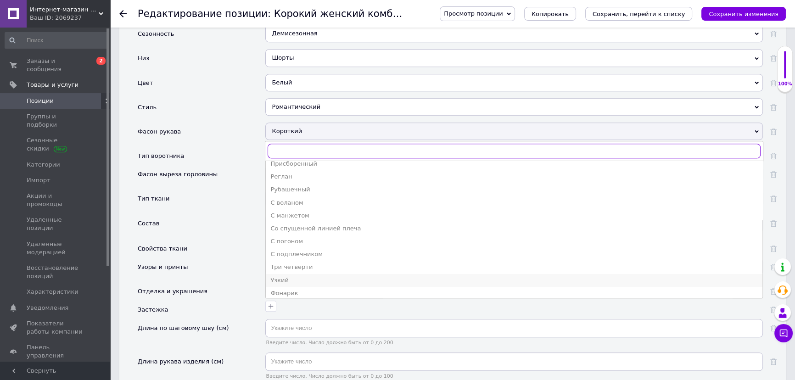
scroll to position [74, 0]
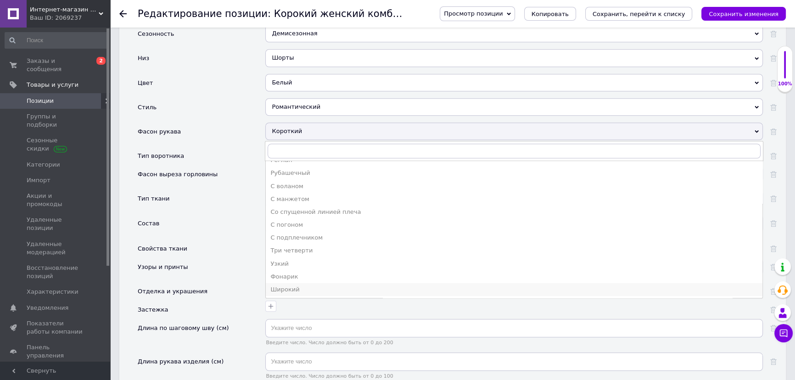
click at [295, 285] on div "Широкий" at bounding box center [513, 289] width 487 height 8
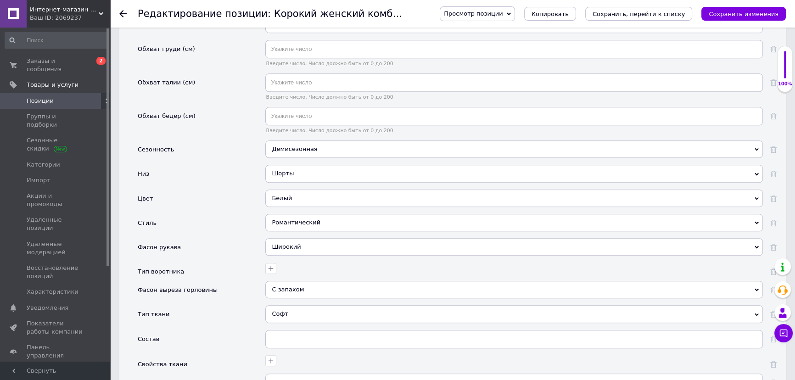
scroll to position [913, 0]
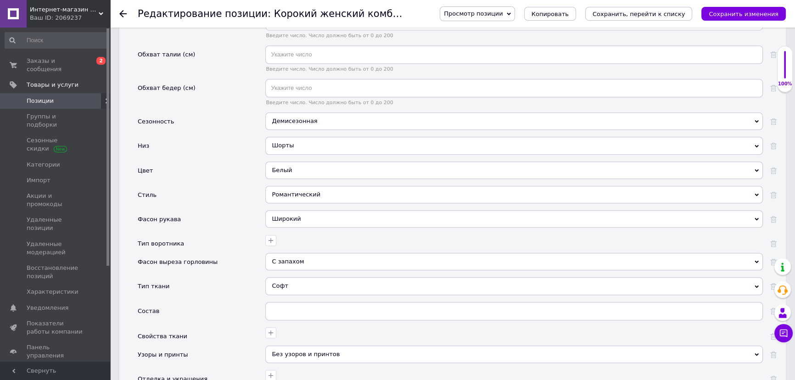
click at [288, 282] on div "Софт" at bounding box center [513, 285] width 497 height 17
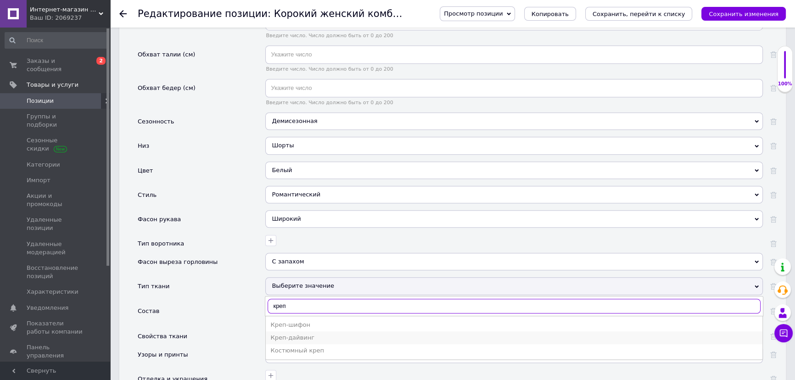
type input "креп"
click at [307, 335] on div "Креп-дайвинг" at bounding box center [513, 338] width 487 height 8
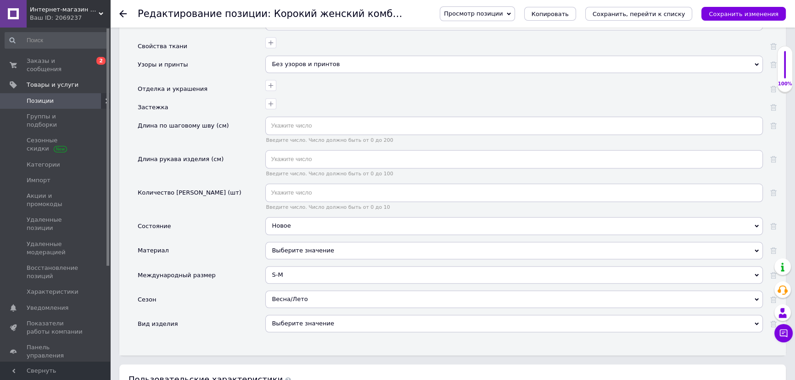
scroll to position [1205, 0]
click at [277, 79] on div at bounding box center [513, 82] width 500 height 13
click at [275, 82] on button "button" at bounding box center [270, 83] width 11 height 11
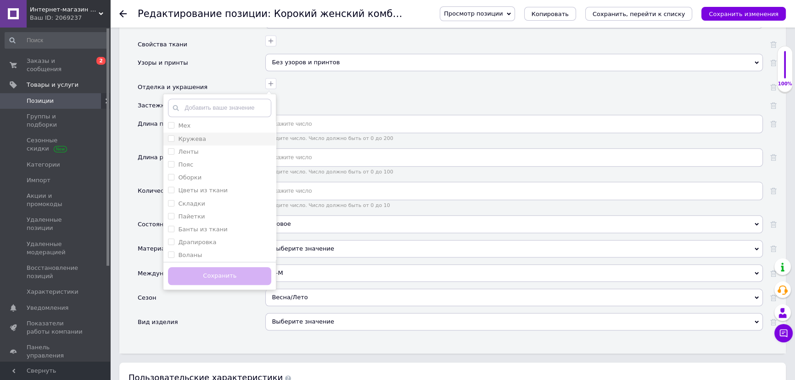
scroll to position [83, 0]
click at [170, 133] on input "Кружева" at bounding box center [171, 135] width 6 height 6
checkbox input "true"
click at [169, 237] on input "Гипюр" at bounding box center [171, 240] width 6 height 6
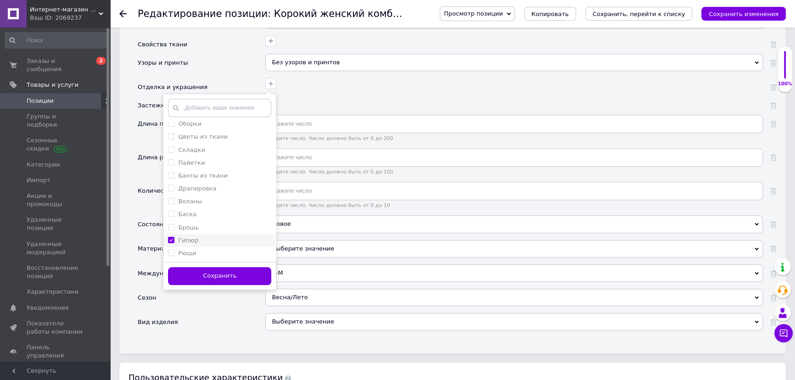
checkbox input "true"
click at [230, 270] on button "Сохранить" at bounding box center [219, 276] width 103 height 18
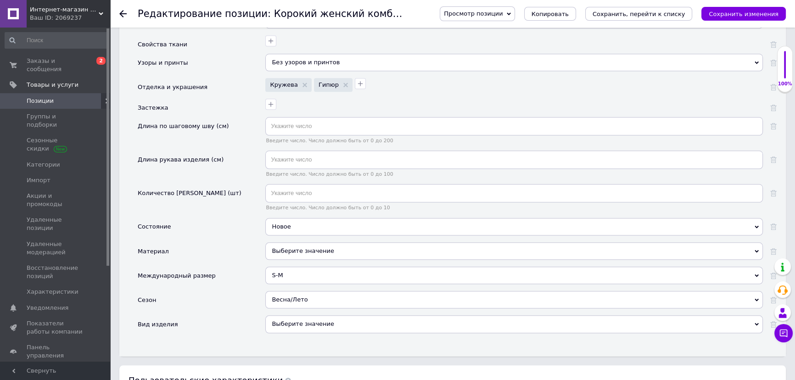
click at [299, 303] on div "Весна/Лето" at bounding box center [513, 299] width 497 height 17
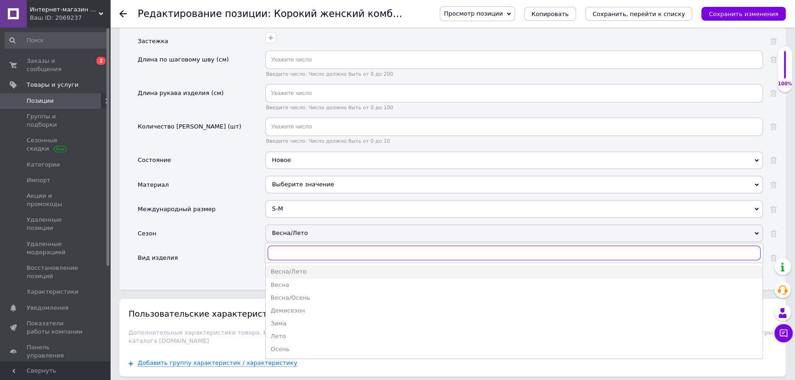
scroll to position [1288, 0]
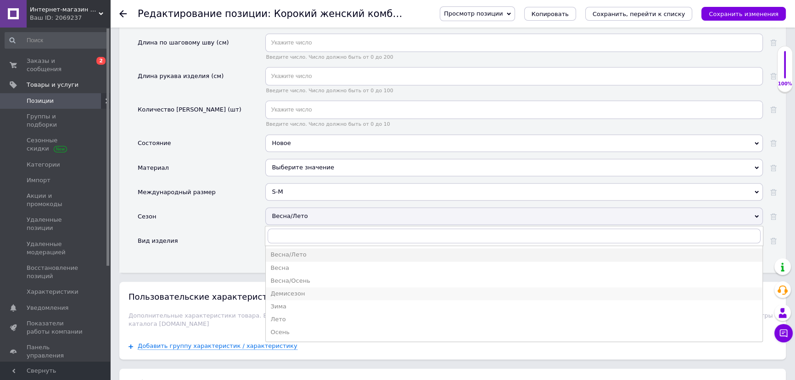
click at [296, 289] on div "Демисезон" at bounding box center [513, 293] width 487 height 8
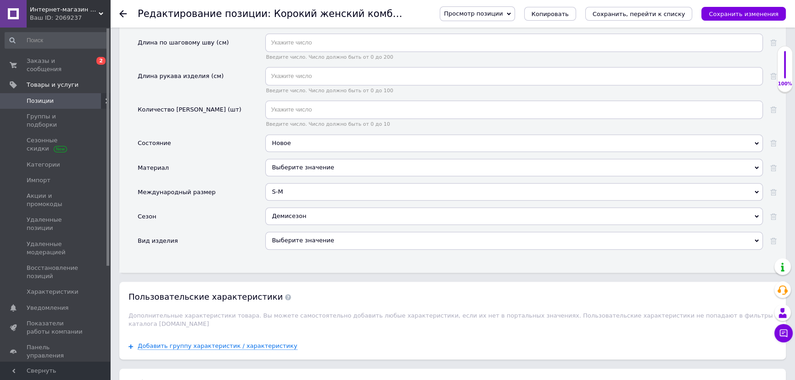
click at [332, 228] on div "Демисезон Весна/[PERSON_NAME] Весна/Осень Демисезон Зима Лето Осень" at bounding box center [513, 219] width 497 height 24
click at [333, 232] on div "Выберите значение" at bounding box center [513, 240] width 497 height 17
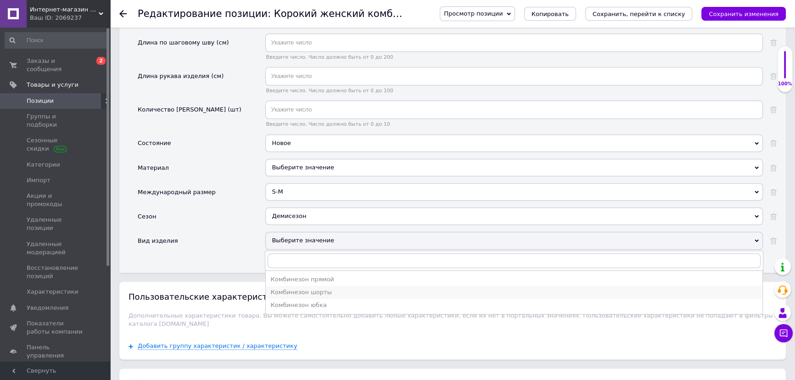
click at [322, 291] on div "Комбинезон шорты" at bounding box center [513, 292] width 487 height 8
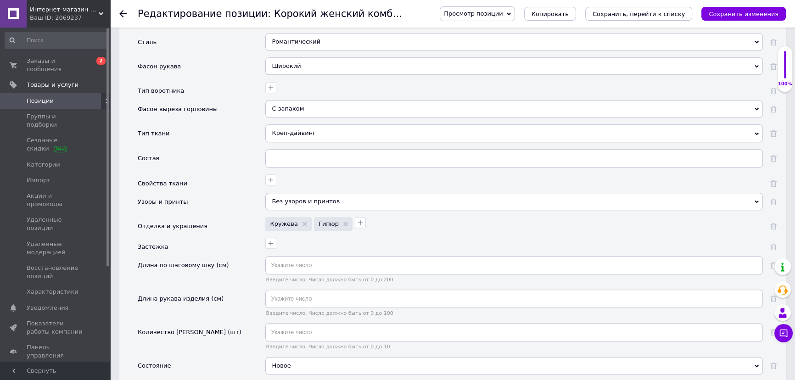
scroll to position [1084, 0]
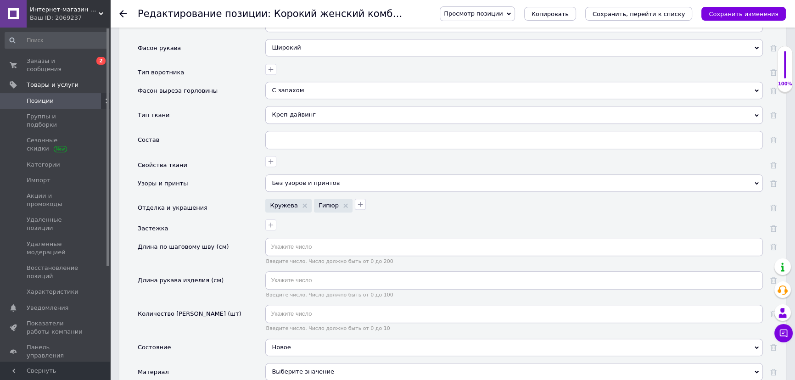
click at [305, 203] on div "Кружева" at bounding box center [288, 206] width 46 height 14
click at [302, 203] on use at bounding box center [304, 205] width 5 height 5
click at [299, 203] on div "Гипюр" at bounding box center [284, 206] width 39 height 14
click at [295, 203] on use at bounding box center [297, 205] width 5 height 5
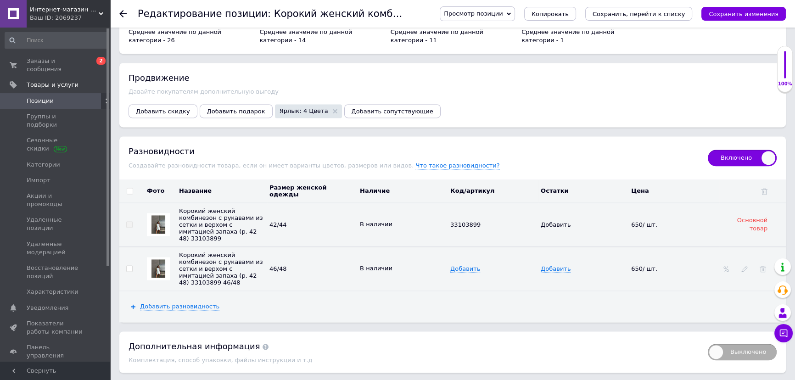
scroll to position [1710, 0]
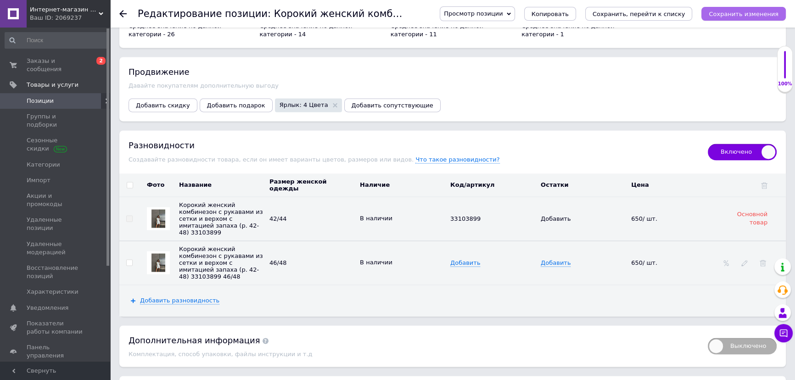
click at [749, 16] on icon "Сохранить изменения" at bounding box center [743, 14] width 70 height 7
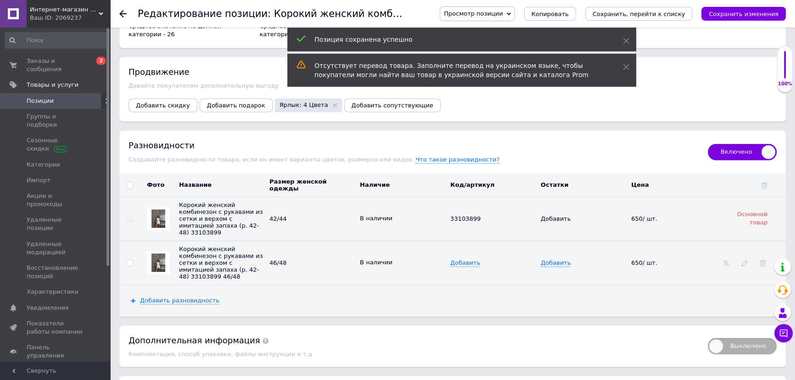
click at [81, 97] on span "Позиции" at bounding box center [56, 101] width 58 height 8
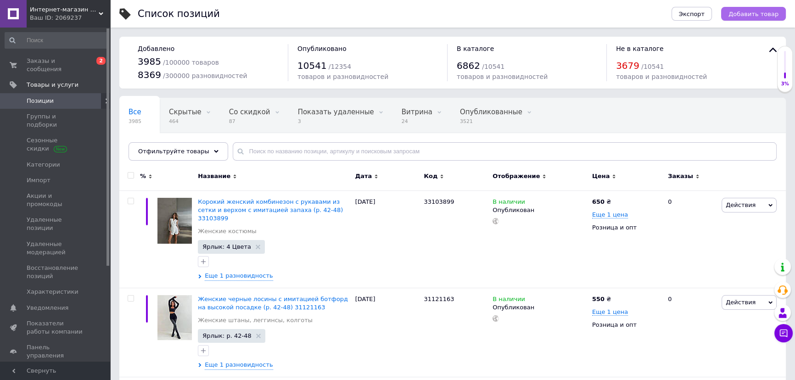
click at [775, 9] on button "Добавить товар" at bounding box center [753, 14] width 65 height 14
